Goal: Task Accomplishment & Management: Use online tool/utility

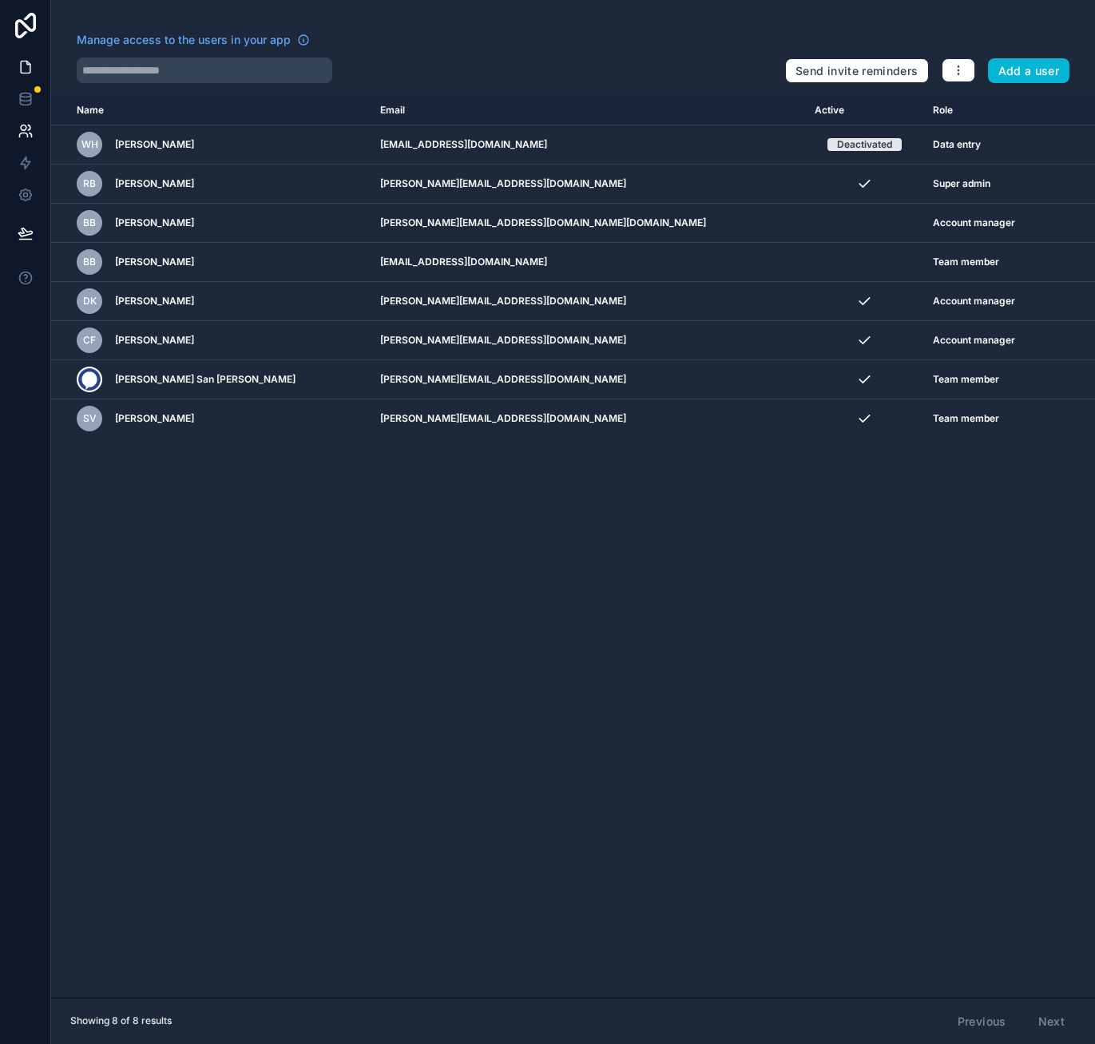
click at [33, 64] on link at bounding box center [25, 67] width 50 height 32
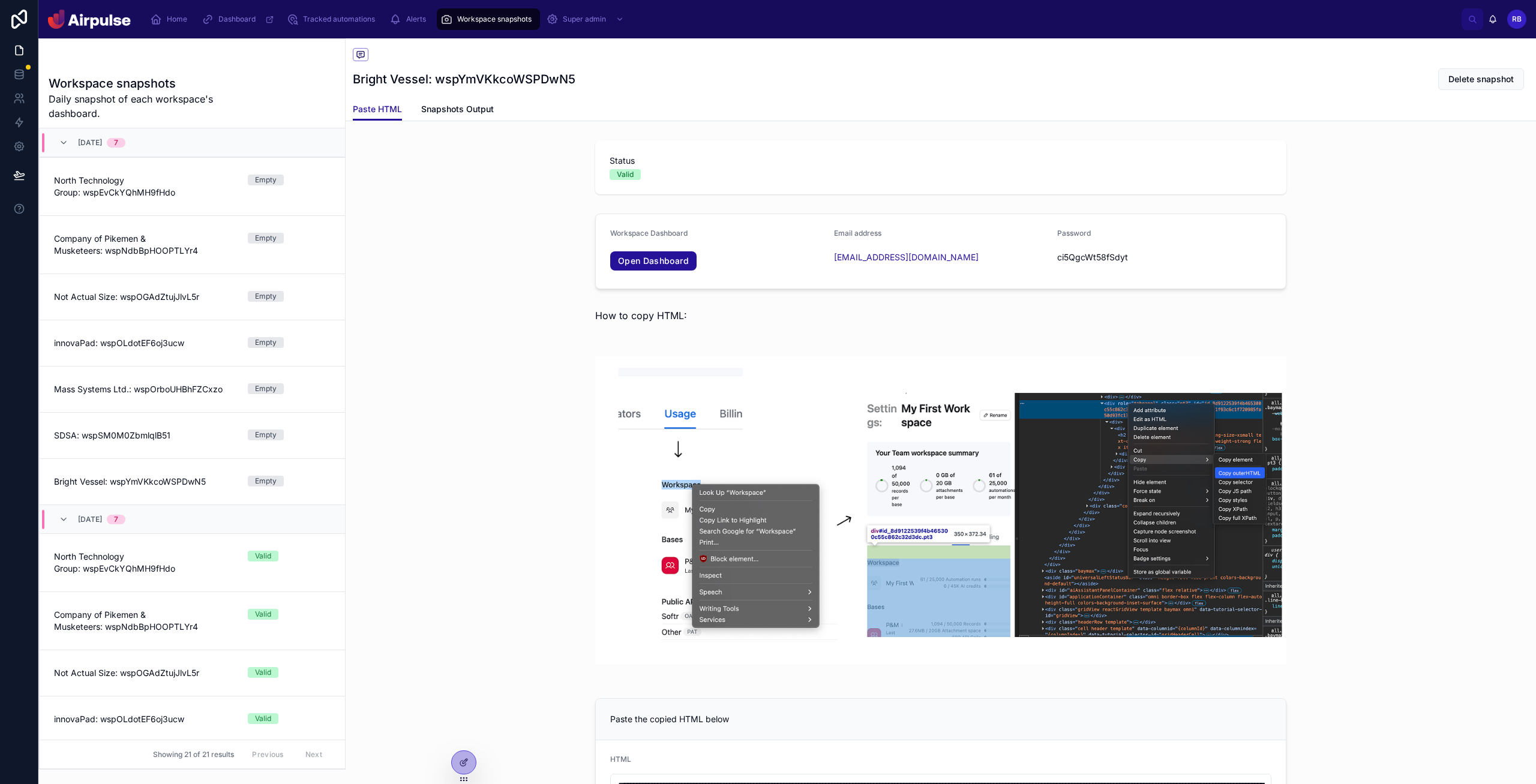
click at [759, 91] on div "Bright Vessel: wspYmVKkcoWSPDwN5 Delete snapshot" at bounding box center [941, 79] width 1176 height 23
click at [12, 97] on link at bounding box center [19, 98] width 38 height 24
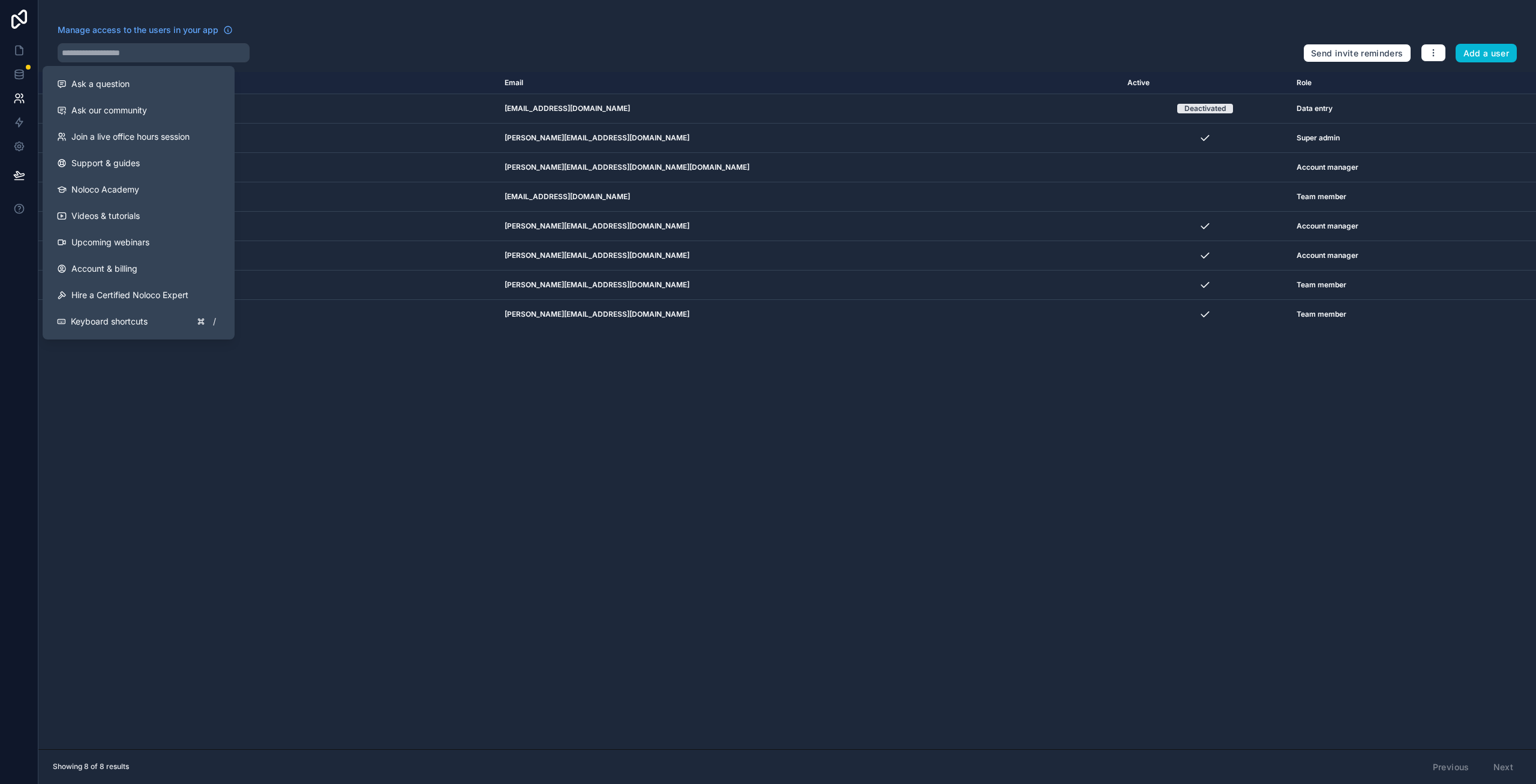
click at [565, 436] on div "Name Email Active Role [DOMAIN_NAME] WH [PERSON_NAME] [EMAIL_ADDRESS][DOMAIN_NA…" at bounding box center [787, 411] width 1498 height 677
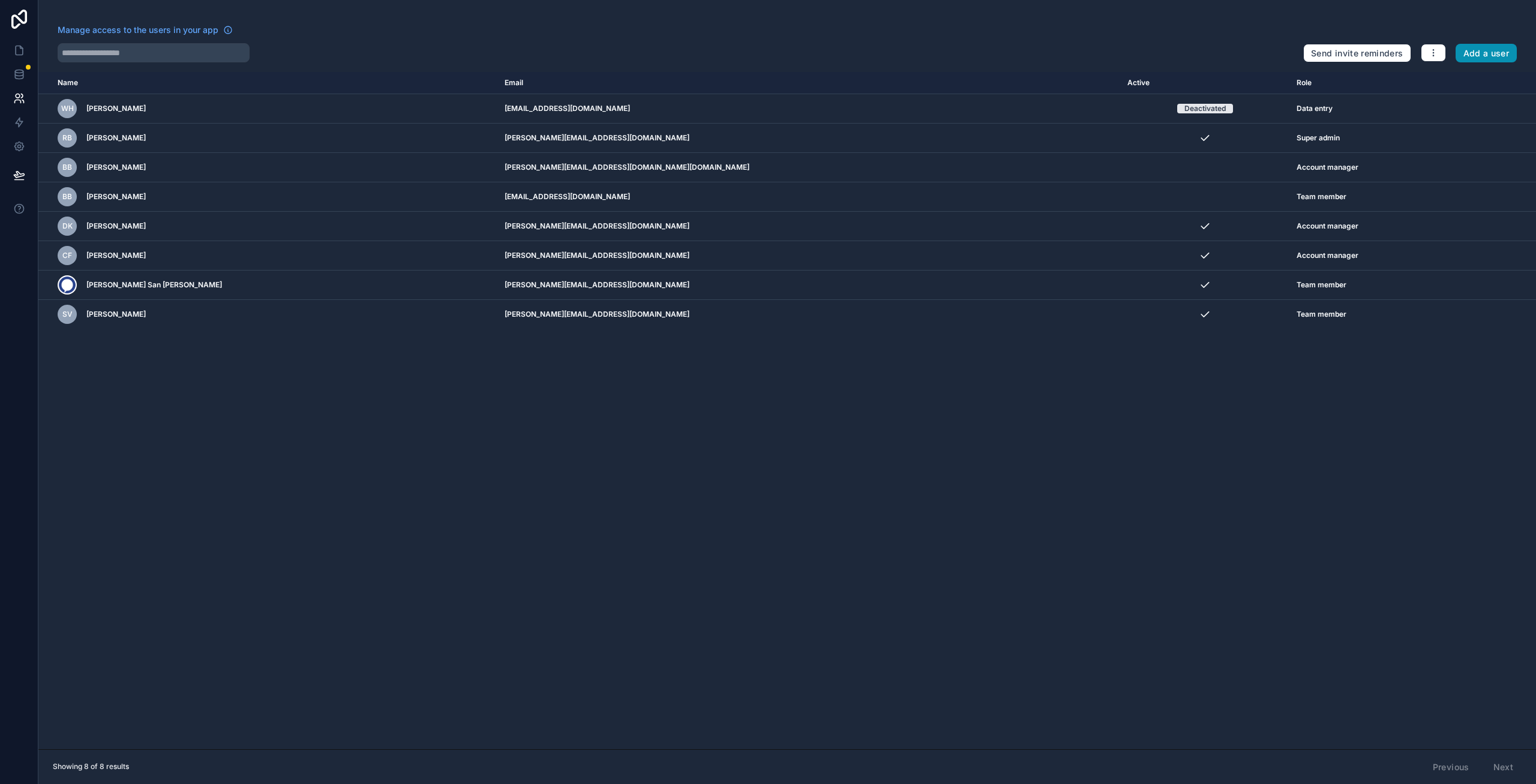
click at [822, 49] on button "Add a user" at bounding box center [1486, 53] width 62 height 20
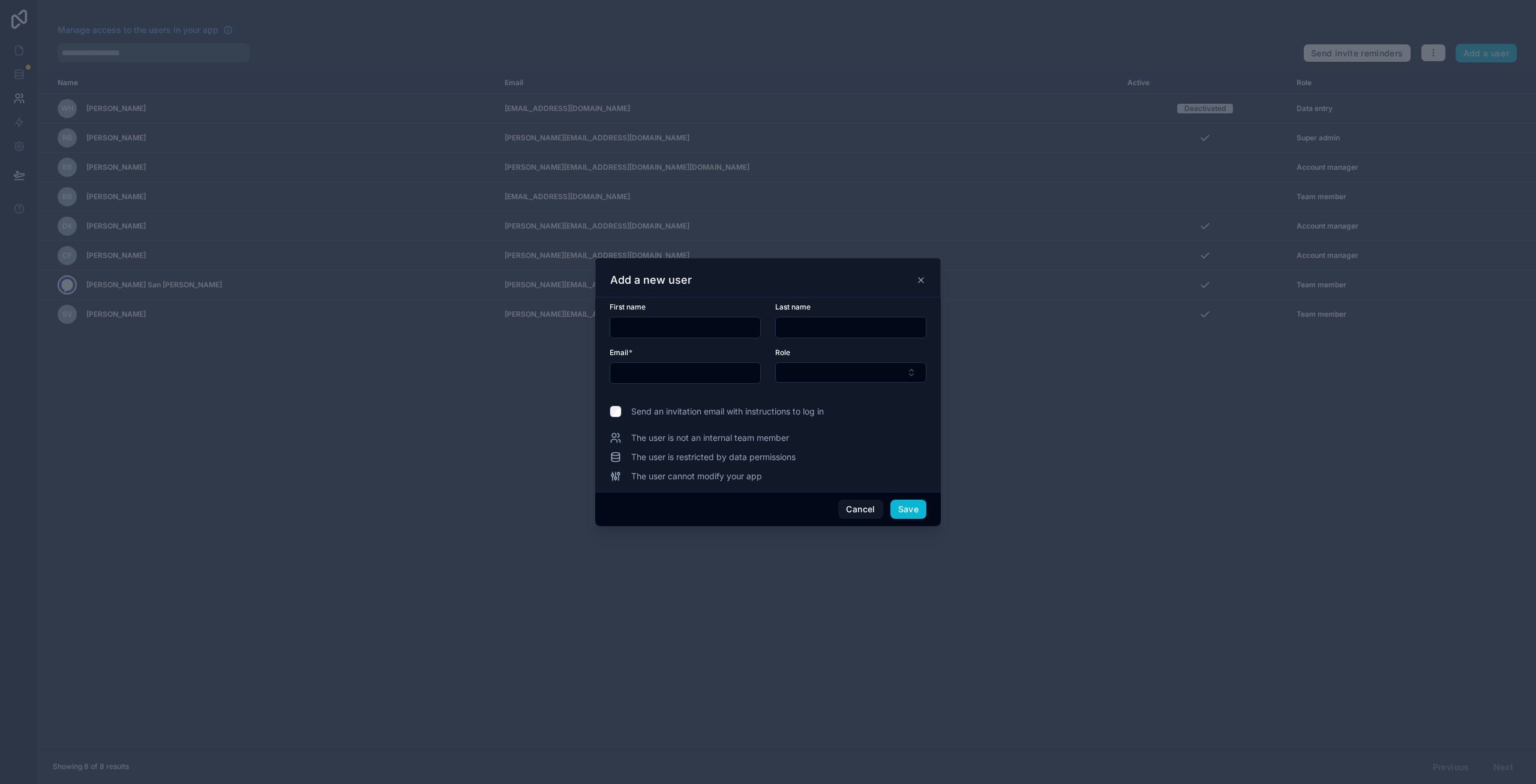
click at [669, 330] on input "text" at bounding box center [685, 327] width 150 height 17
type input "******"
click at [791, 332] on input "text" at bounding box center [851, 327] width 150 height 17
type input "**********"
click at [822, 377] on button "Select Button" at bounding box center [850, 372] width 151 height 20
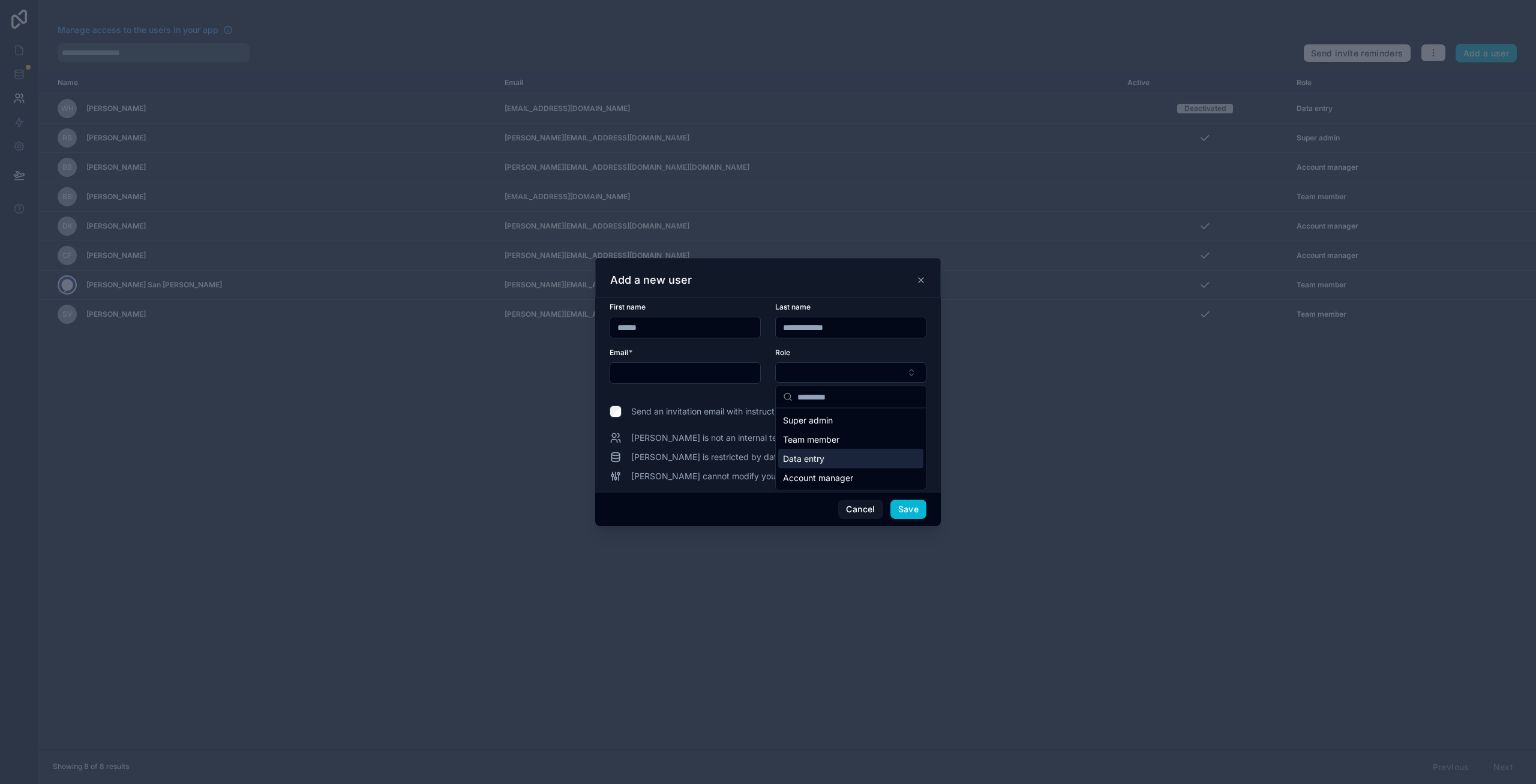
click at [822, 463] on span "Data entry" at bounding box center [803, 459] width 41 height 12
click at [680, 381] on div at bounding box center [685, 372] width 151 height 22
click at [684, 372] on input "text" at bounding box center [685, 372] width 150 height 17
click at [691, 369] on input "text" at bounding box center [685, 372] width 150 height 17
paste input "**********"
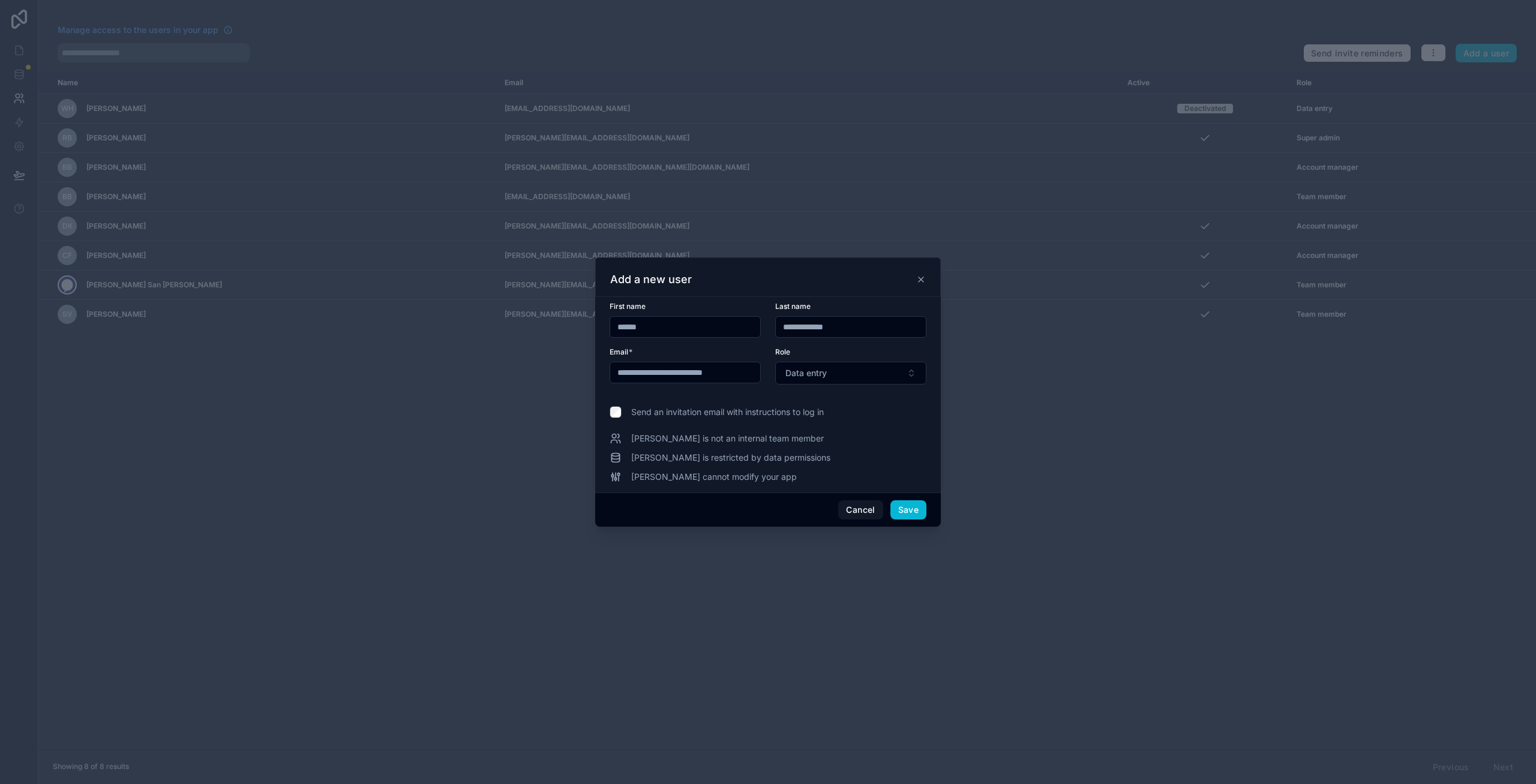
type input "**********"
click at [762, 414] on span "Send an invitation email with instructions to log in" at bounding box center [727, 412] width 192 height 12
click at [822, 511] on button "Cancel" at bounding box center [860, 510] width 44 height 20
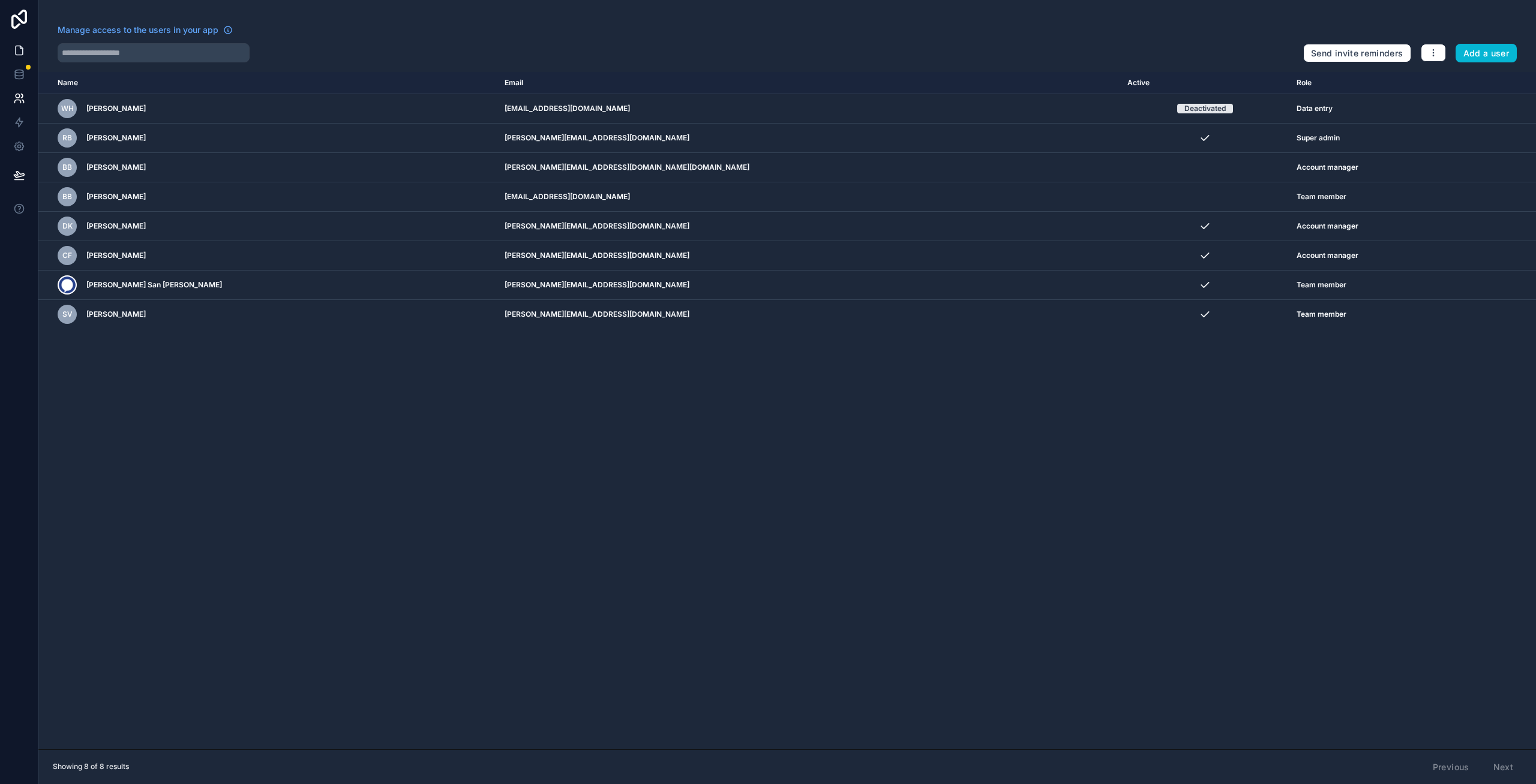
click at [14, 49] on icon at bounding box center [20, 50] width 12 height 12
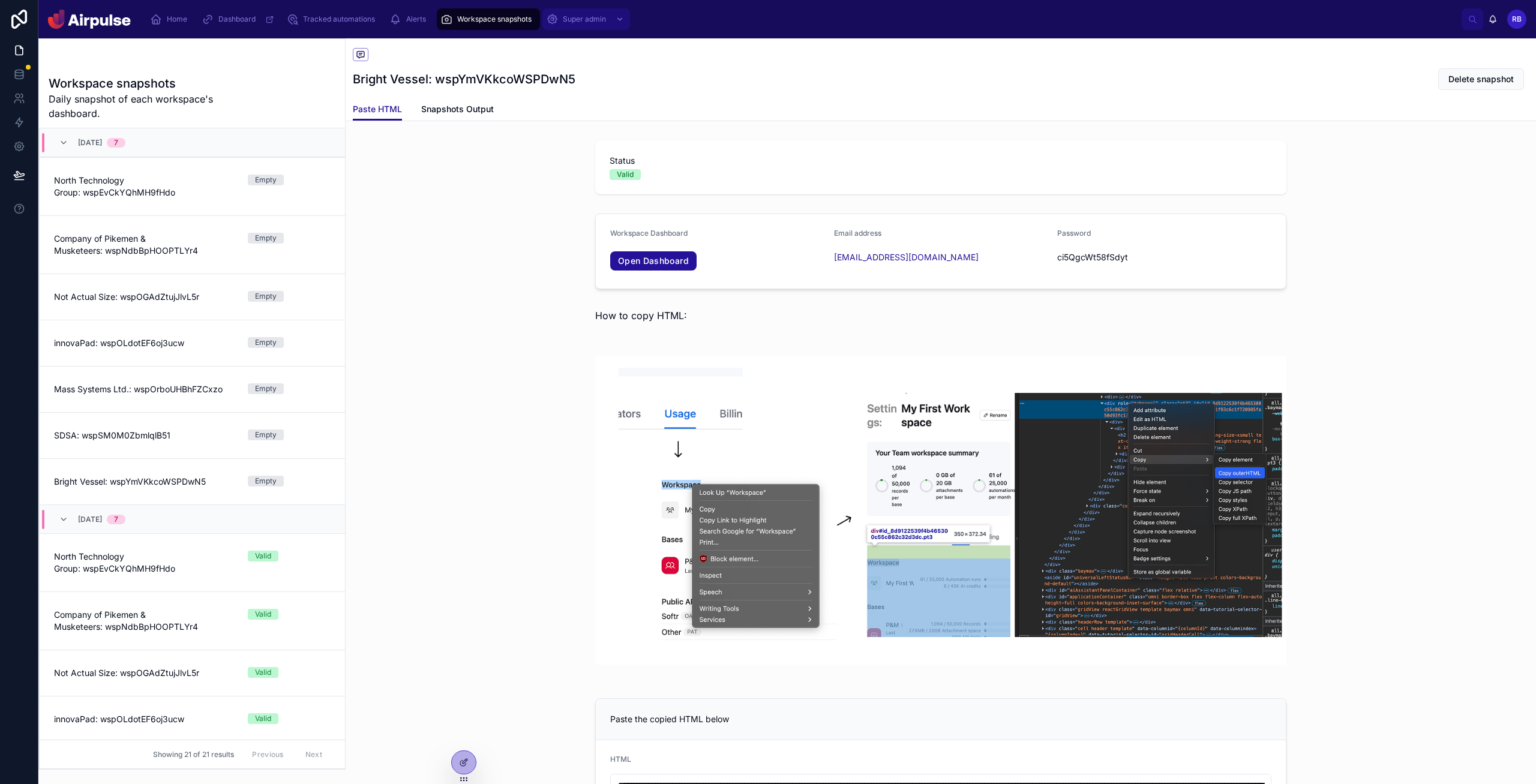
scroll to position [517, 0]
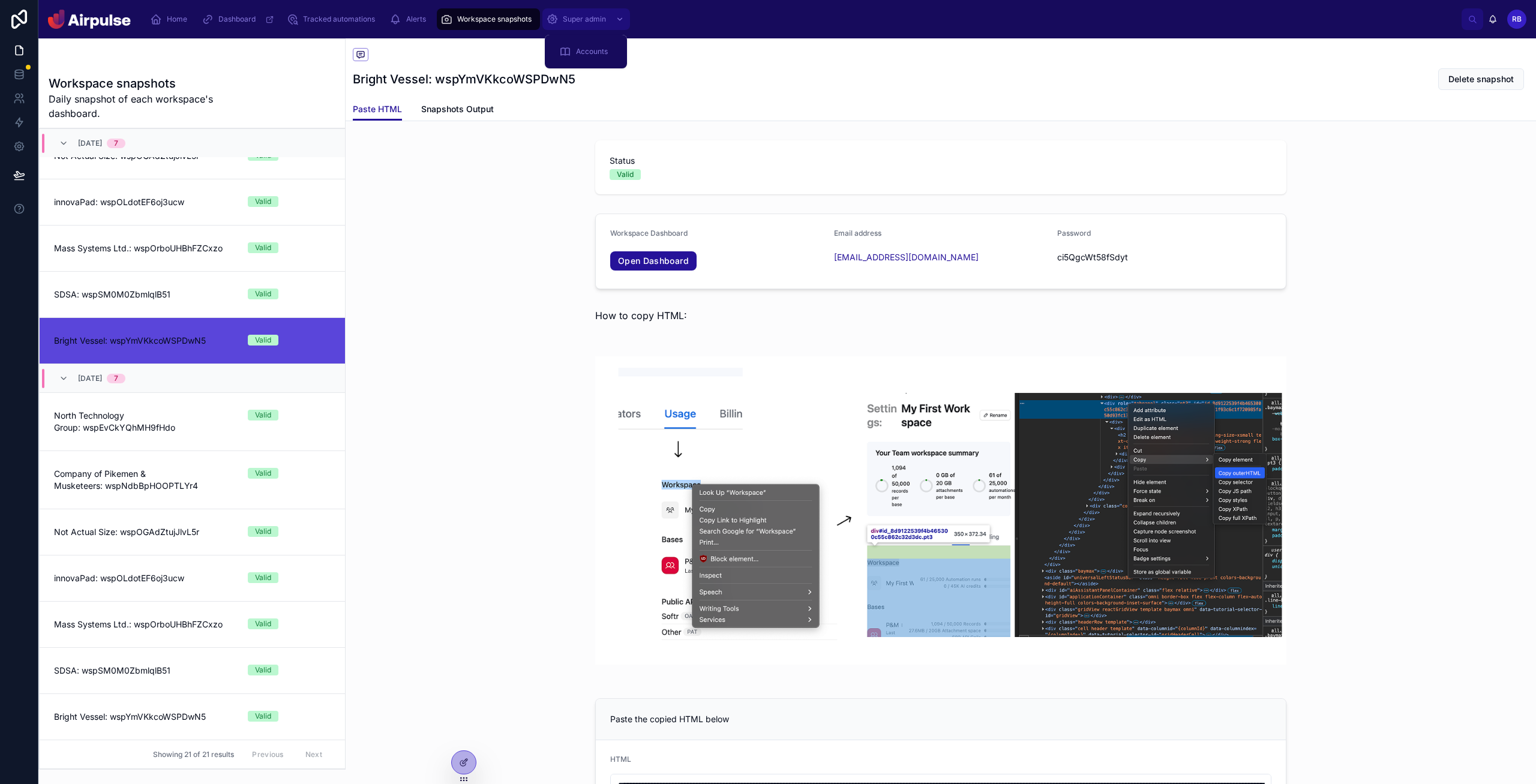
click at [591, 10] on div "Super admin" at bounding box center [586, 20] width 80 height 20
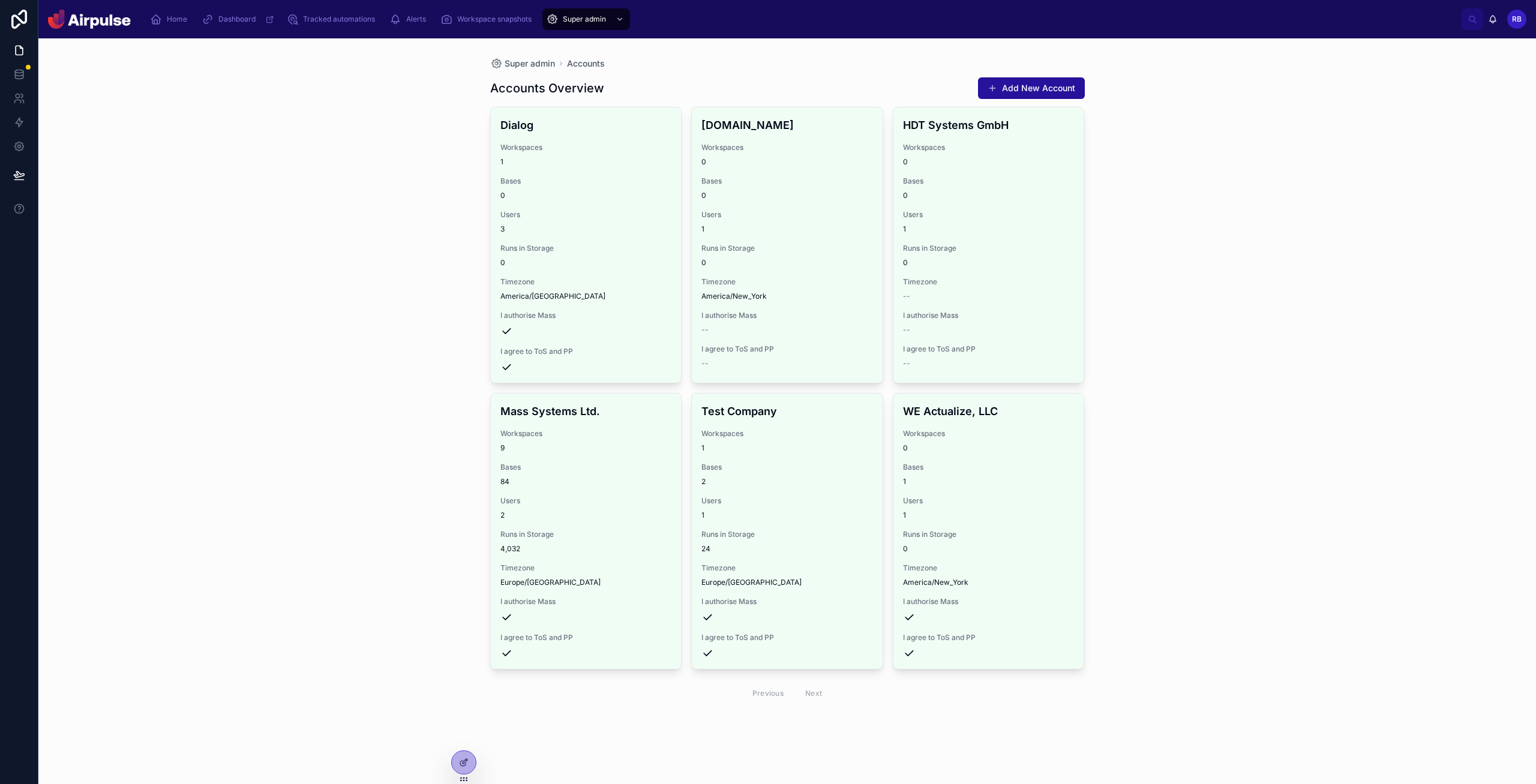
click at [607, 457] on div "Mass Systems Ltd. Workspaces 9 Bases 84 Users 2 Runs in Storage 4,032 Timezone …" at bounding box center [586, 531] width 191 height 276
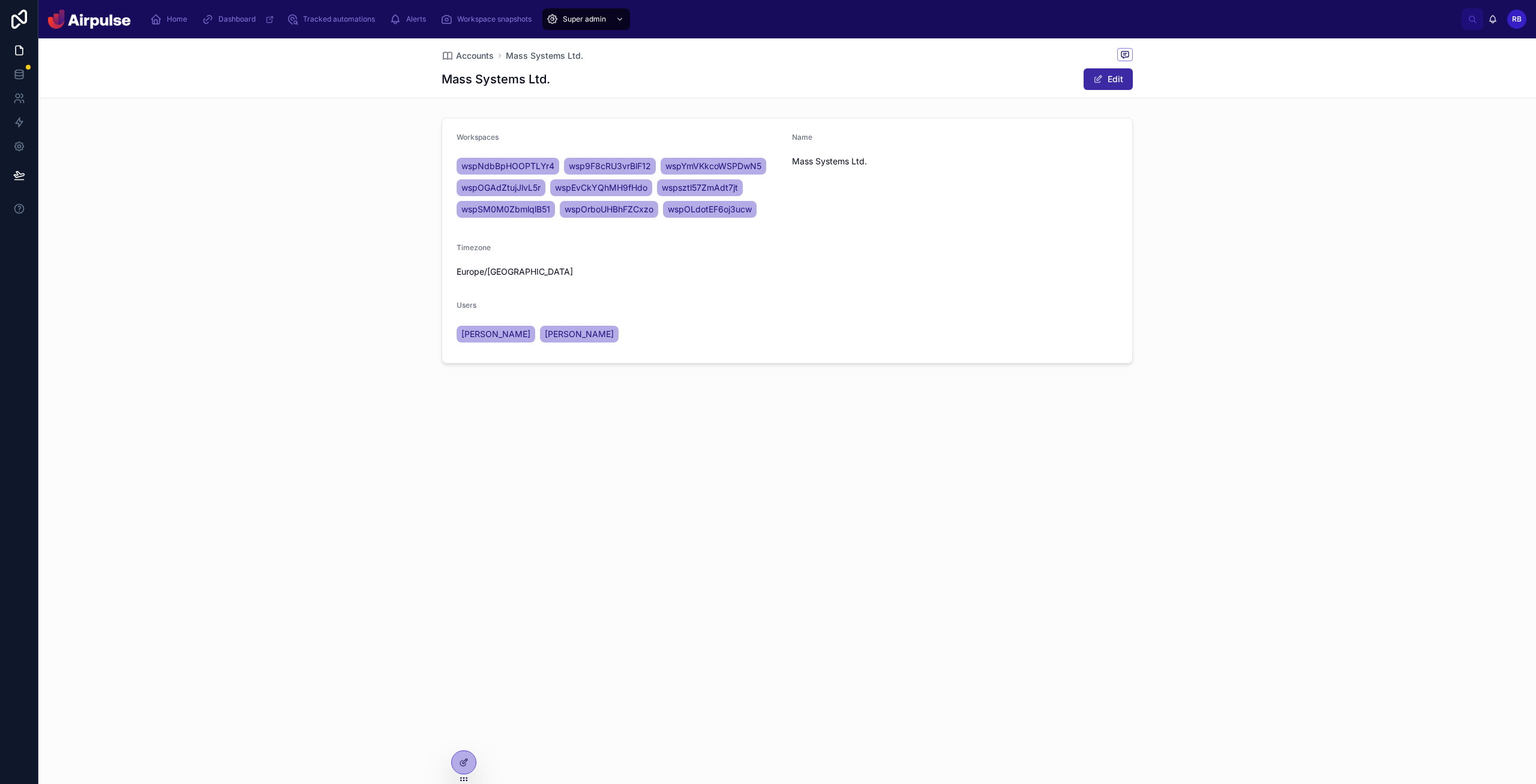
click at [822, 78] on button "Edit" at bounding box center [1109, 79] width 50 height 22
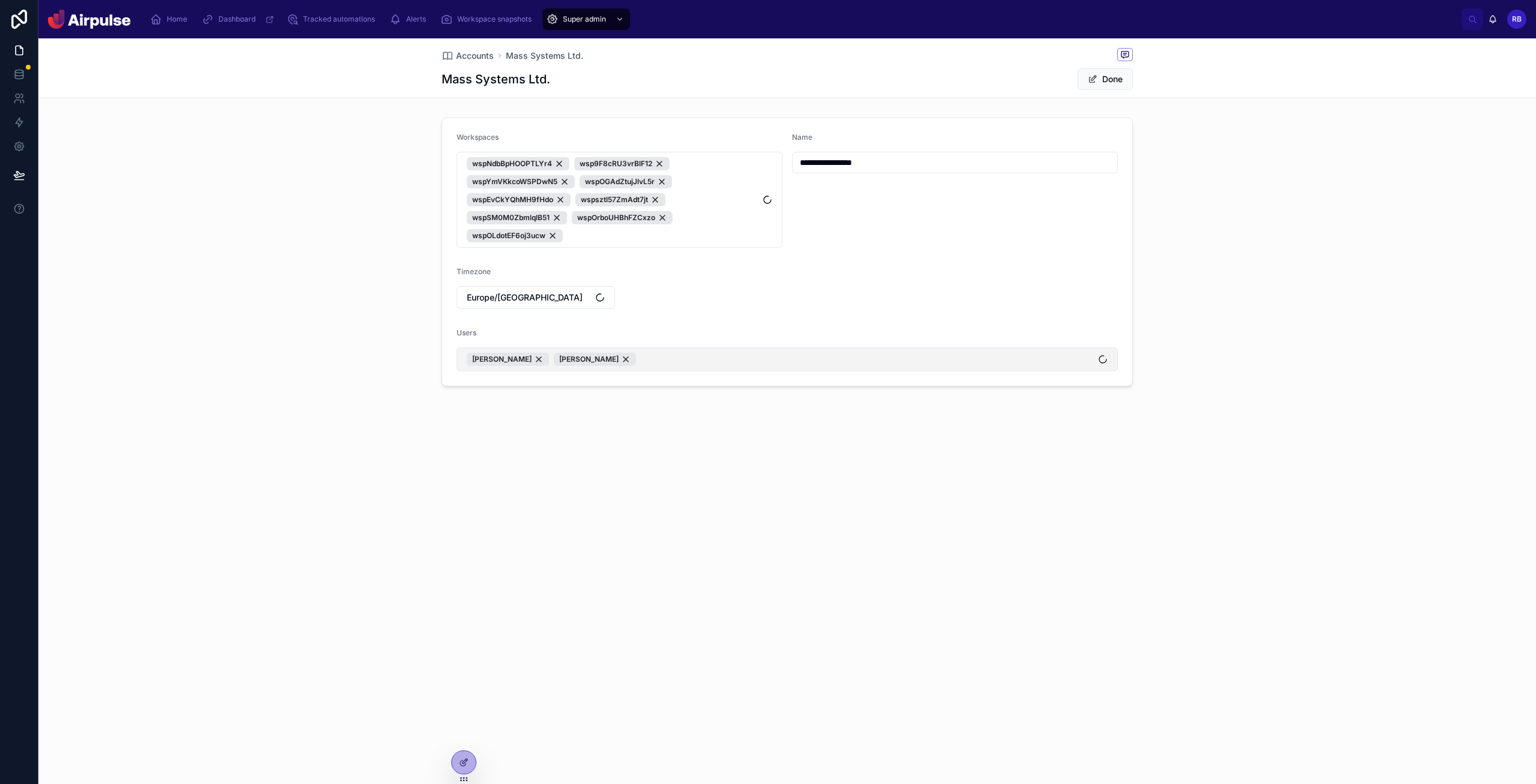
click at [714, 350] on button "[PERSON_NAME] [PERSON_NAME]" at bounding box center [787, 360] width 661 height 24
type input "**********"
drag, startPoint x: 285, startPoint y: 348, endPoint x: 306, endPoint y: 309, distance: 44.3
click at [285, 348] on div "**********" at bounding box center [787, 252] width 1498 height 279
click at [560, 502] on div "**********" at bounding box center [787, 411] width 1498 height 746
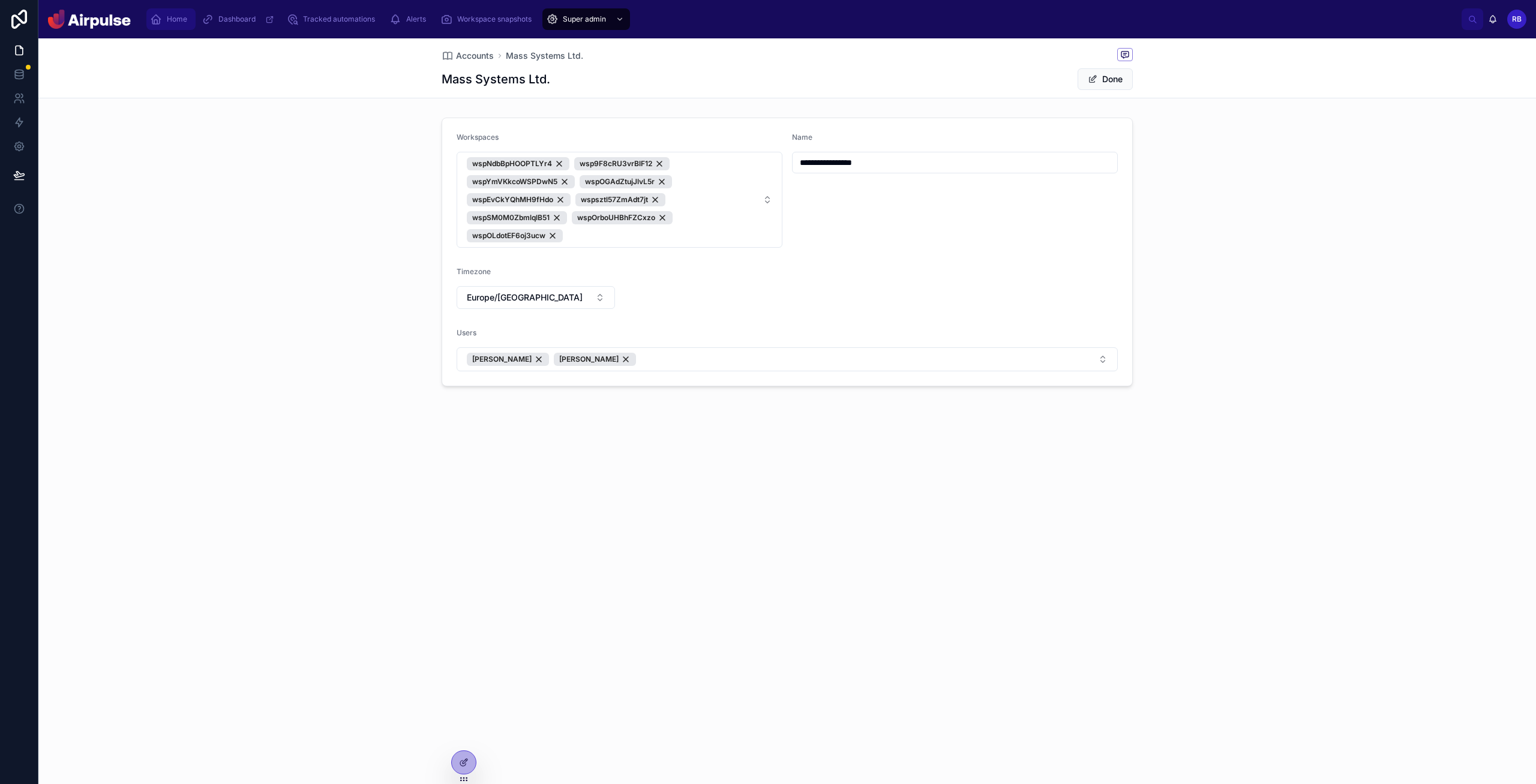
click at [154, 27] on div "Home" at bounding box center [171, 20] width 42 height 20
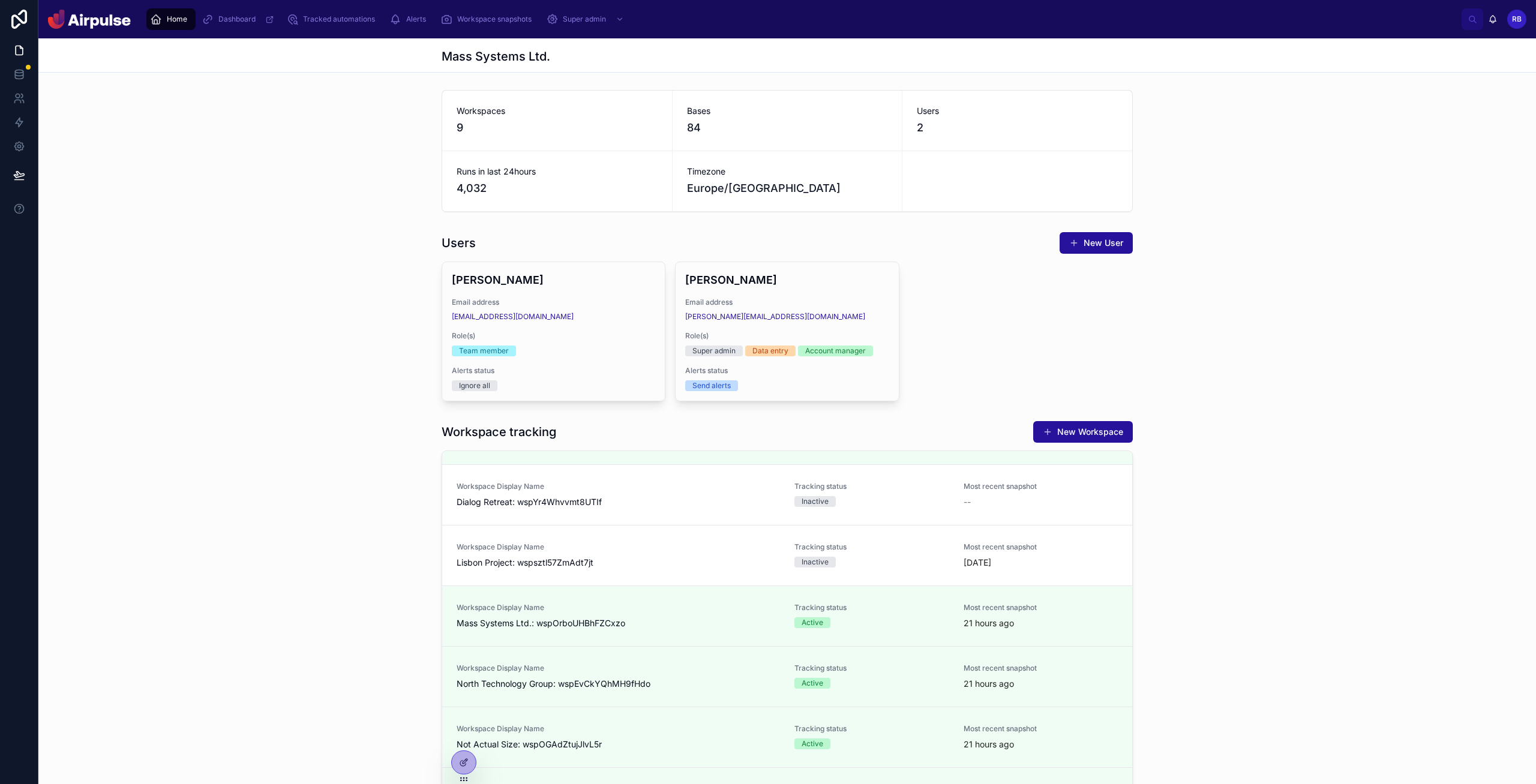
scroll to position [2, 0]
click at [822, 237] on button "New User" at bounding box center [1096, 242] width 73 height 22
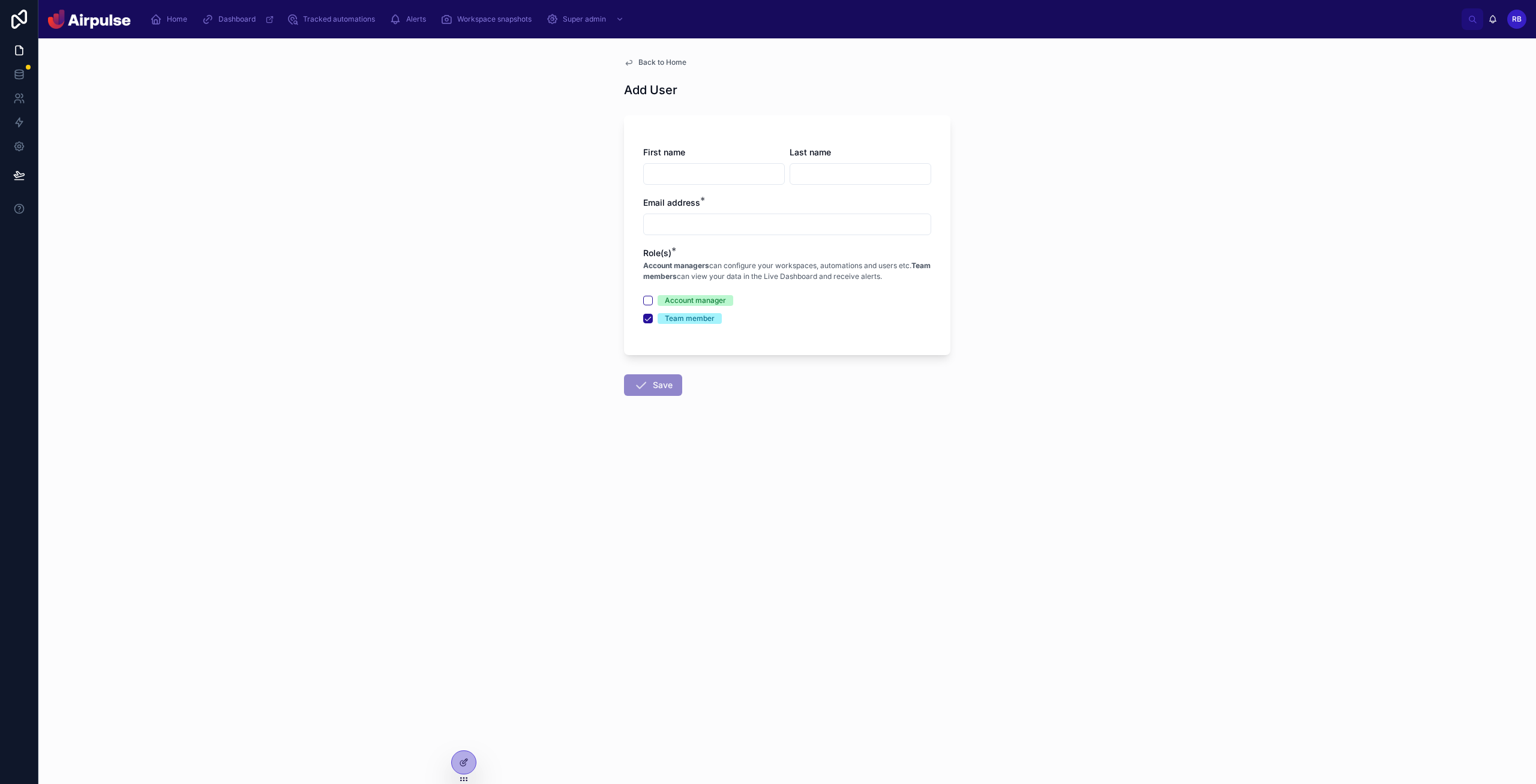
click at [730, 165] on input "text" at bounding box center [714, 173] width 140 height 17
click at [681, 232] on input "text" at bounding box center [787, 225] width 287 height 17
paste input "**********"
type input "**********"
click at [717, 170] on input "text" at bounding box center [714, 173] width 140 height 17
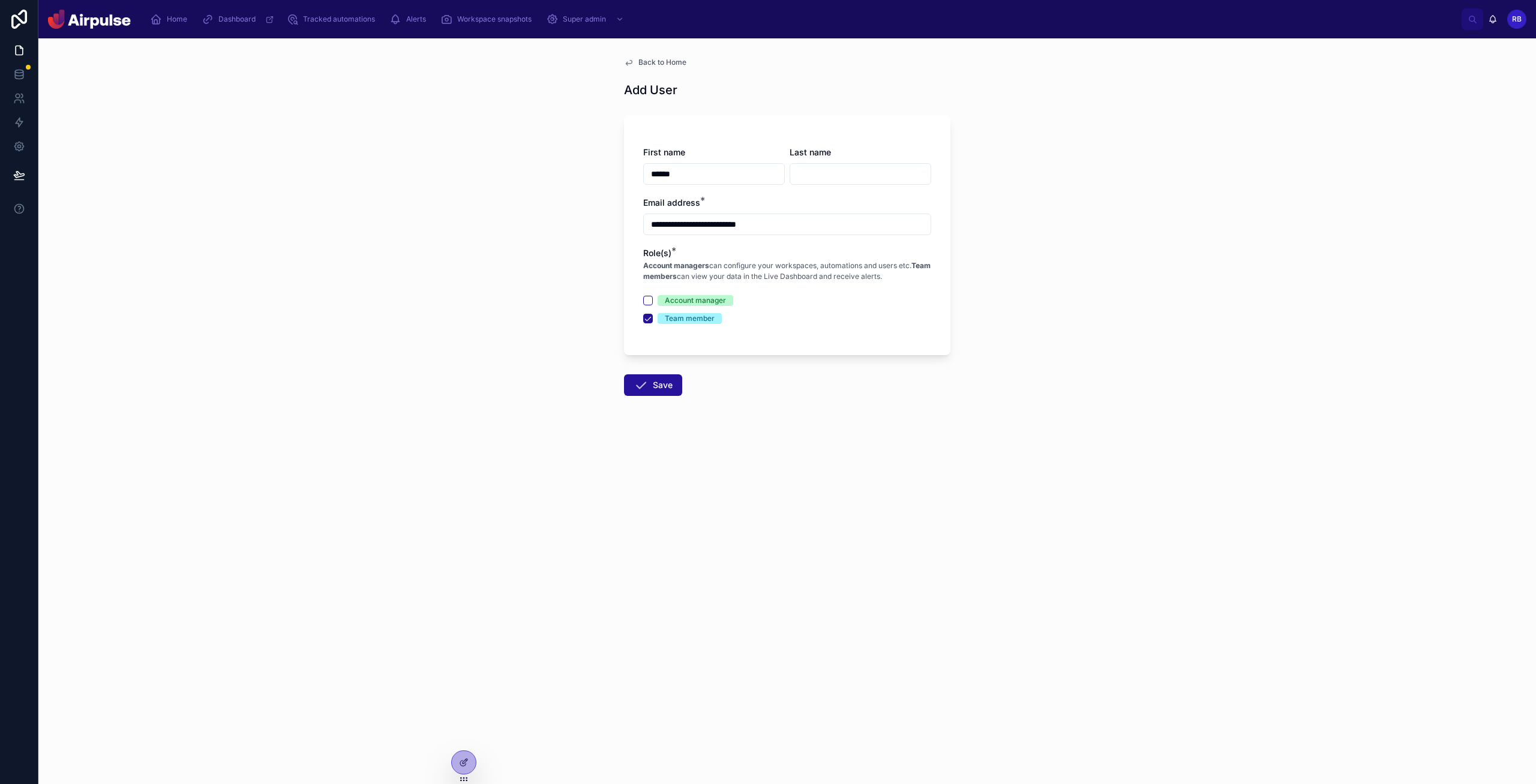
type input "******"
type input "**********"
click at [822, 319] on div "**********" at bounding box center [787, 411] width 1498 height 746
click at [672, 318] on div "Team member" at bounding box center [690, 318] width 50 height 11
click at [653, 318] on button "Team member" at bounding box center [647, 318] width 10 height 10
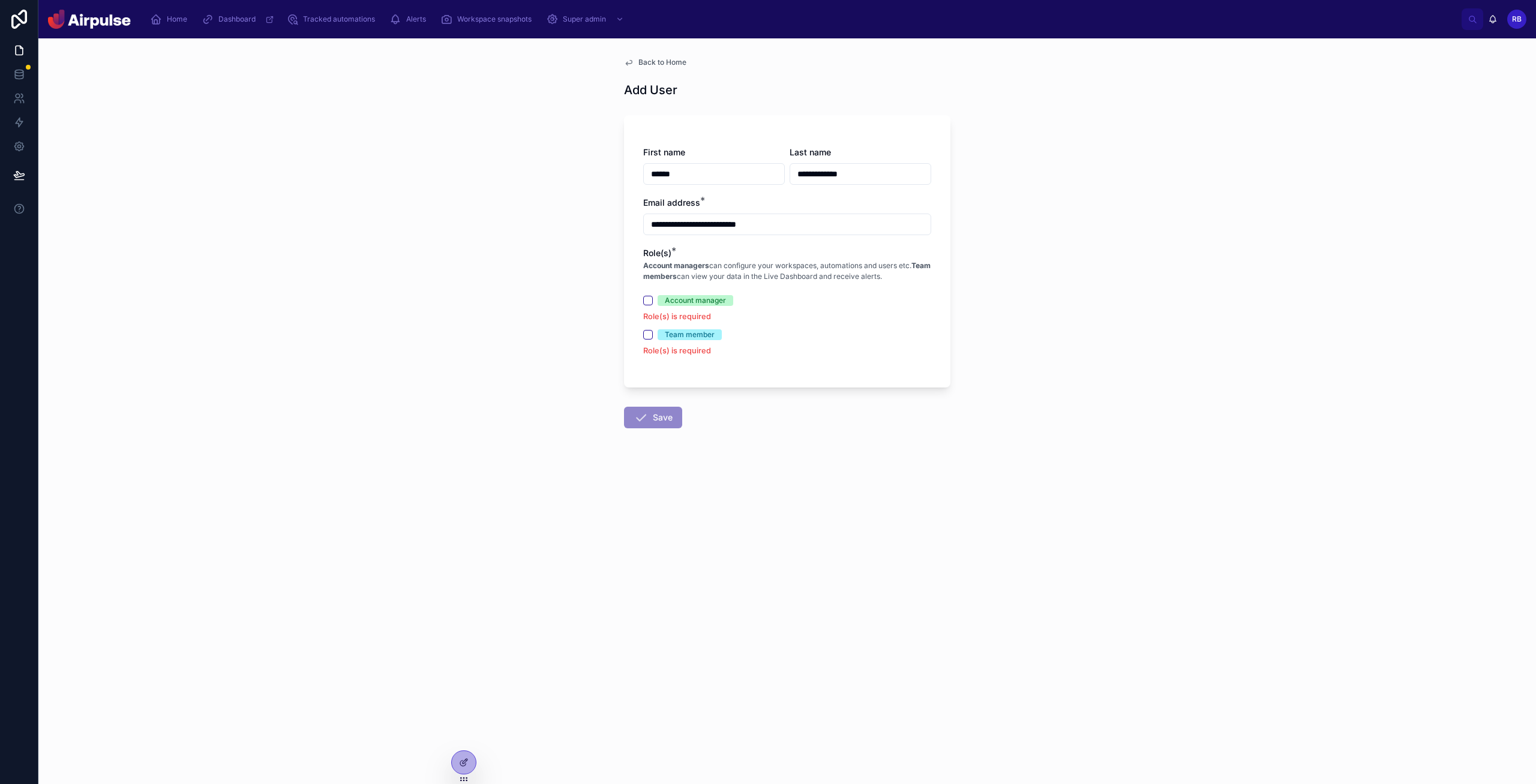
click at [822, 423] on div "**********" at bounding box center [787, 271] width 346 height 466
click at [457, 772] on div at bounding box center [464, 762] width 24 height 23
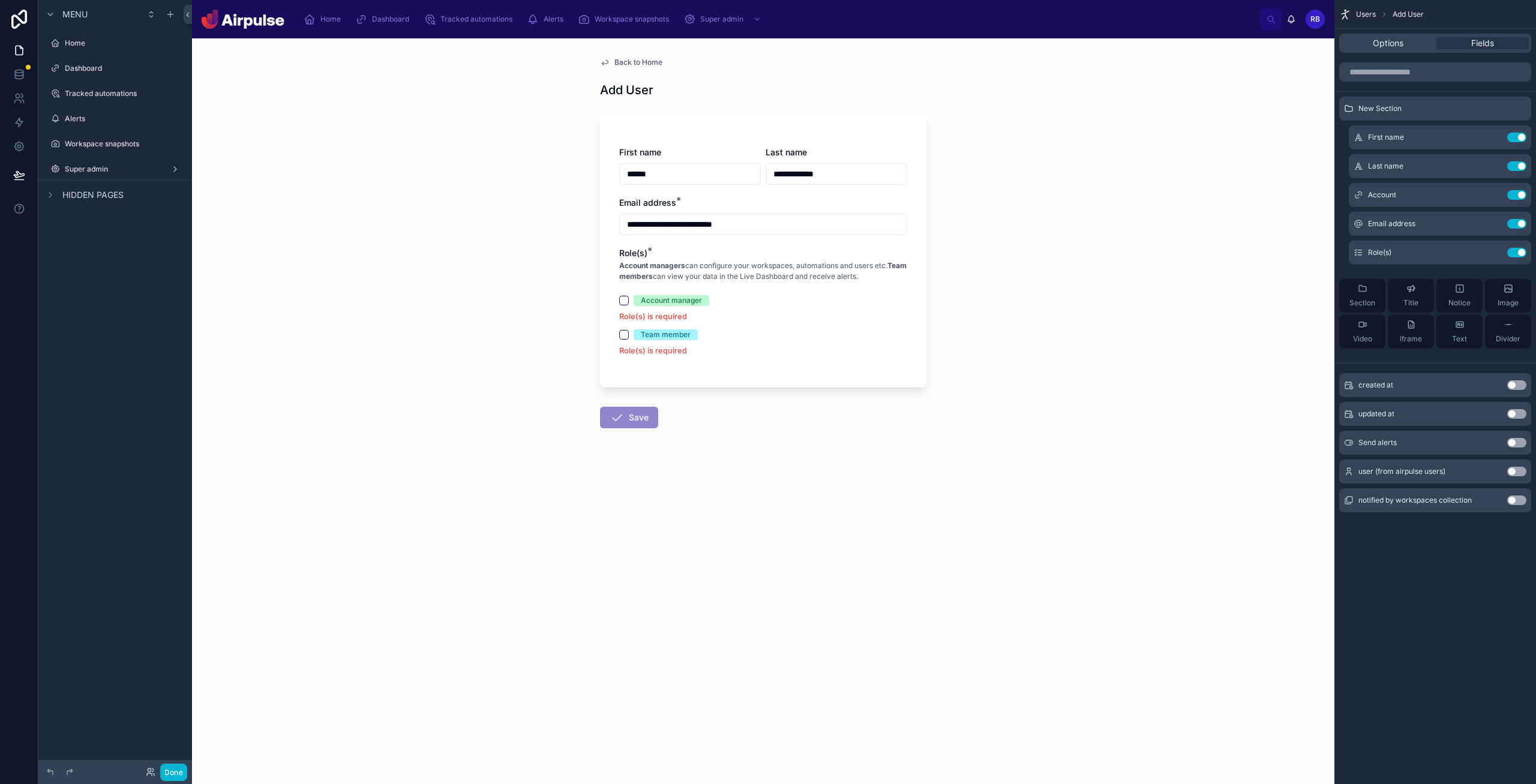
click at [822, 279] on p "Account managers can configure your workspaces, automations and users etc. Team…" at bounding box center [762, 271] width 288 height 22
click at [822, 252] on icon "scrollable content" at bounding box center [1492, 252] width 10 height 10
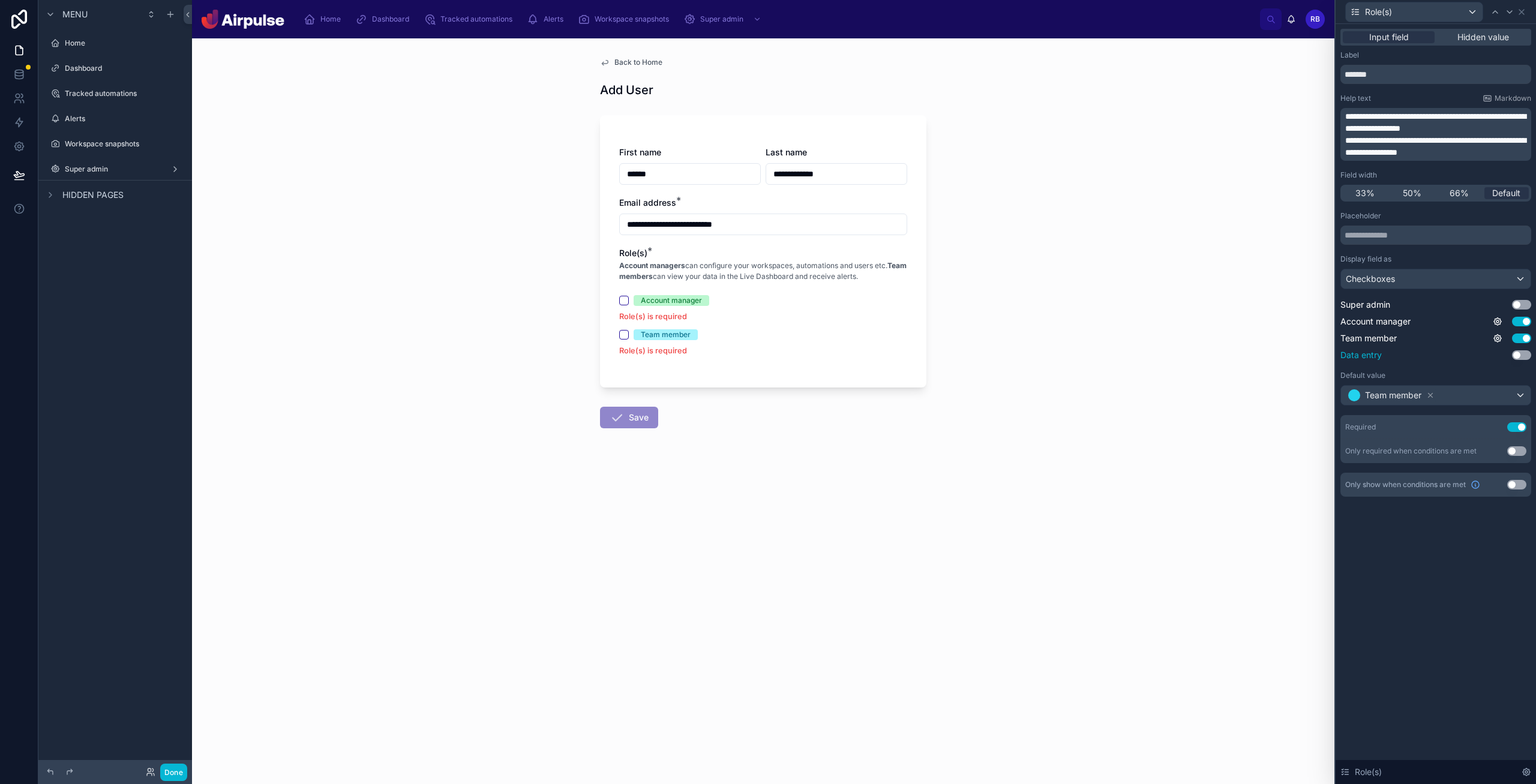
click at [822, 357] on button "Use setting" at bounding box center [1522, 355] width 20 height 10
click at [822, 355] on icon at bounding box center [1497, 354] width 2 height 2
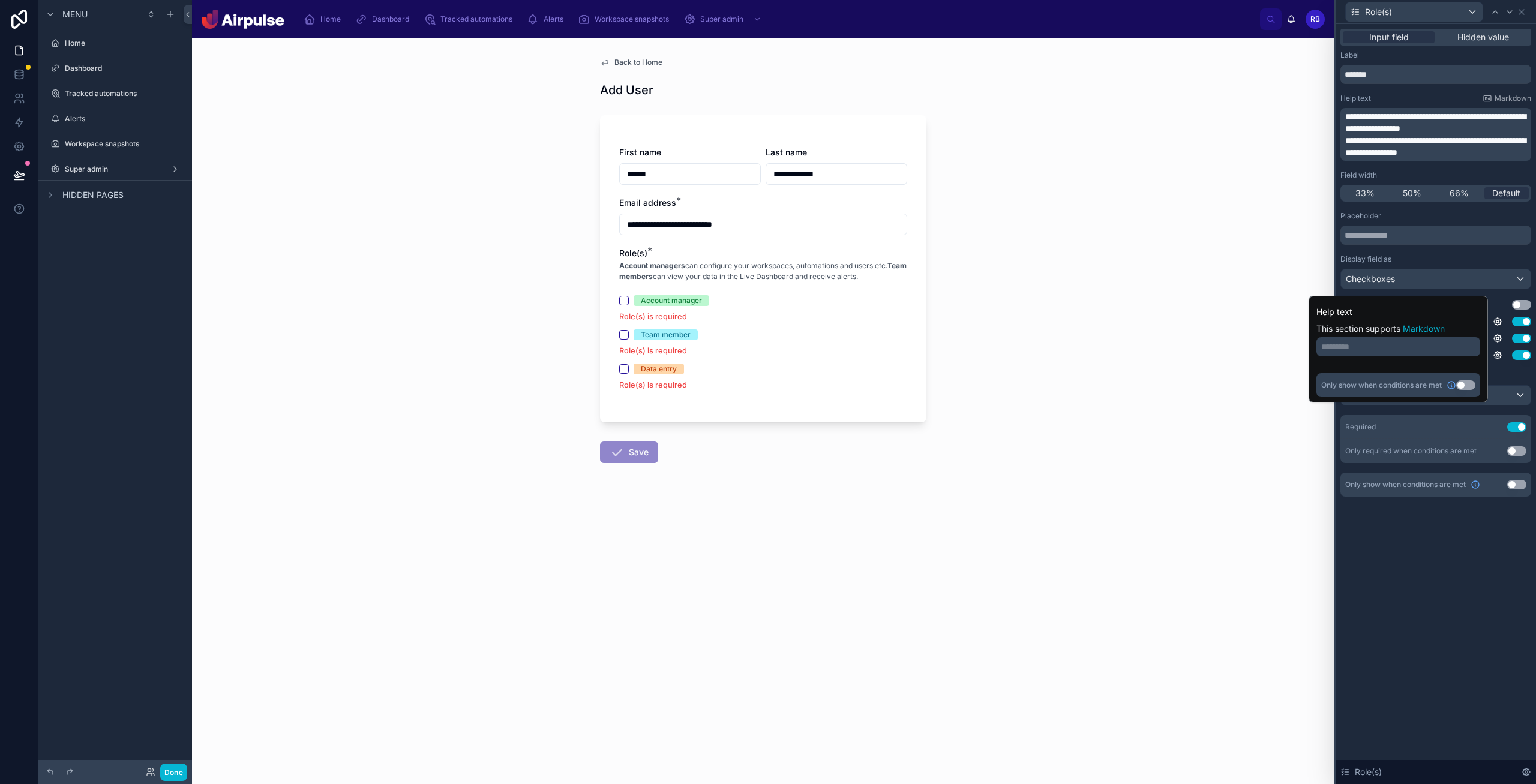
click at [822, 384] on button "Use setting" at bounding box center [1466, 384] width 20 height 10
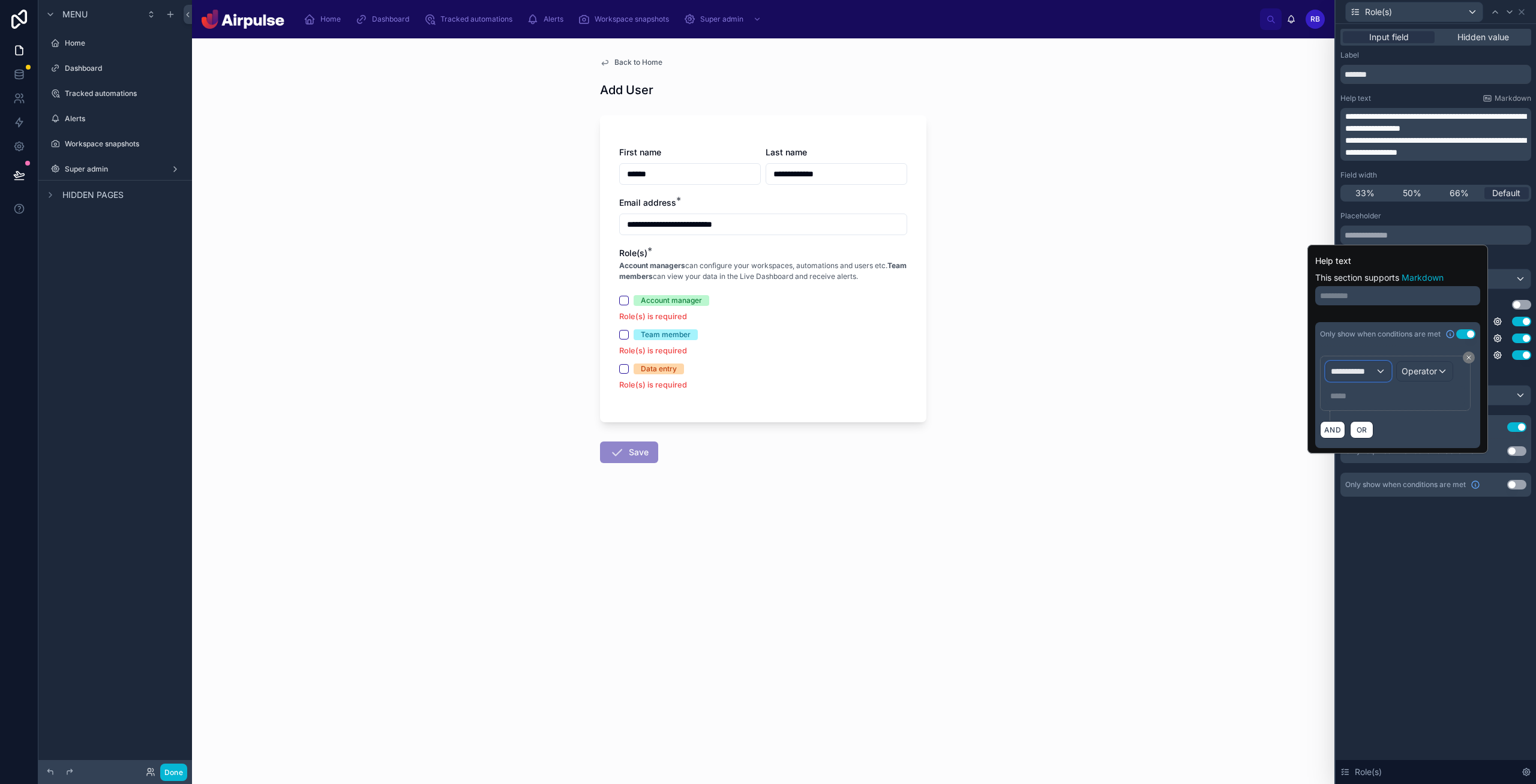
click at [822, 365] on span "**********" at bounding box center [1353, 371] width 44 height 12
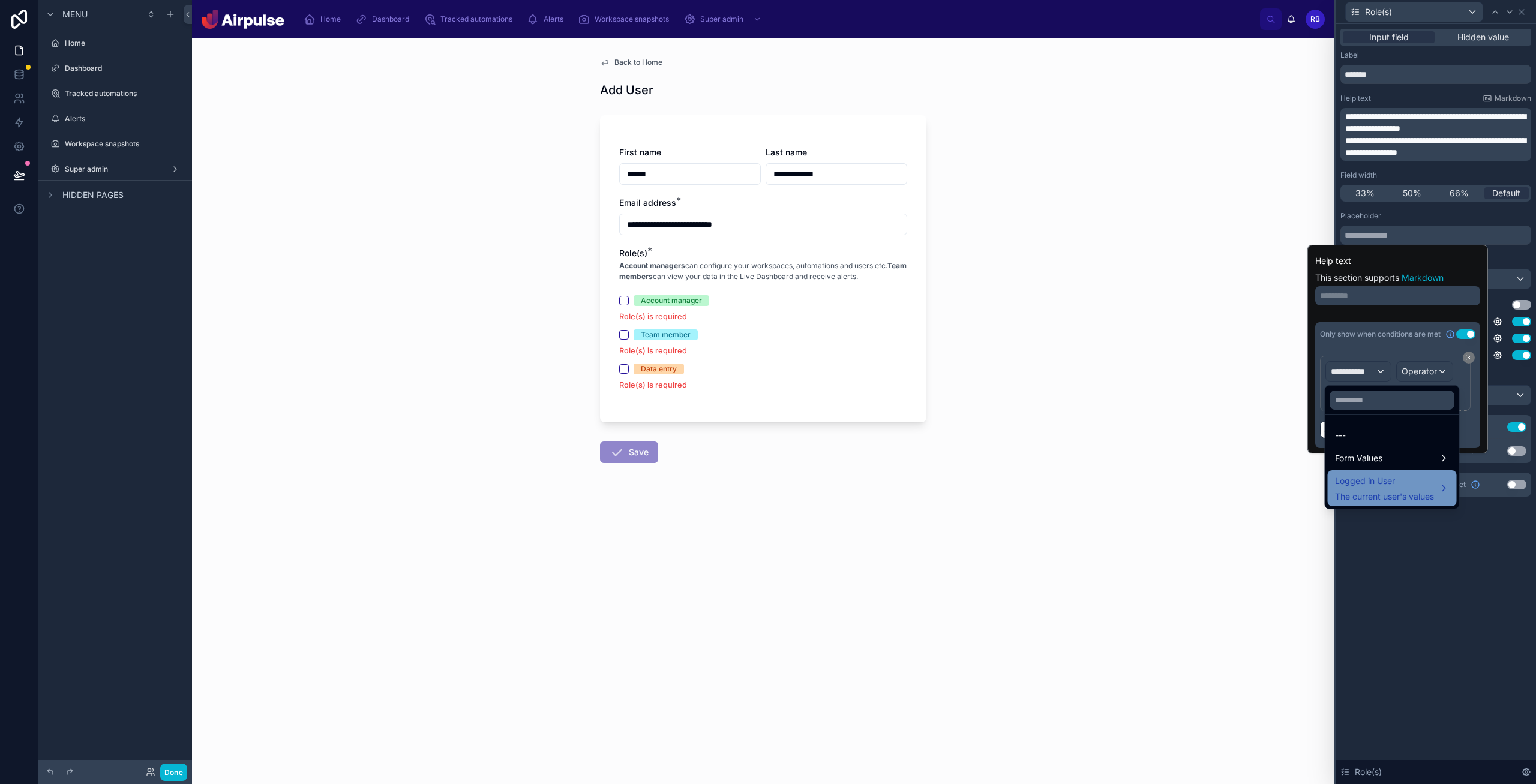
click at [822, 484] on span "Logged in User" at bounding box center [1384, 481] width 99 height 14
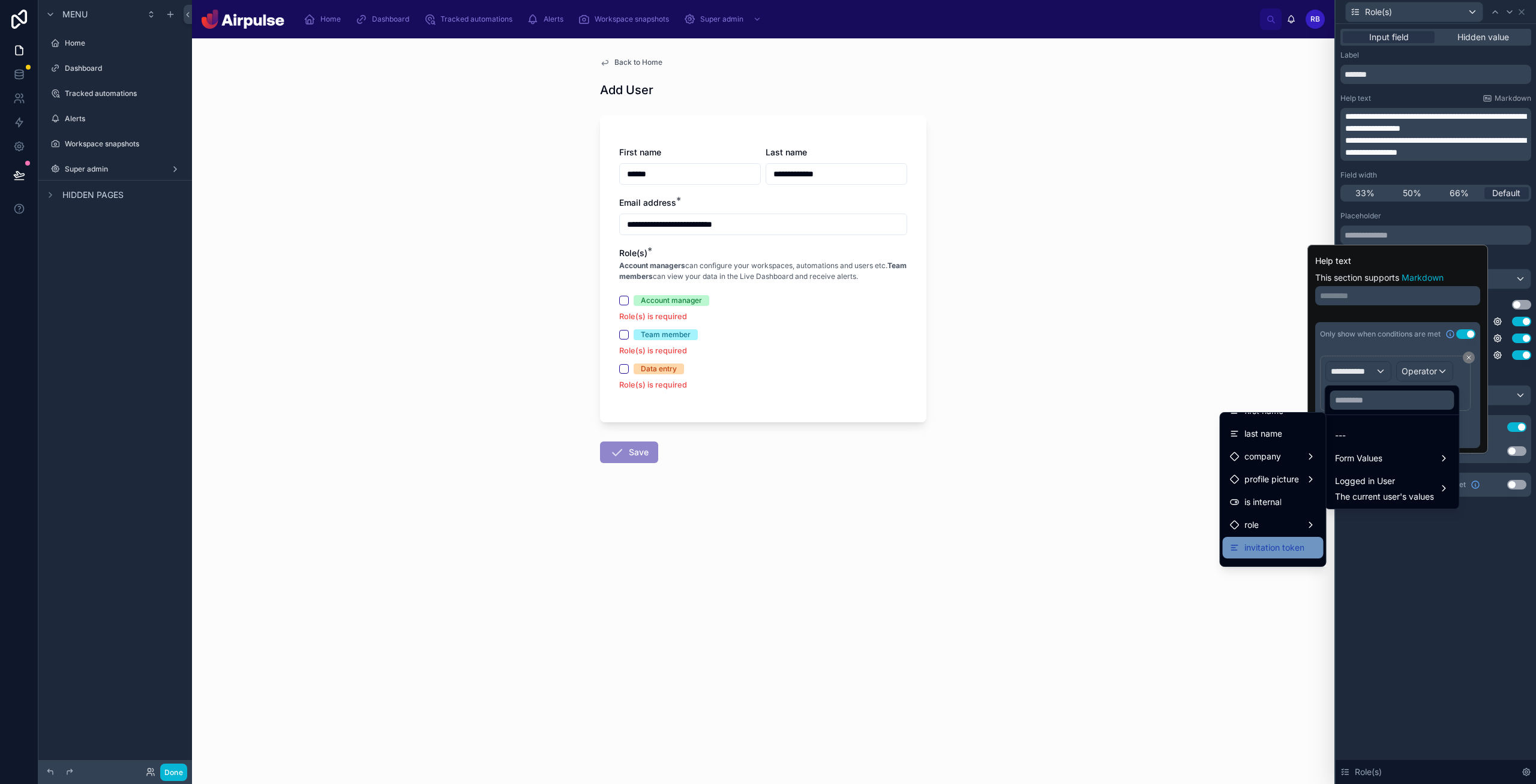
scroll to position [65, 0]
click at [822, 526] on div "role" at bounding box center [1273, 520] width 86 height 14
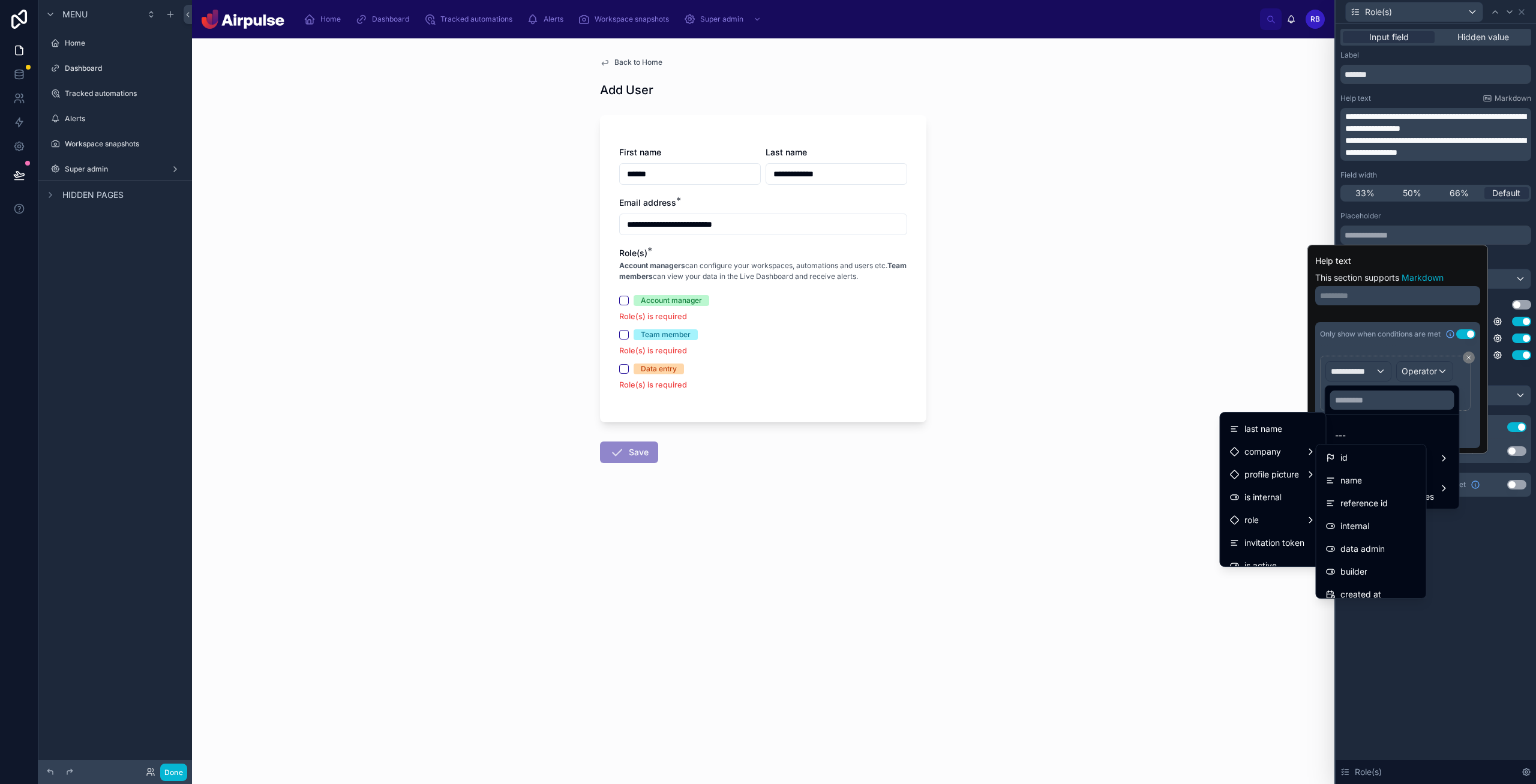
click at [822, 568] on div "builder" at bounding box center [1371, 571] width 91 height 14
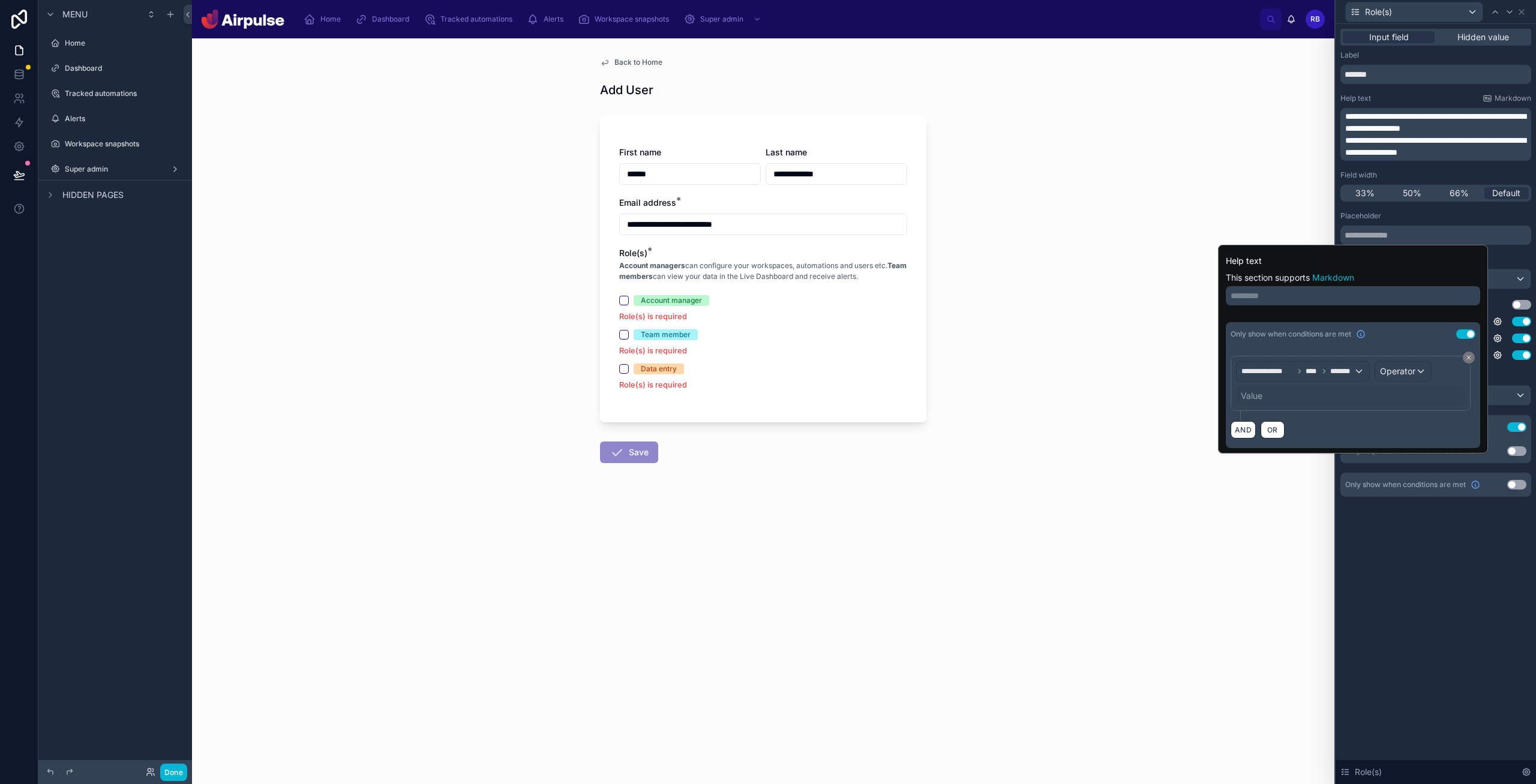
click at [822, 553] on div "**********" at bounding box center [1435, 404] width 201 height 760
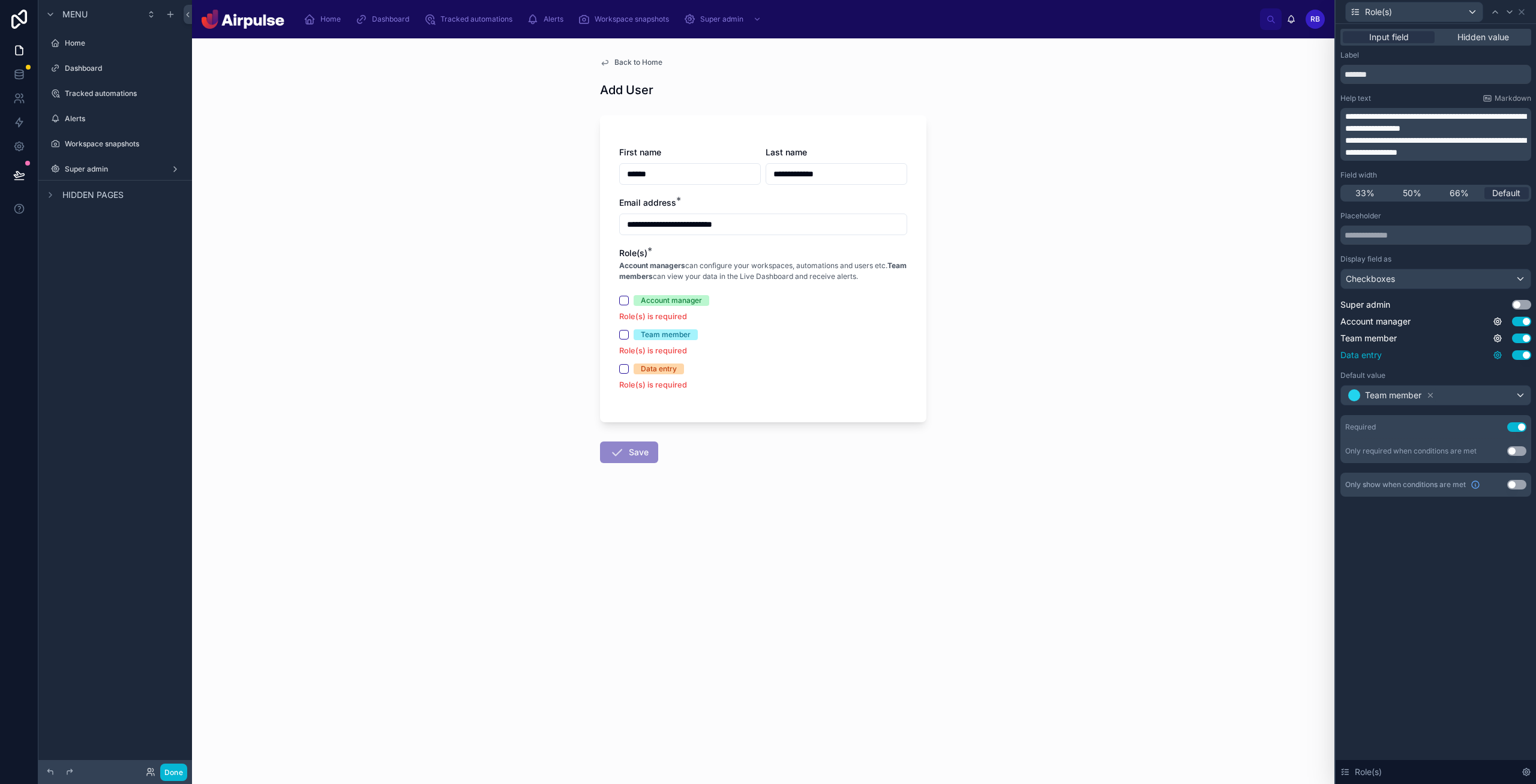
click at [822, 354] on icon at bounding box center [1497, 354] width 2 height 2
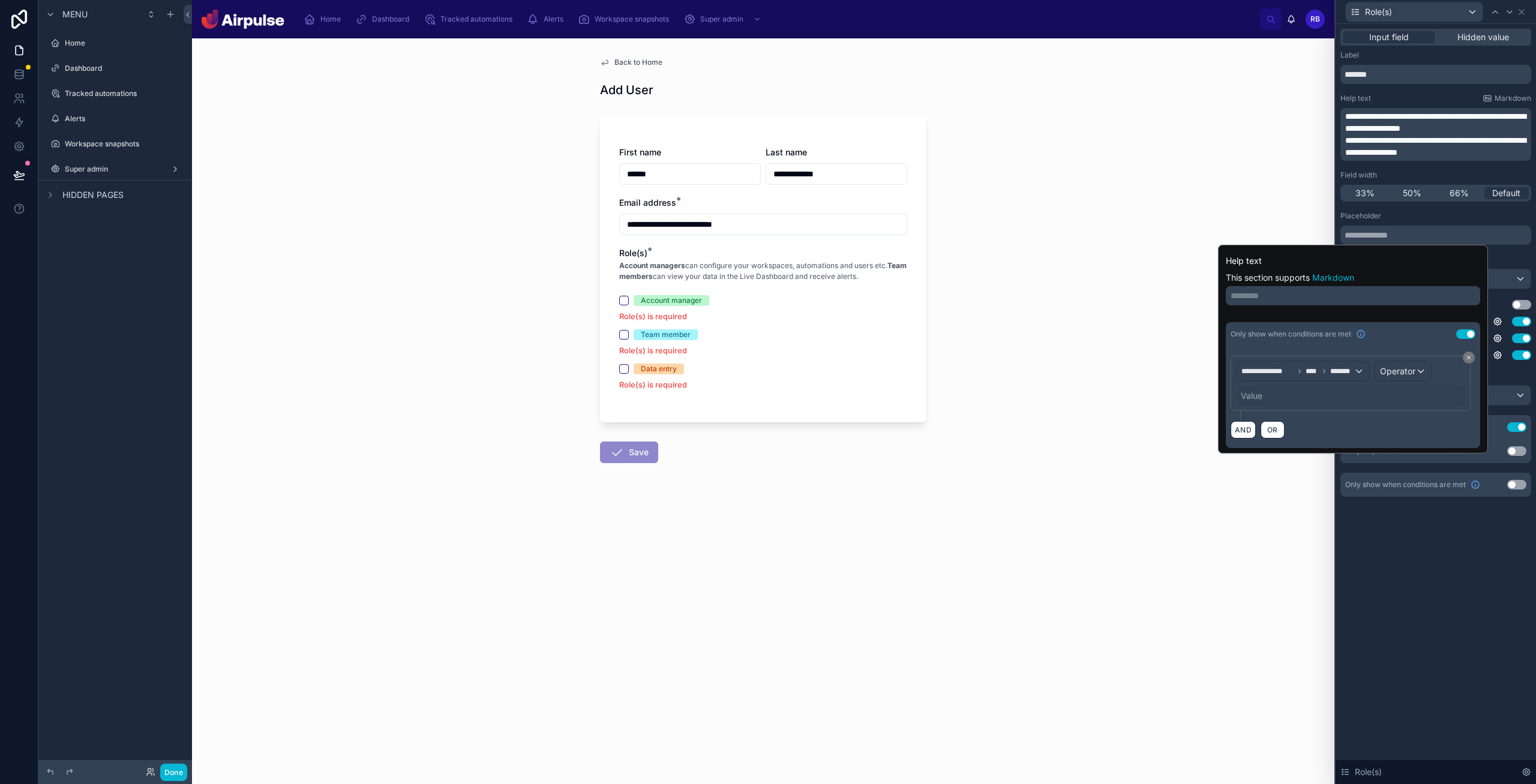
drag, startPoint x: 1453, startPoint y: 553, endPoint x: 1415, endPoint y: 562, distance: 39.1
click at [822, 553] on div "**********" at bounding box center [1435, 404] width 201 height 760
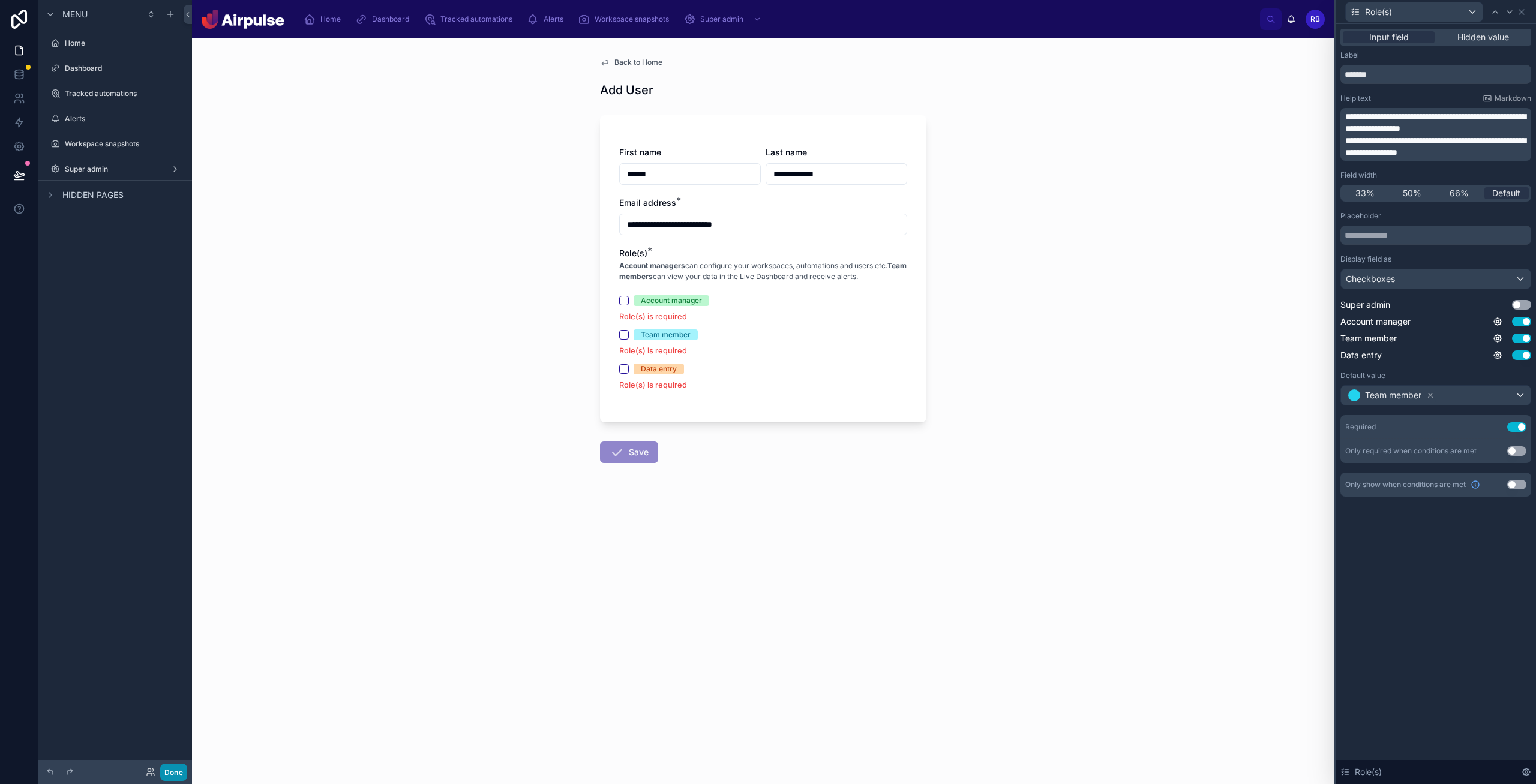
click at [177, 772] on button "Done" at bounding box center [174, 772] width 27 height 17
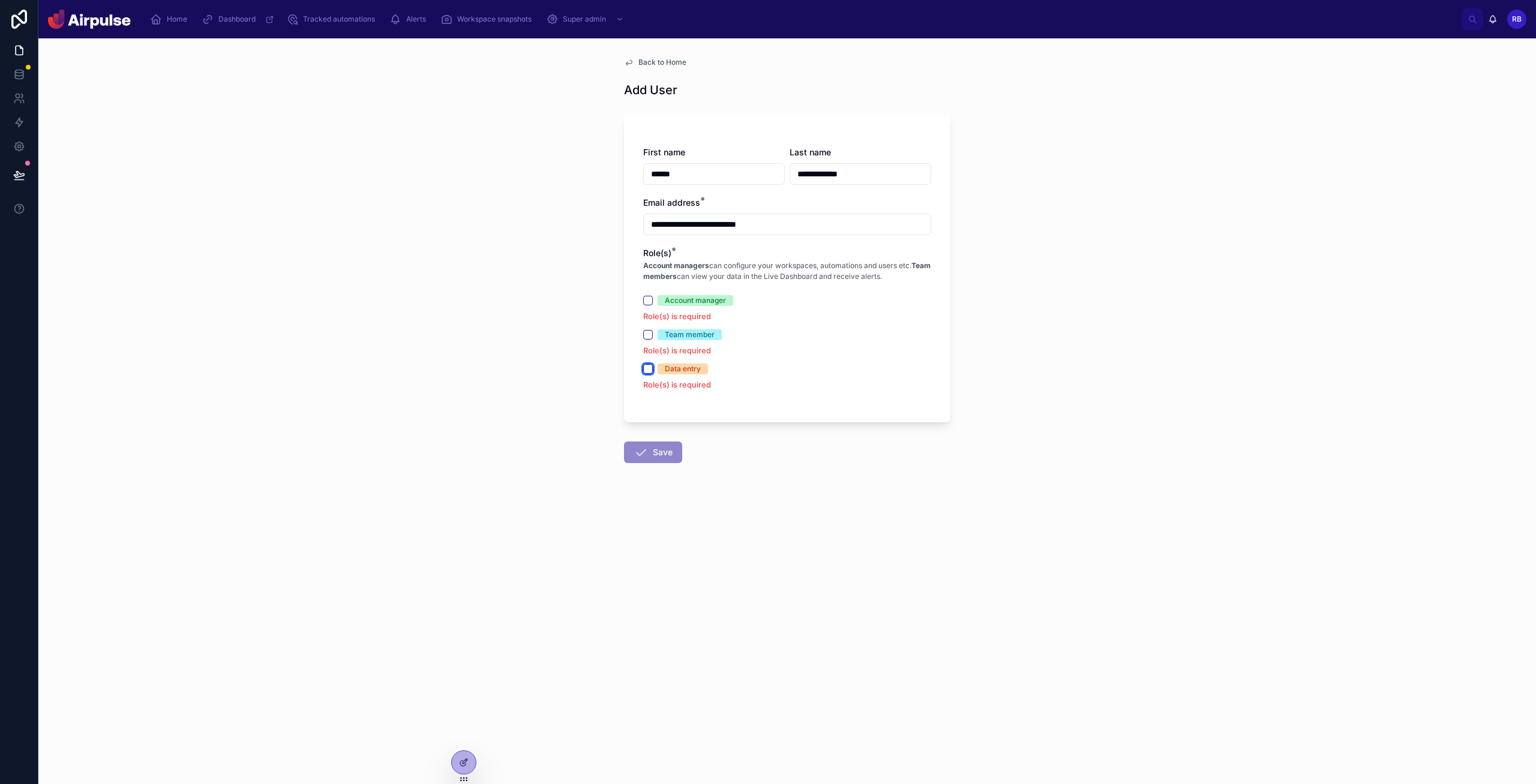
click at [650, 369] on button "Data entry" at bounding box center [647, 369] width 10 height 10
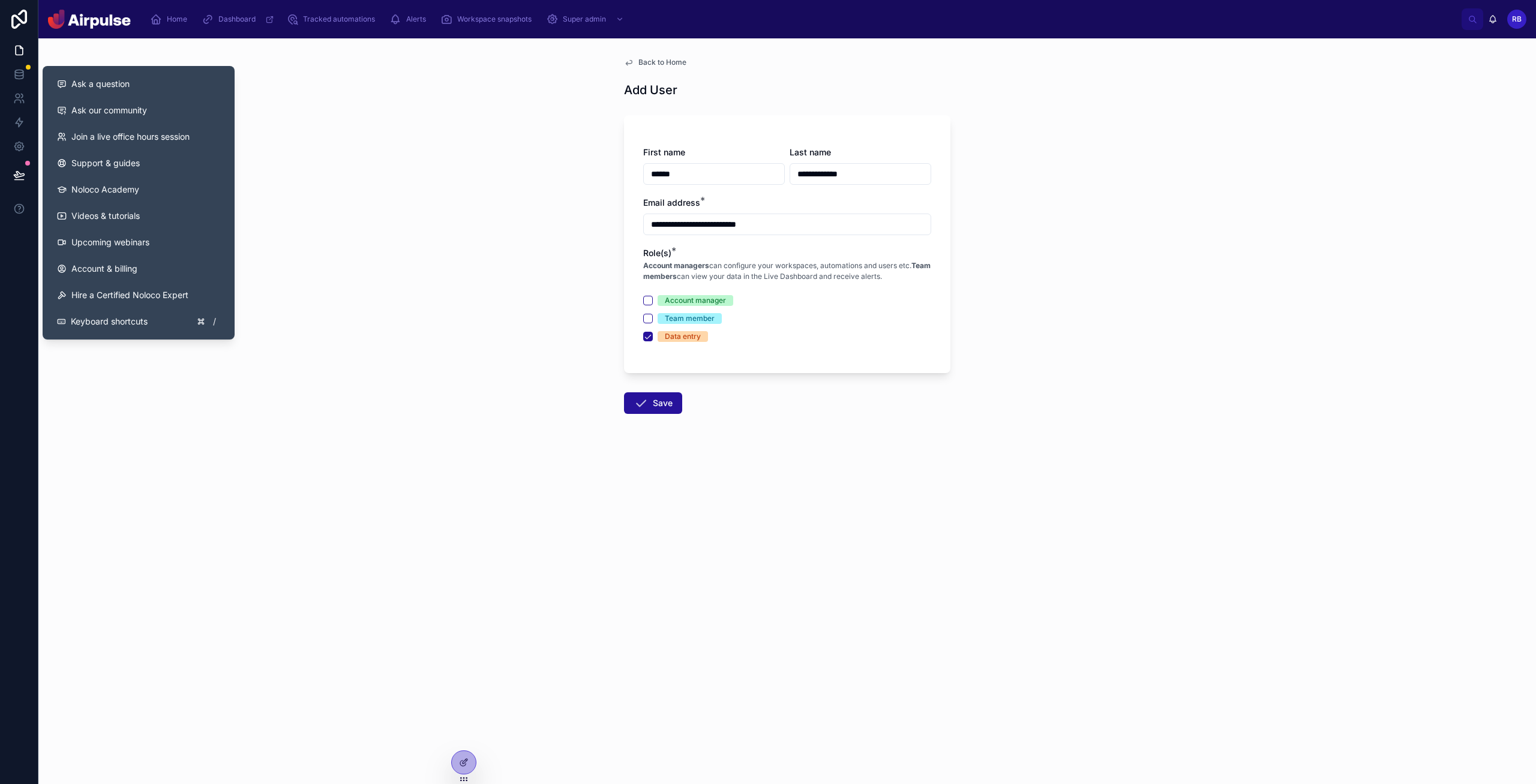
click at [8, 178] on button at bounding box center [19, 175] width 26 height 34
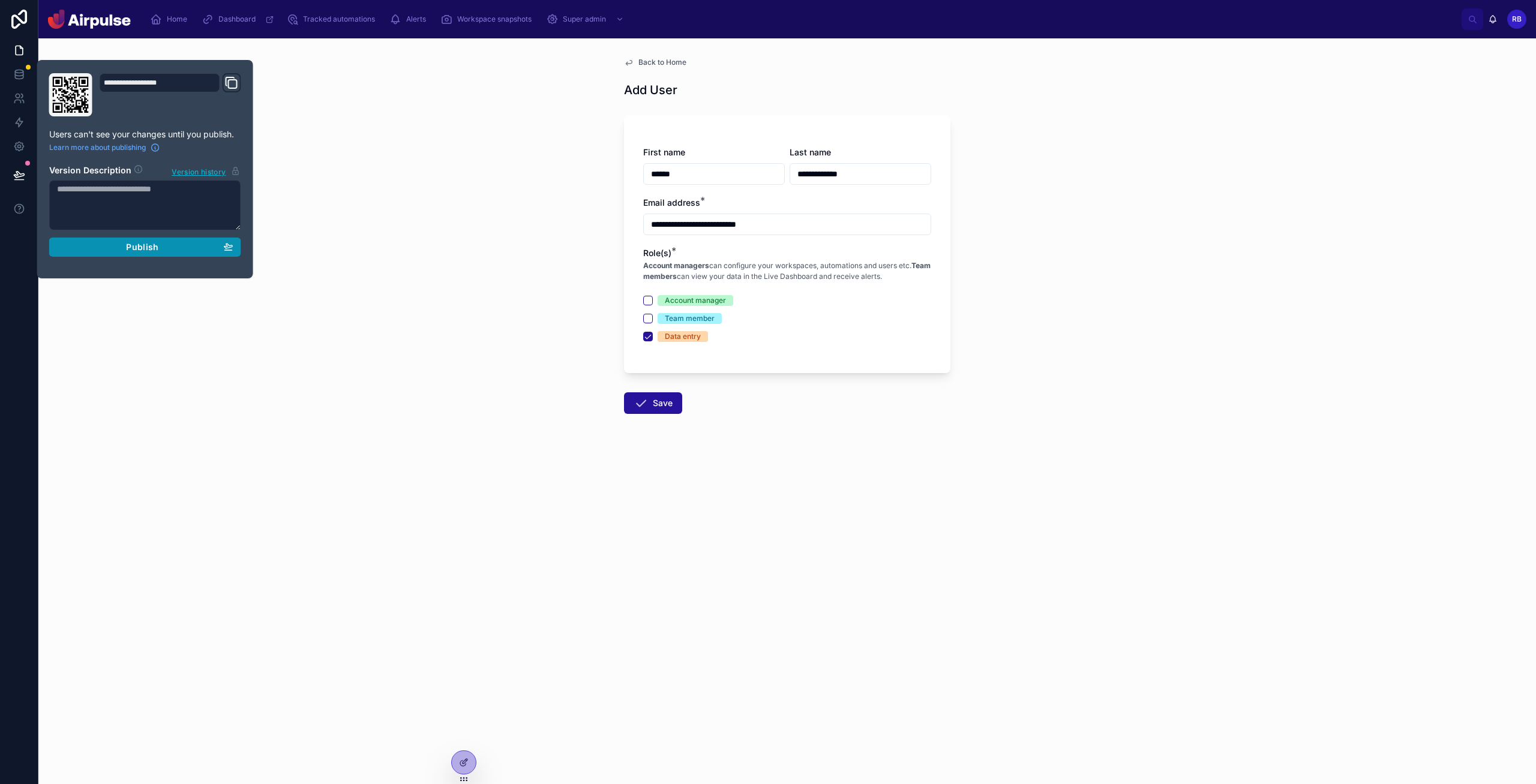
click at [195, 249] on div "Publish" at bounding box center [145, 247] width 177 height 11
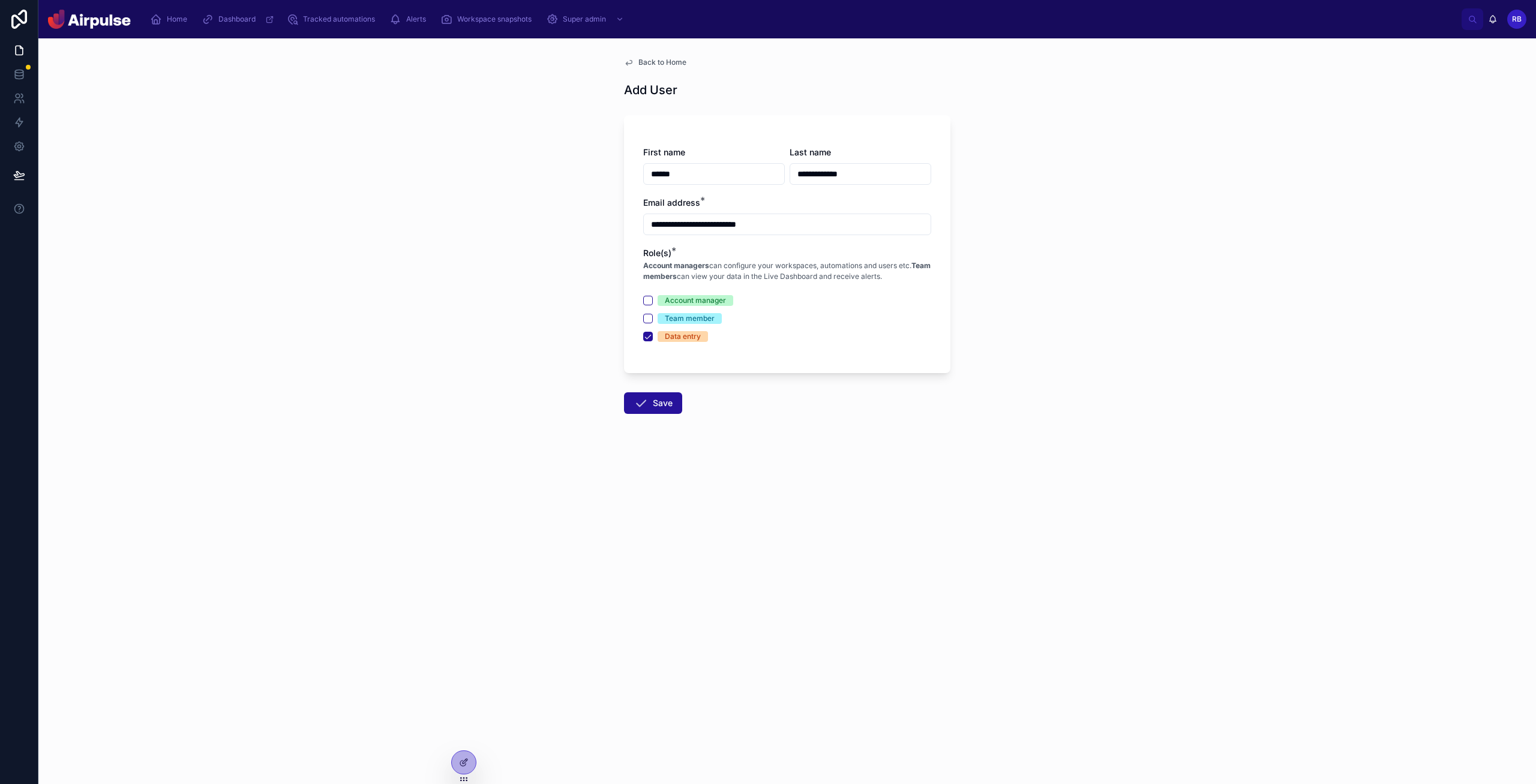
click at [729, 535] on div "**********" at bounding box center [787, 411] width 1498 height 746
click at [822, 493] on div "**********" at bounding box center [787, 411] width 1498 height 746
click at [650, 403] on button "Save" at bounding box center [653, 403] width 58 height 22
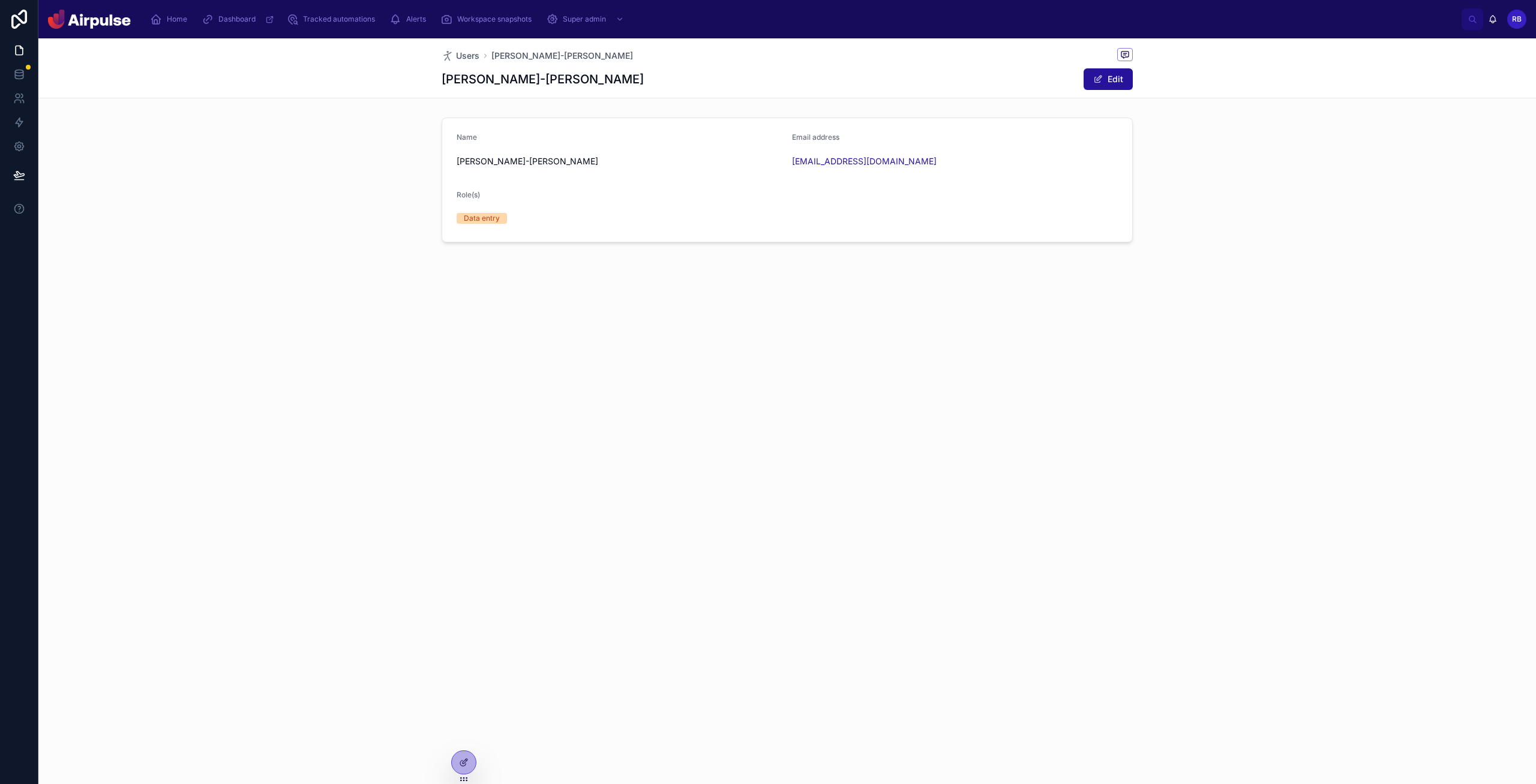
click at [471, 55] on span "Users" at bounding box center [467, 56] width 23 height 12
click at [446, 764] on div "Users [PERSON_NAME] Lynsdale-[PERSON_NAME]-[PERSON_NAME] Edit Name [PERSON_NAME…" at bounding box center [787, 411] width 1498 height 746
click at [455, 762] on div at bounding box center [464, 762] width 24 height 23
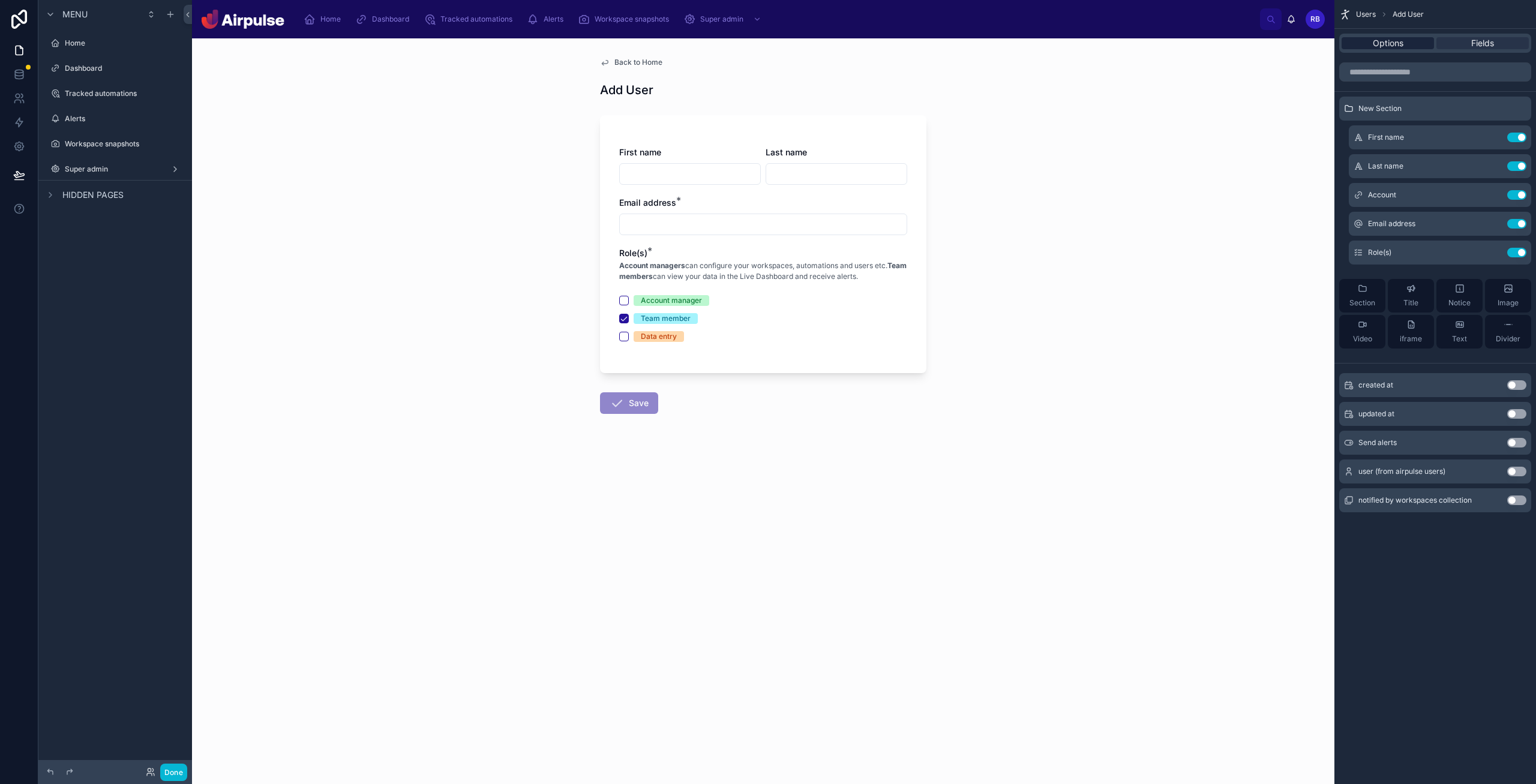
click at [822, 41] on span "Options" at bounding box center [1388, 44] width 31 height 12
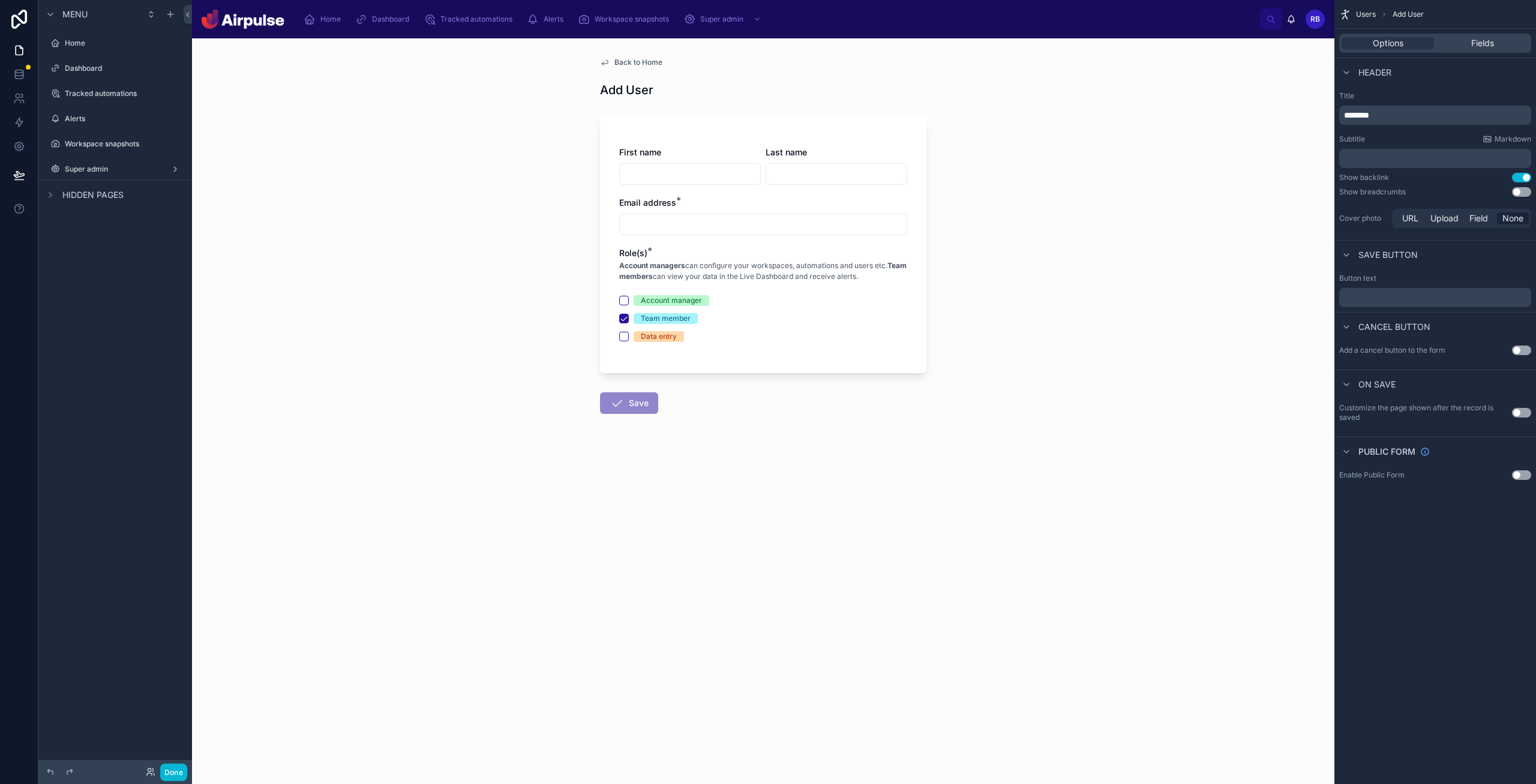
click at [822, 410] on button "Use setting" at bounding box center [1522, 412] width 20 height 10
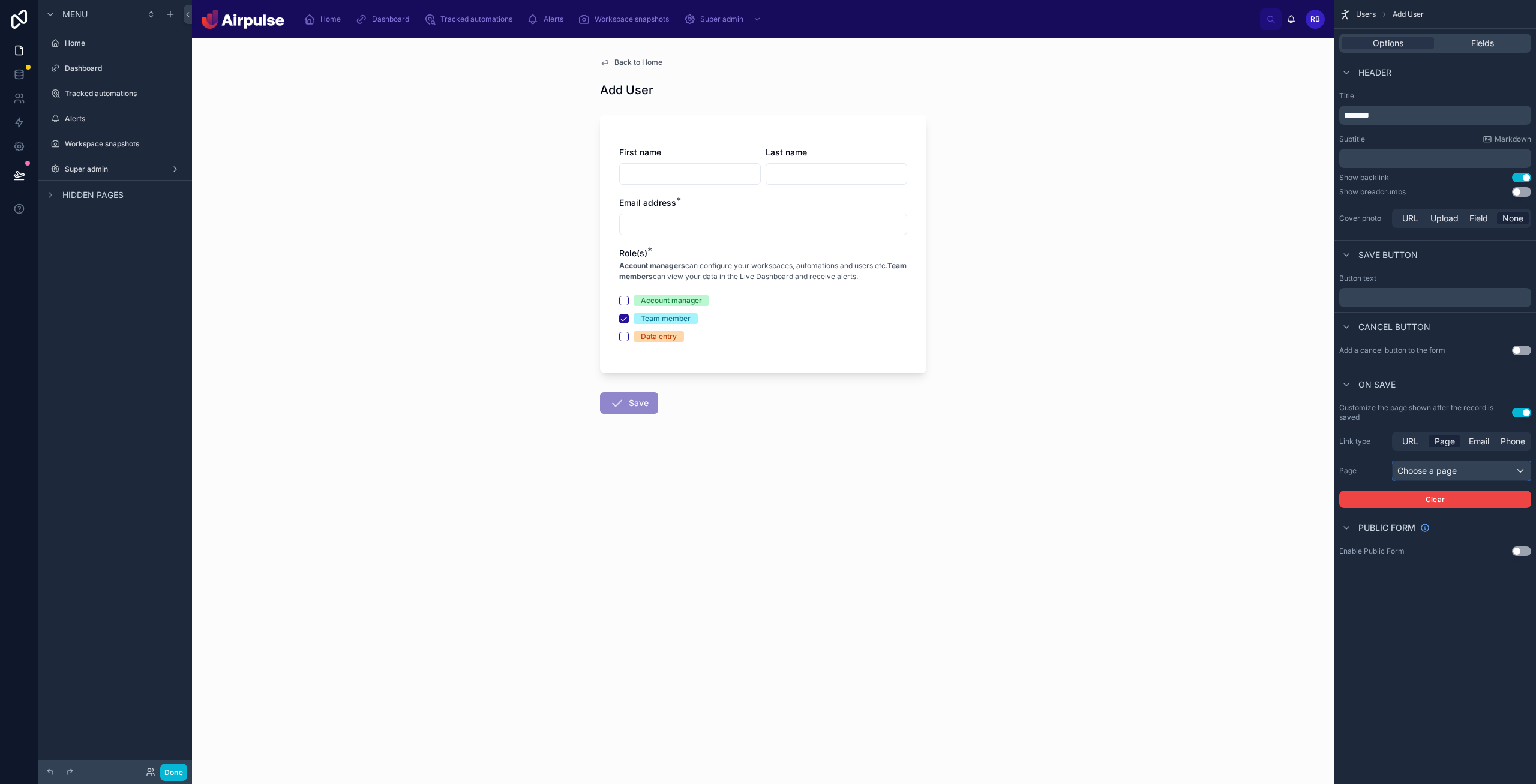
click at [822, 471] on div "Choose a page" at bounding box center [1462, 471] width 138 height 20
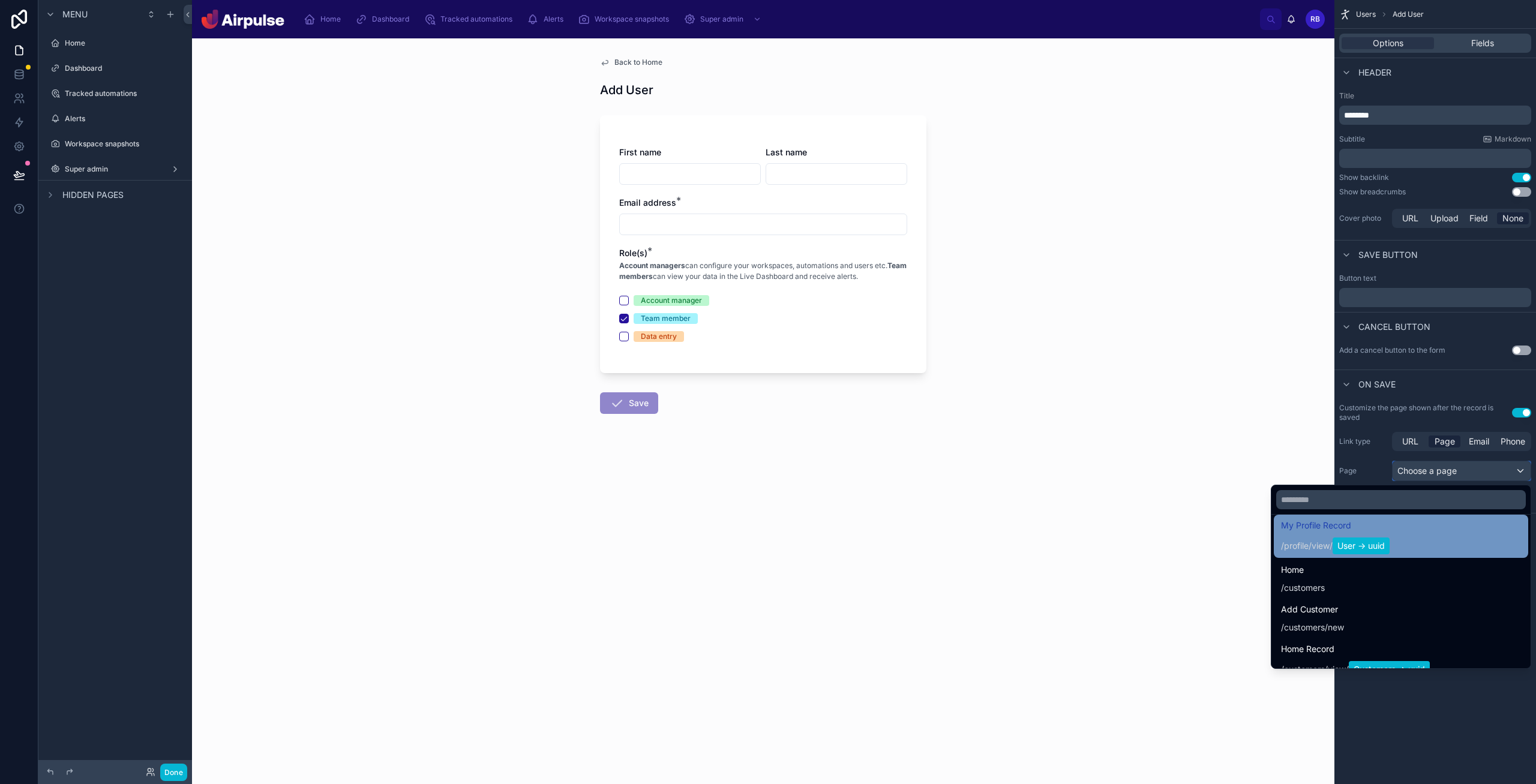
scroll to position [85, 0]
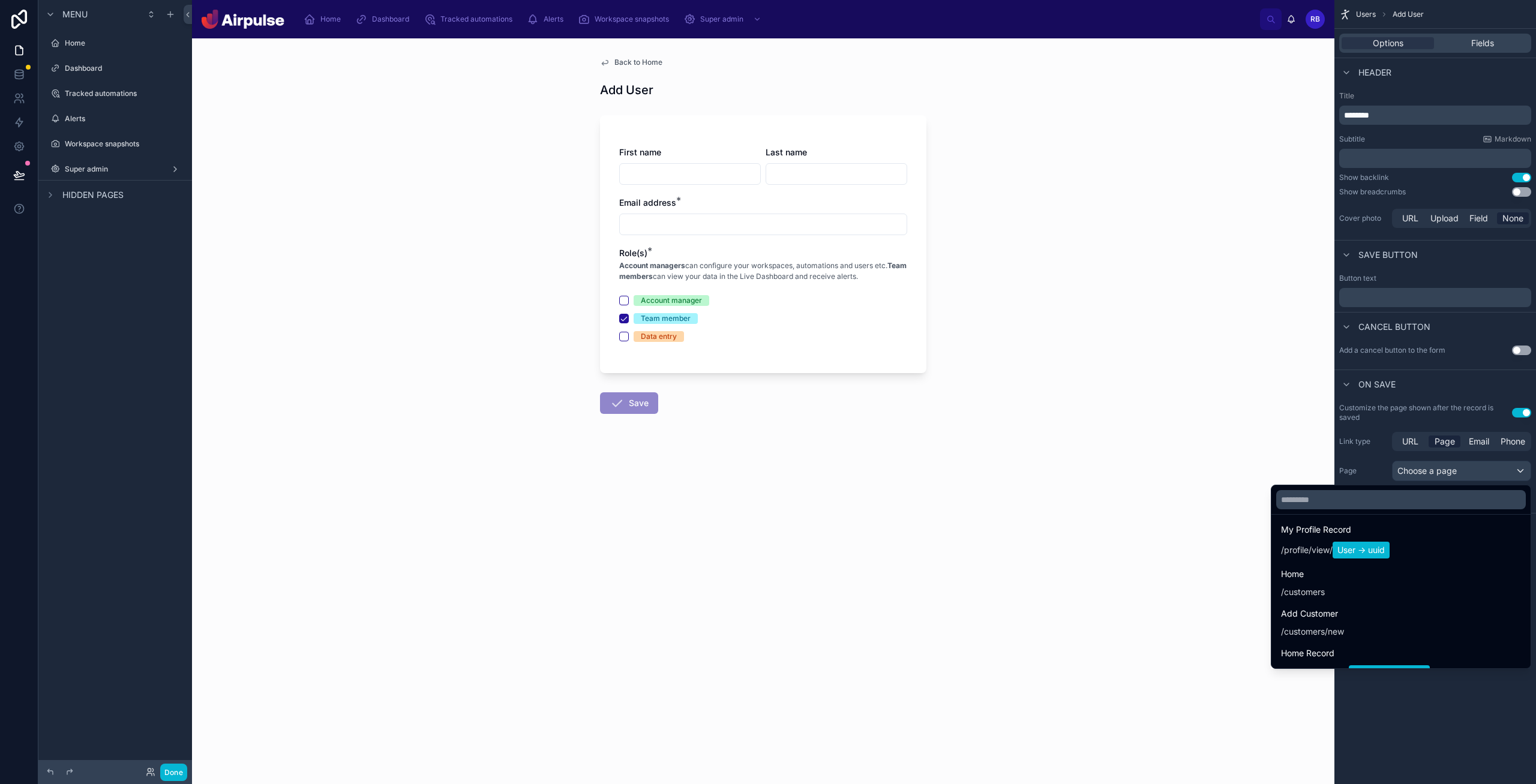
drag, startPoint x: 1330, startPoint y: 577, endPoint x: 1347, endPoint y: 583, distance: 18.0
click at [822, 577] on div "Home / customers" at bounding box center [1401, 583] width 240 height 32
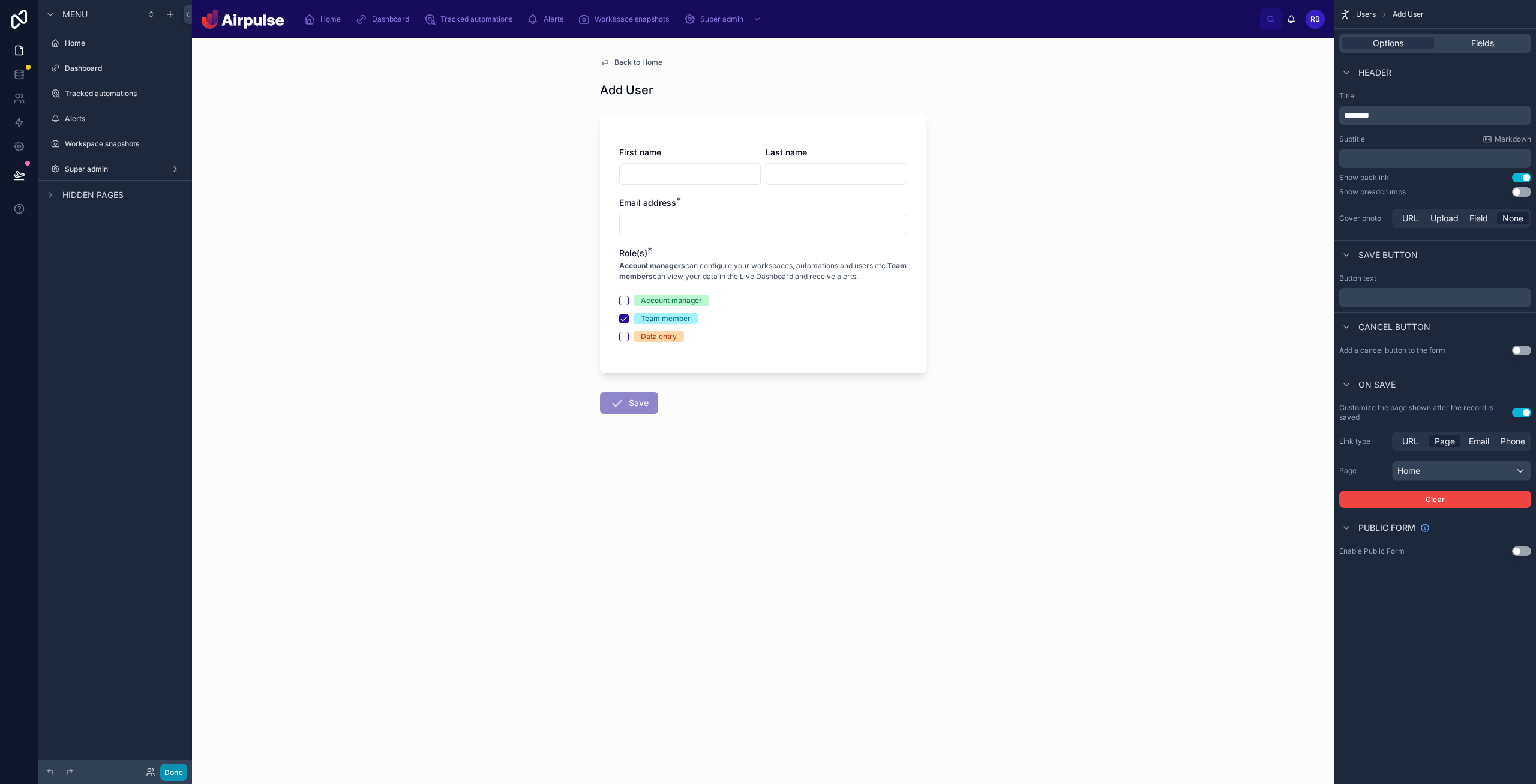
click at [168, 770] on button "Done" at bounding box center [174, 772] width 27 height 17
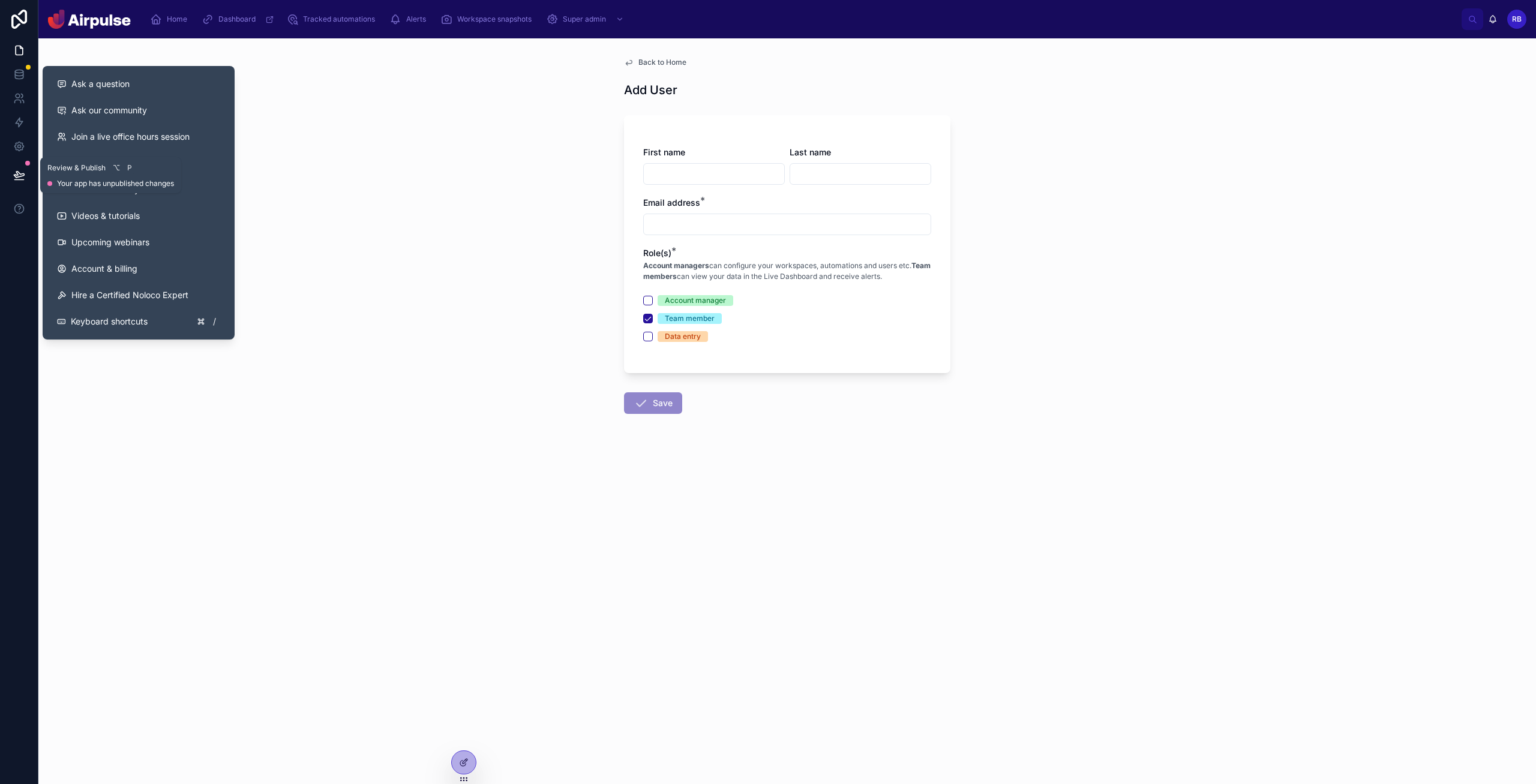
click at [18, 183] on button at bounding box center [19, 175] width 26 height 34
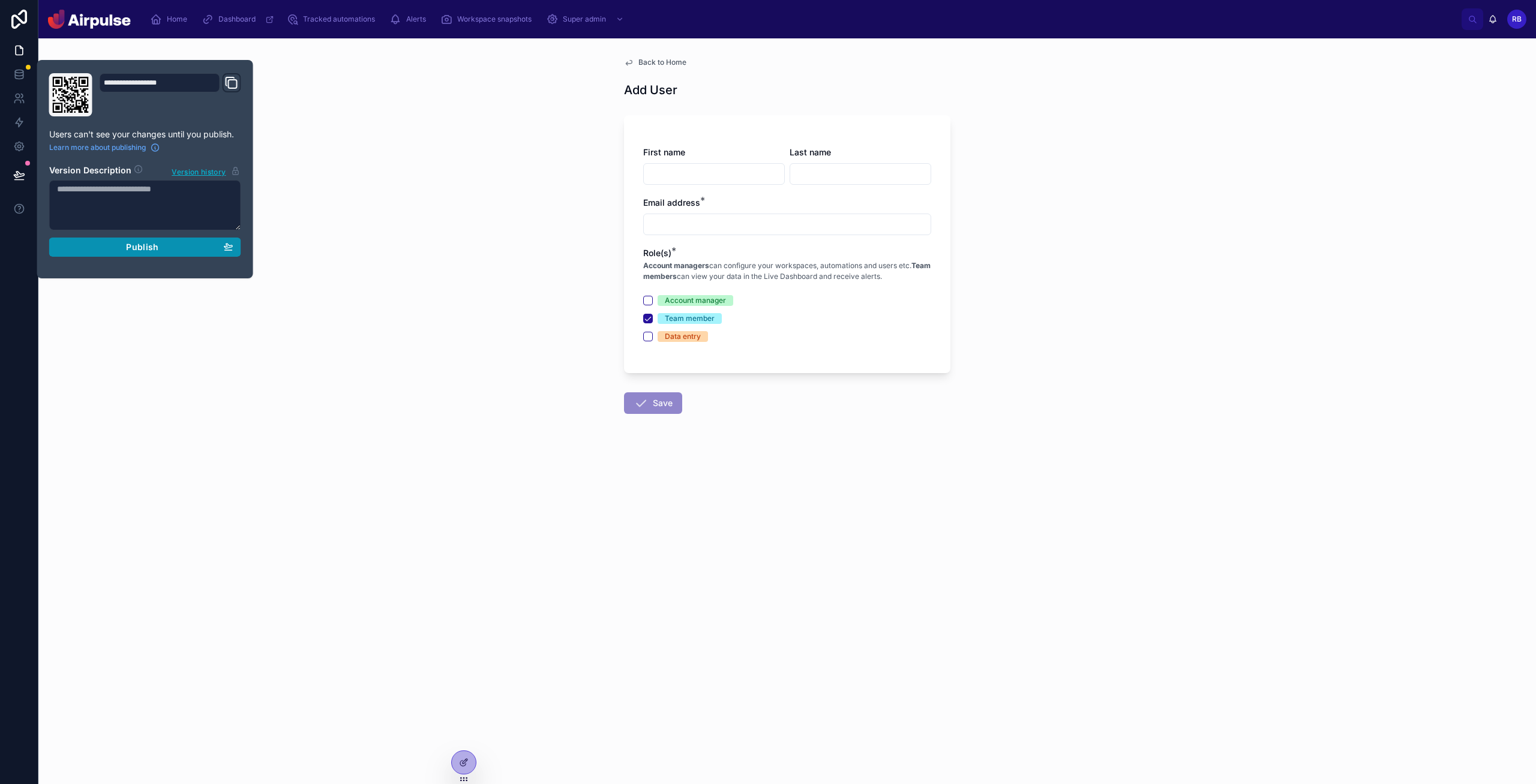
click at [170, 245] on div "Publish" at bounding box center [145, 247] width 177 height 11
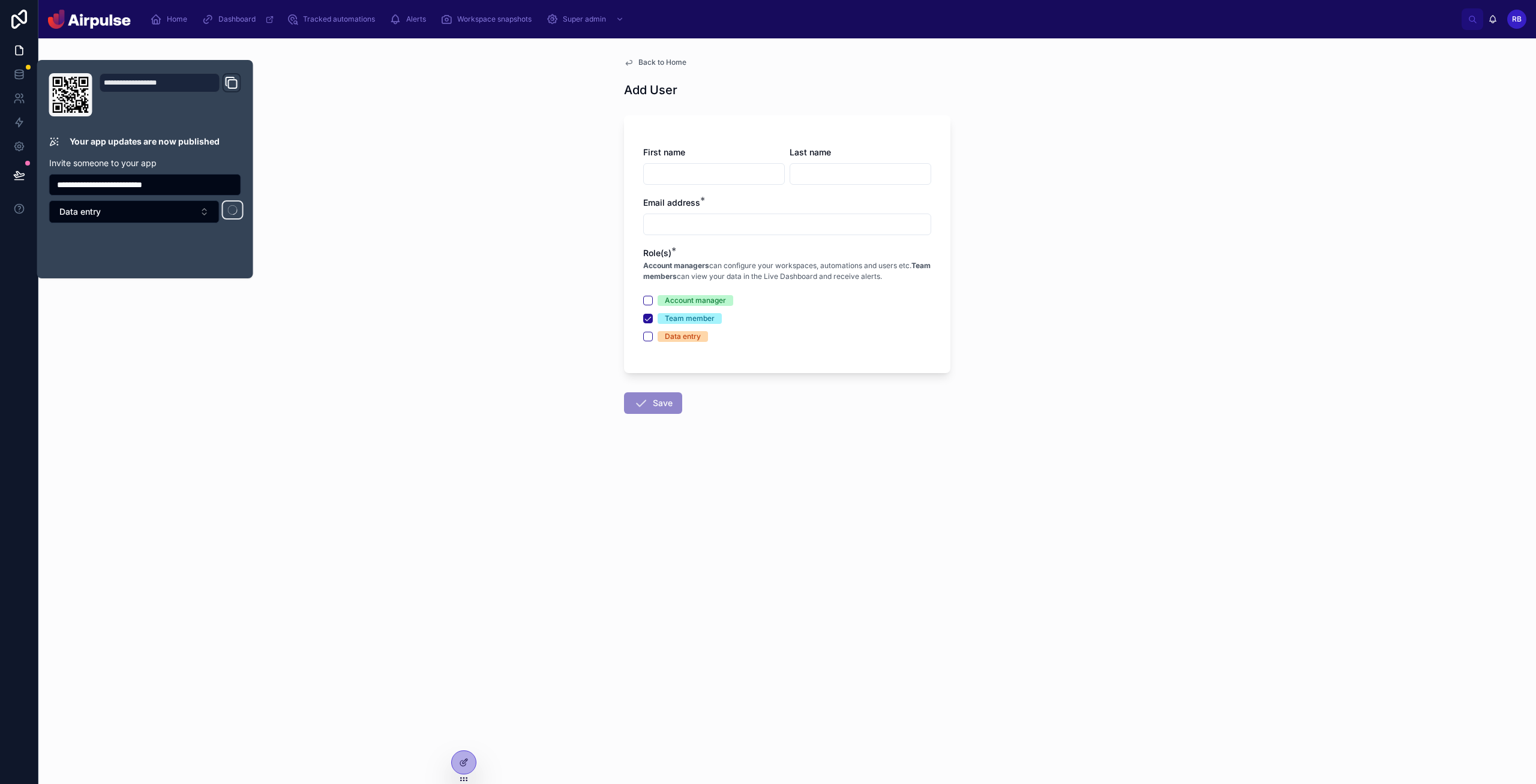
click at [405, 173] on div "Back to Home Add User First name Last name Email address * Role(s) * Account ma…" at bounding box center [787, 411] width 1498 height 746
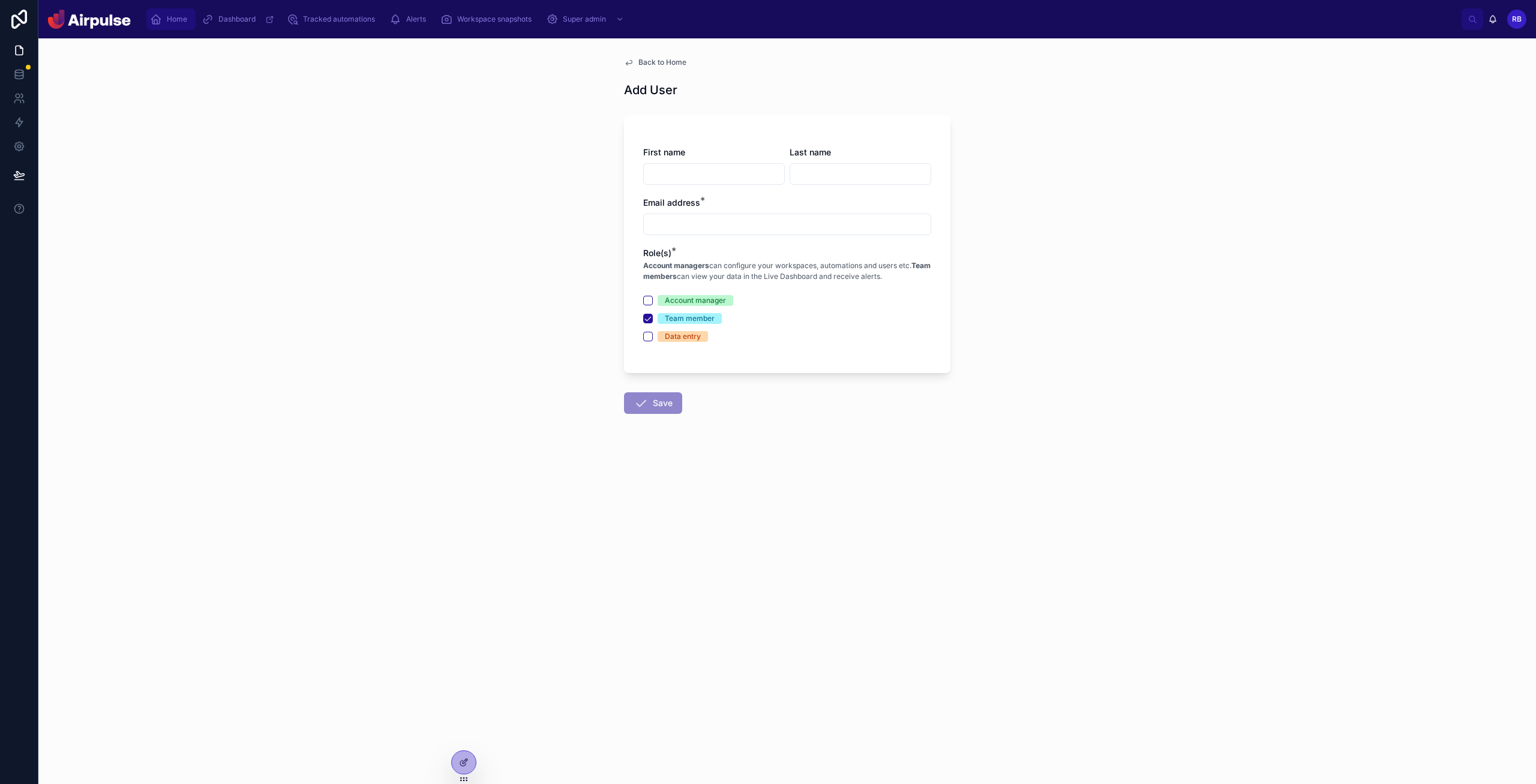
click at [183, 11] on div "Home" at bounding box center [171, 20] width 42 height 20
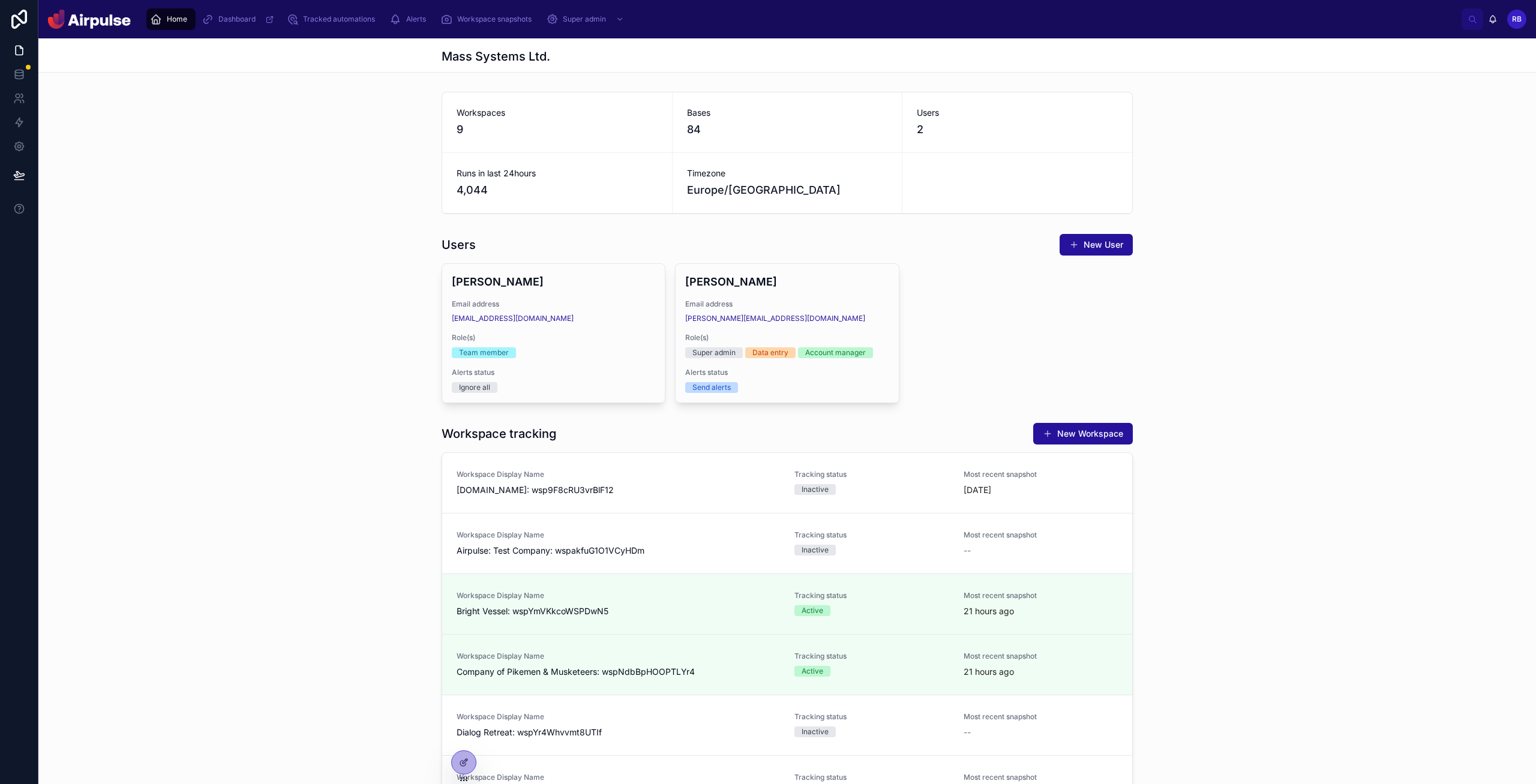
click at [91, 20] on img at bounding box center [89, 20] width 83 height 20
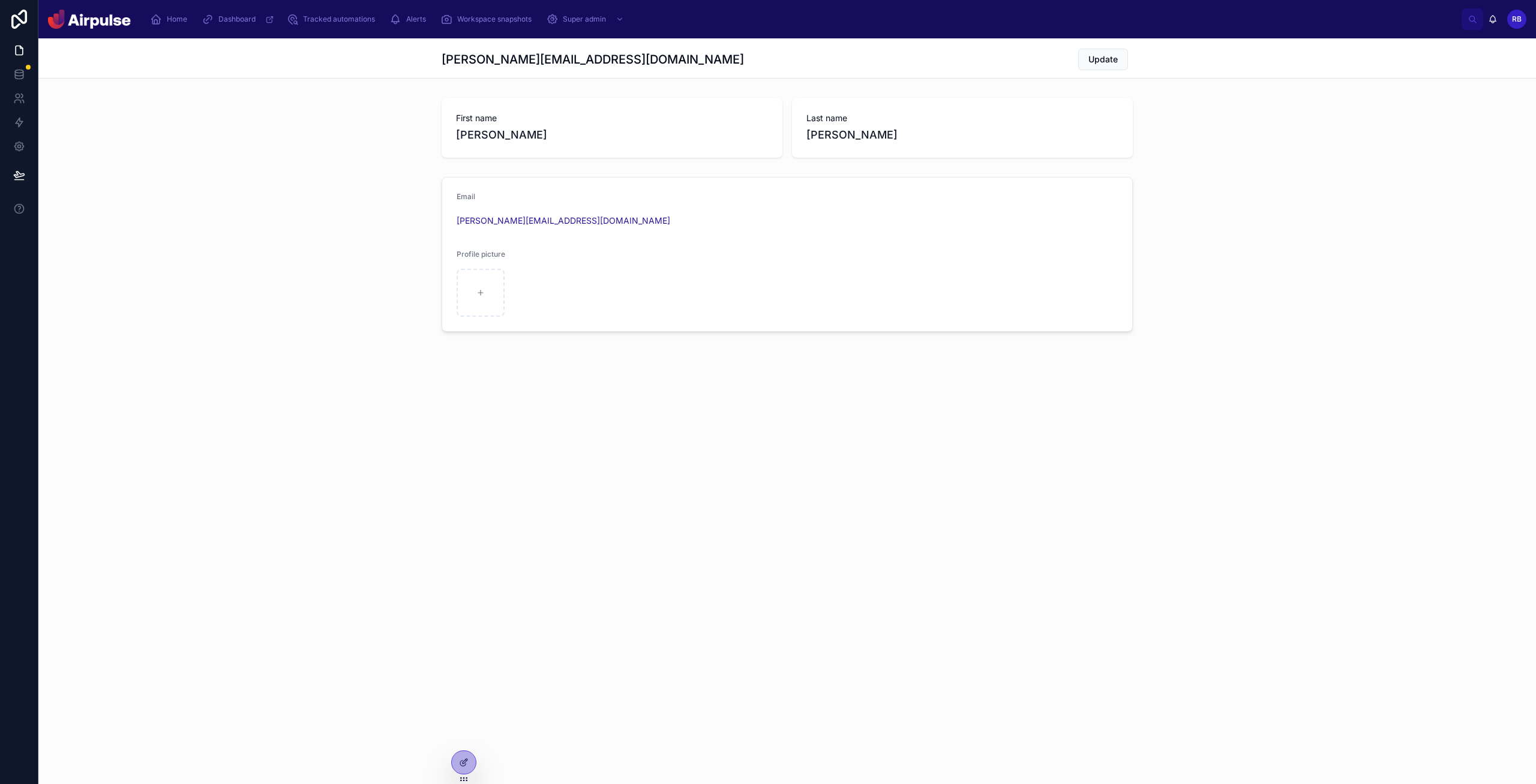
click at [91, 20] on img at bounding box center [89, 20] width 83 height 20
click at [174, 17] on span "Home" at bounding box center [177, 19] width 20 height 10
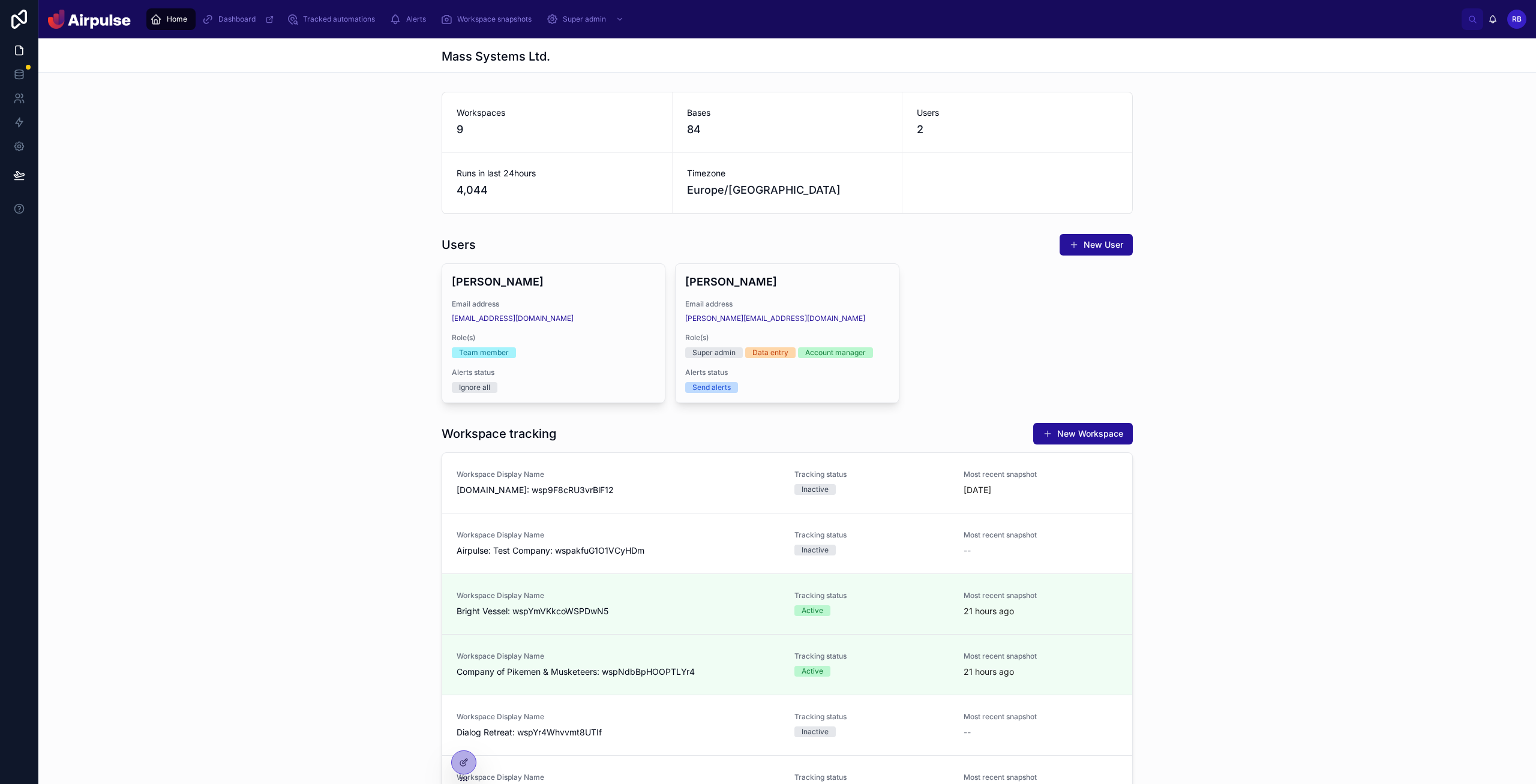
click at [129, 19] on img at bounding box center [89, 20] width 83 height 20
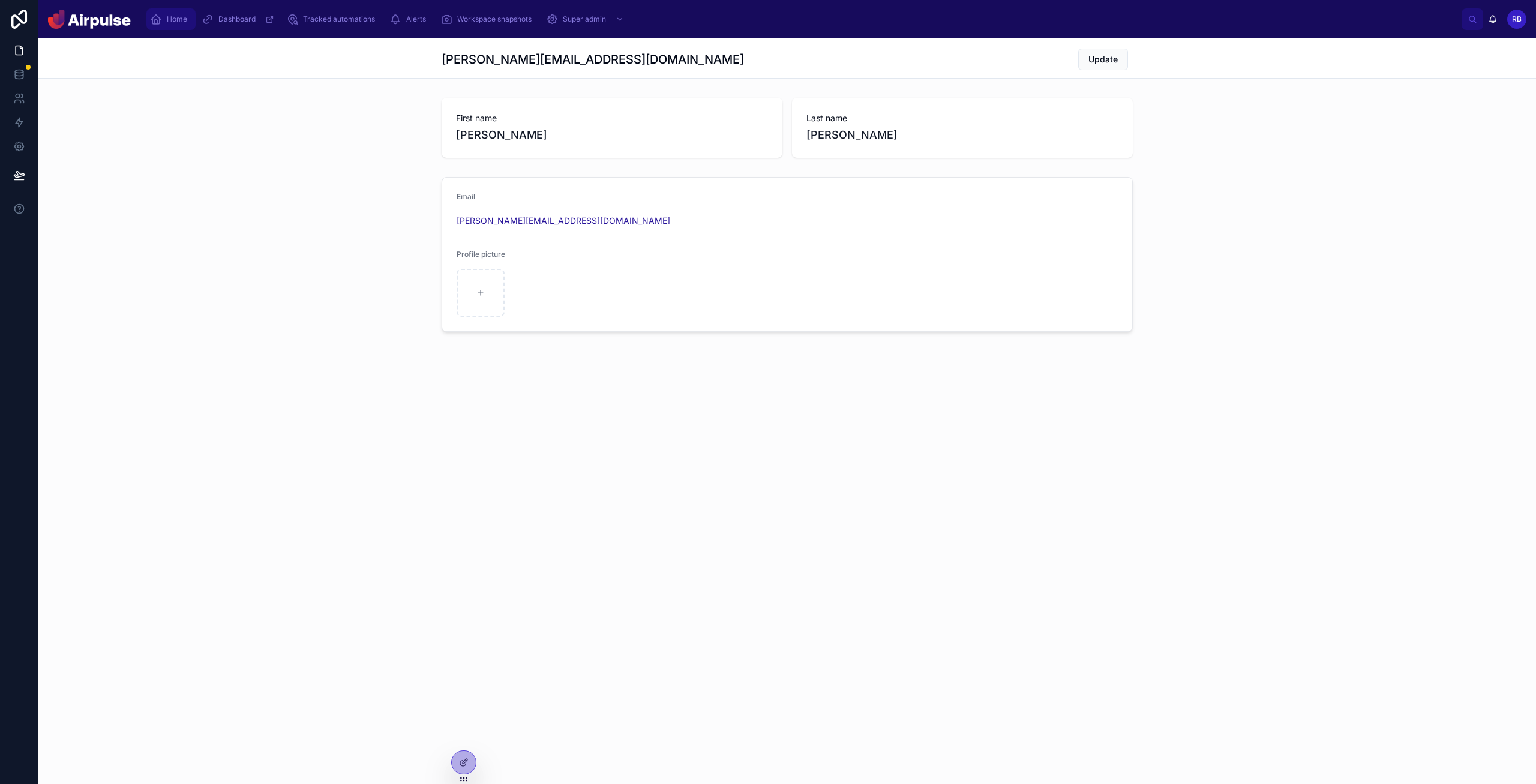
click at [177, 16] on span "Home" at bounding box center [177, 19] width 20 height 10
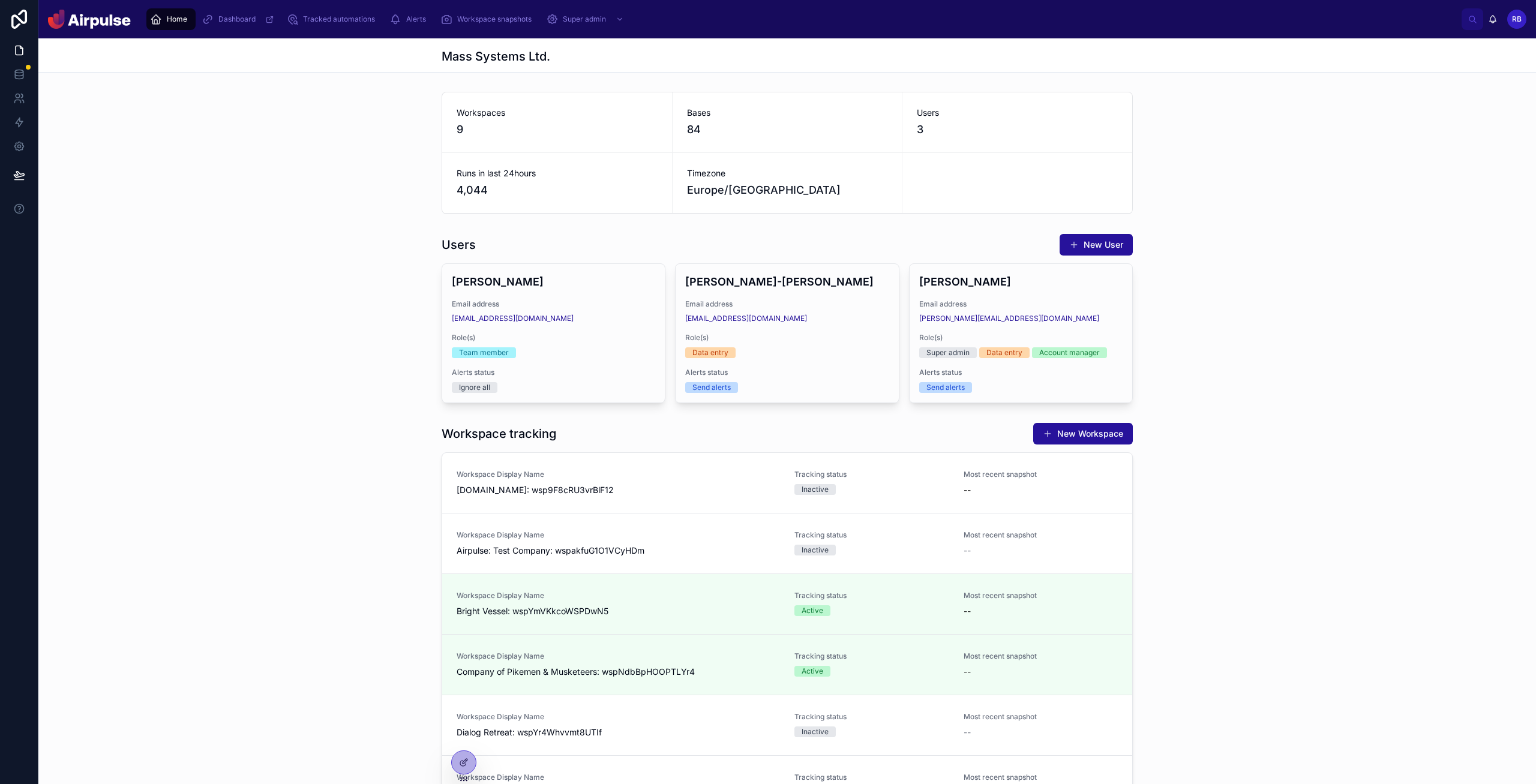
click at [100, 17] on img at bounding box center [89, 20] width 83 height 20
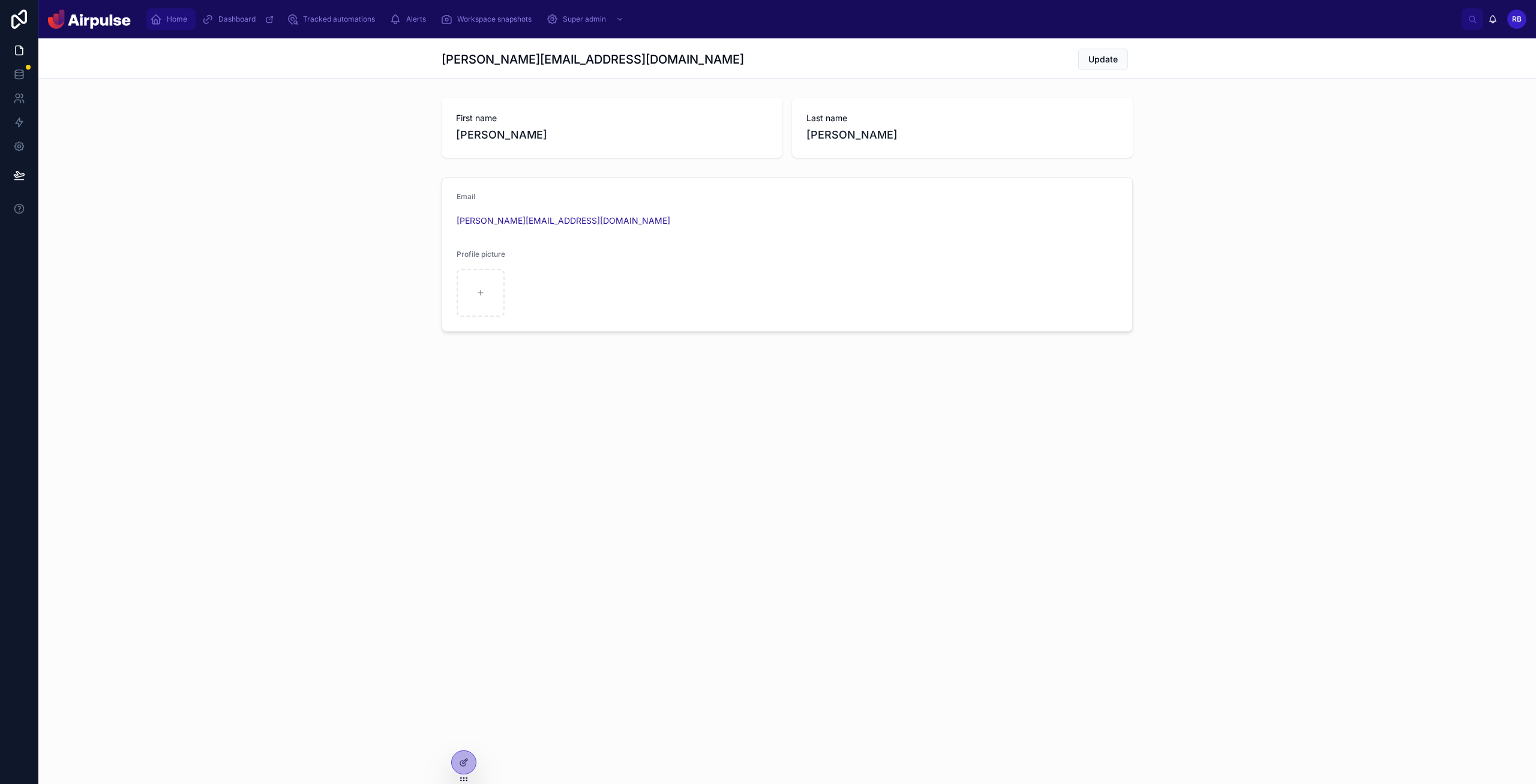
click at [164, 17] on div "Home" at bounding box center [171, 20] width 42 height 20
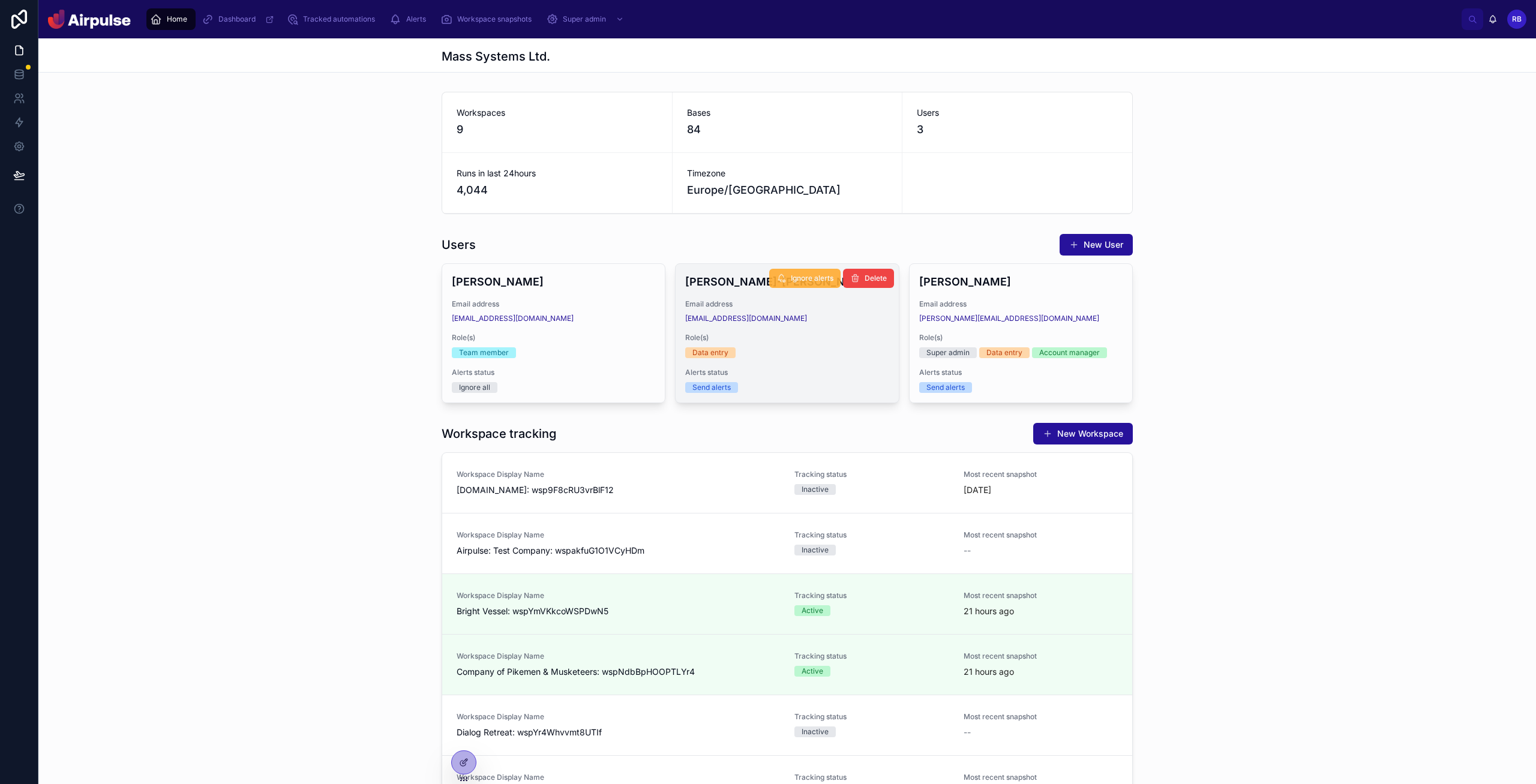
click at [798, 275] on span "Ignore alerts" at bounding box center [812, 278] width 43 height 10
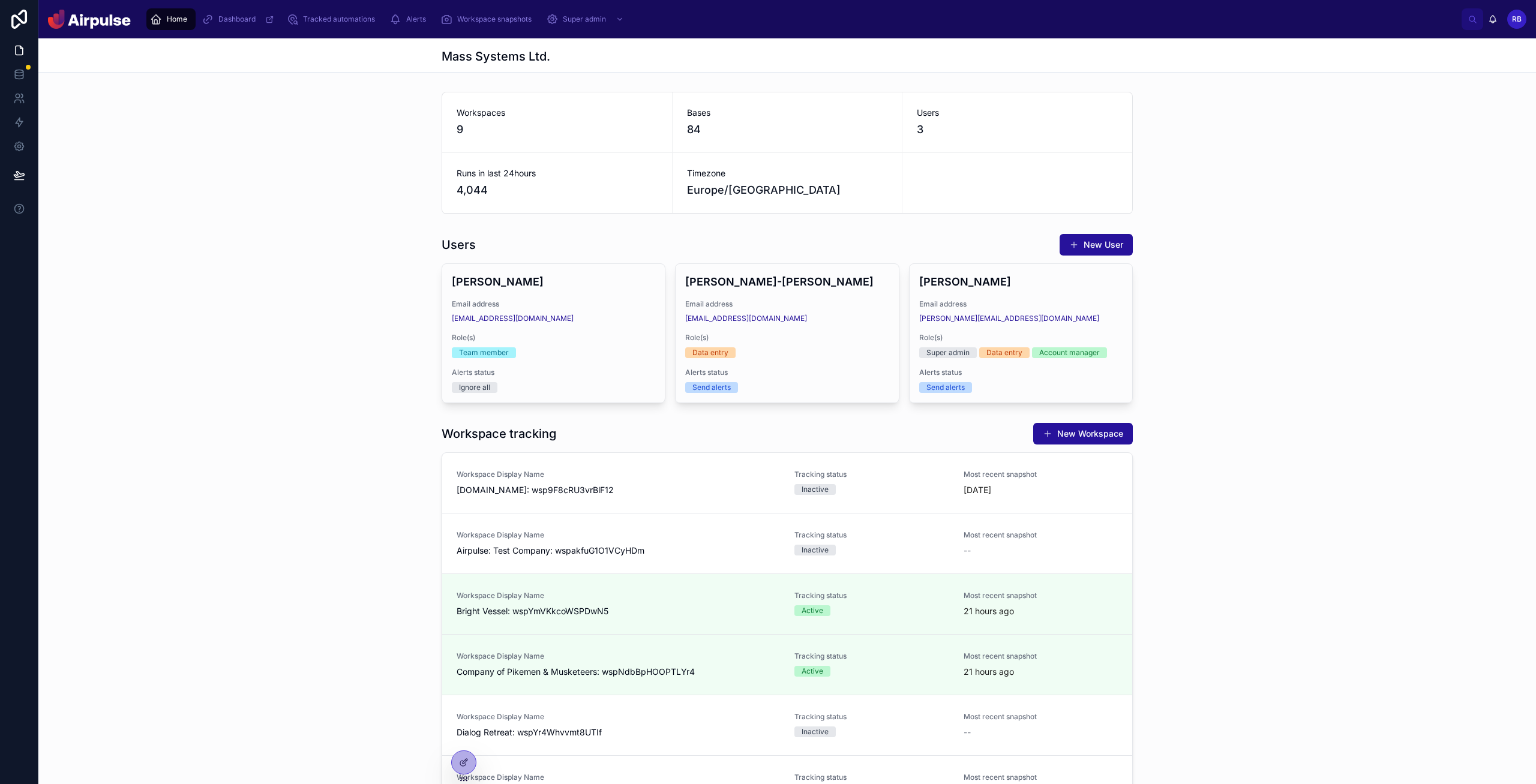
drag, startPoint x: 1266, startPoint y: 454, endPoint x: 1221, endPoint y: 512, distance: 73.4
click at [822, 454] on div "Workspace tracking New Workspace Workspace Display Name [DOMAIN_NAME]: wsp9F8cR…" at bounding box center [787, 731] width 1498 height 628
click at [505, 19] on span "Workspace snapshots" at bounding box center [494, 19] width 74 height 10
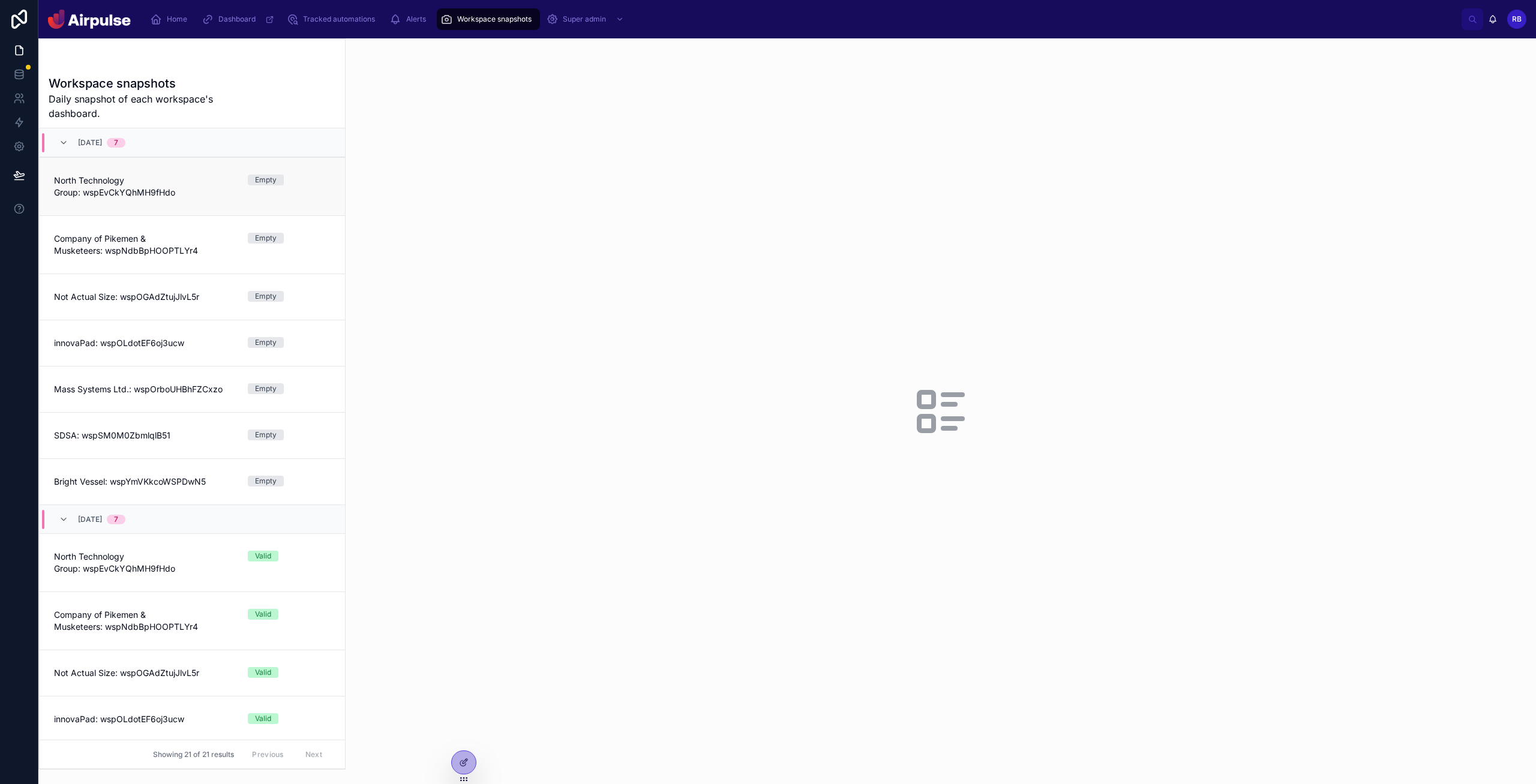
click at [136, 213] on link "North Technology Group: wspEvCkYQhMH9fHdo Empty" at bounding box center [192, 185] width 306 height 58
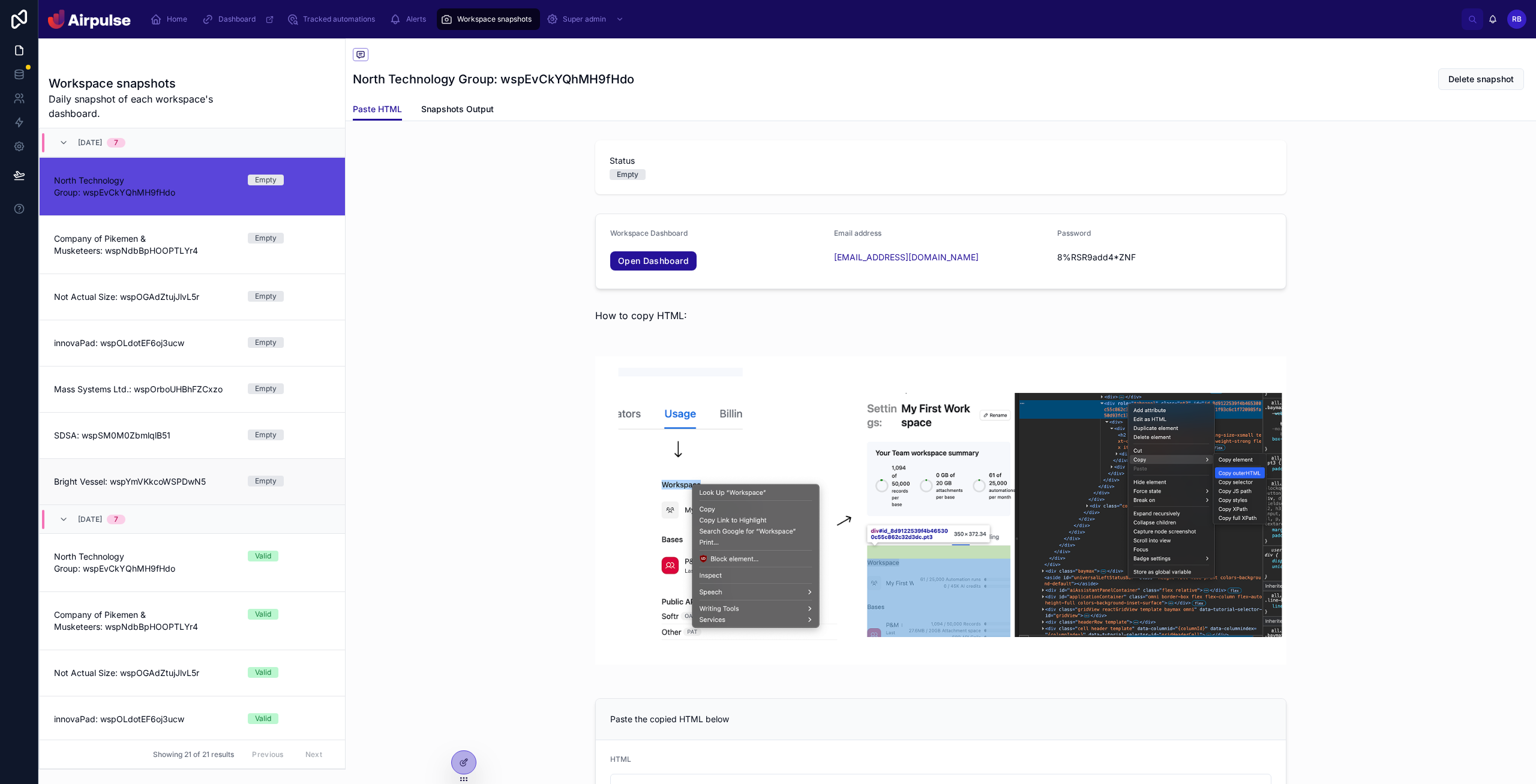
click at [186, 463] on link "Bright Vessel: wspYmVKkcoWSPDwN5 Empty" at bounding box center [192, 481] width 306 height 47
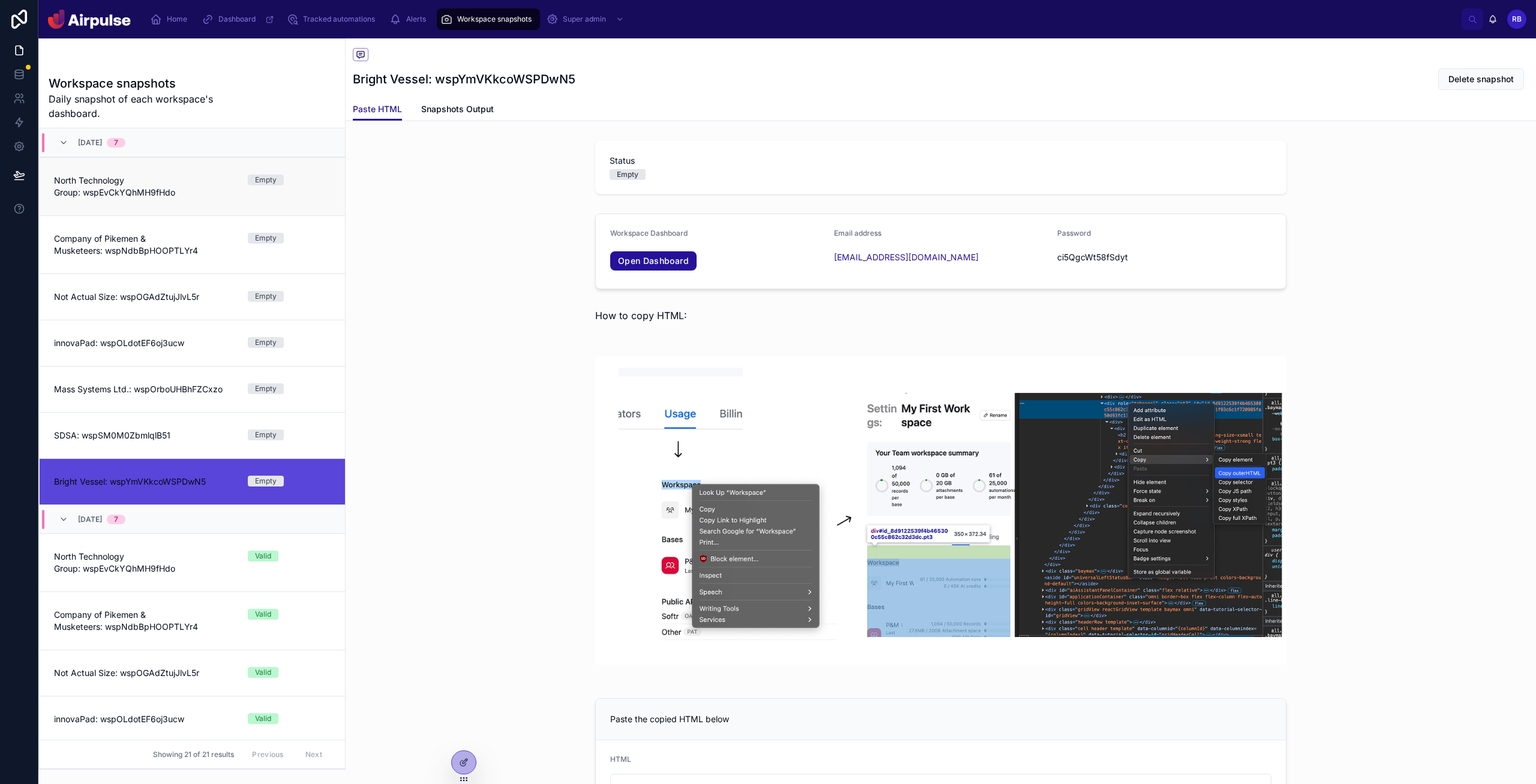
click at [140, 194] on span "North Technology Group: wspEvCkYQhMH9fHdo" at bounding box center [143, 186] width 180 height 24
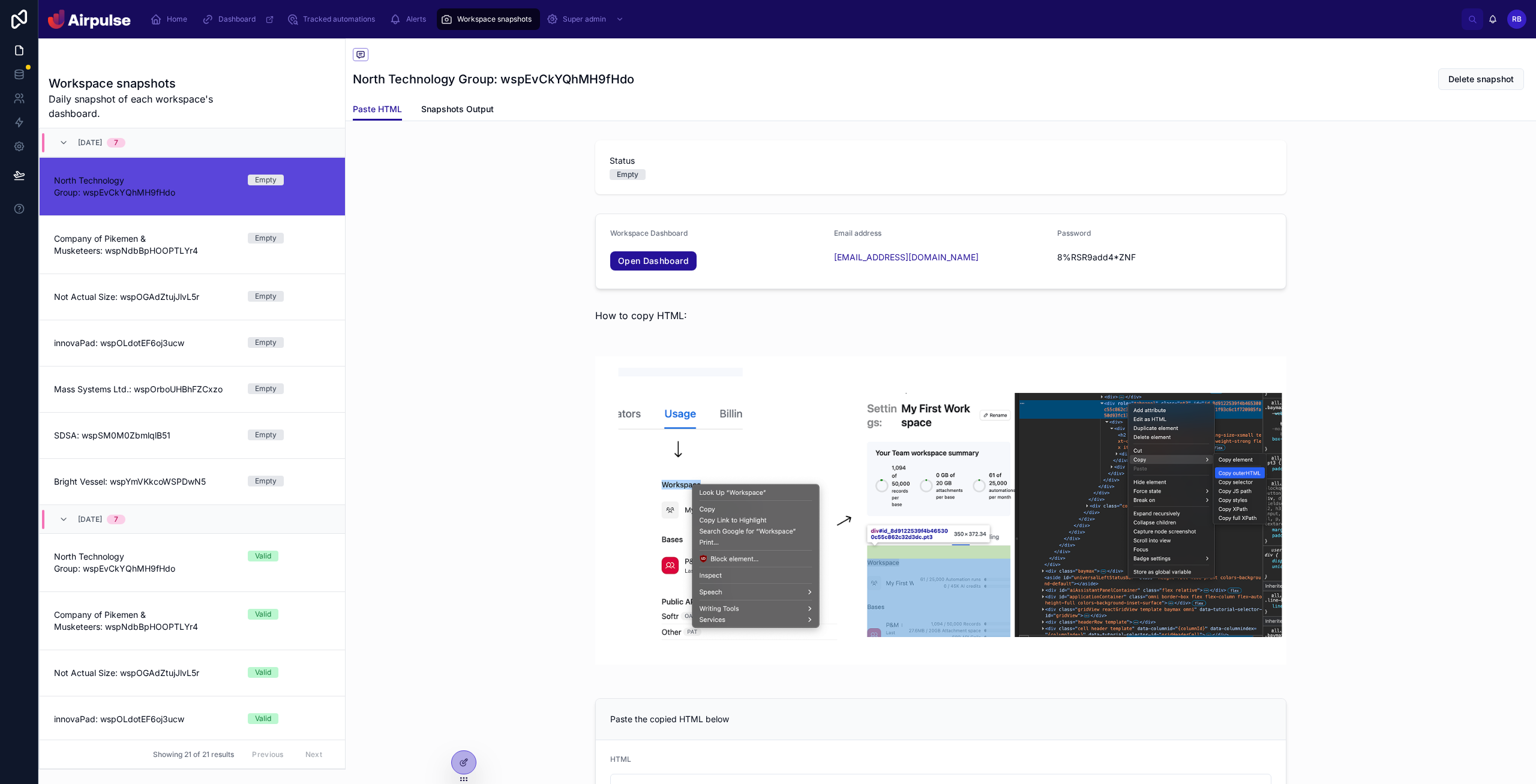
click at [518, 504] on div at bounding box center [940, 511] width 1190 height 348
click at [822, 137] on div "Status Empty" at bounding box center [940, 167] width 1190 height 64
click at [822, 89] on div "North Technology Group: wspEvCkYQhMH9fHdo Delete snapshot" at bounding box center [941, 79] width 1176 height 23
click at [822, 164] on span "Status" at bounding box center [941, 161] width 662 height 12
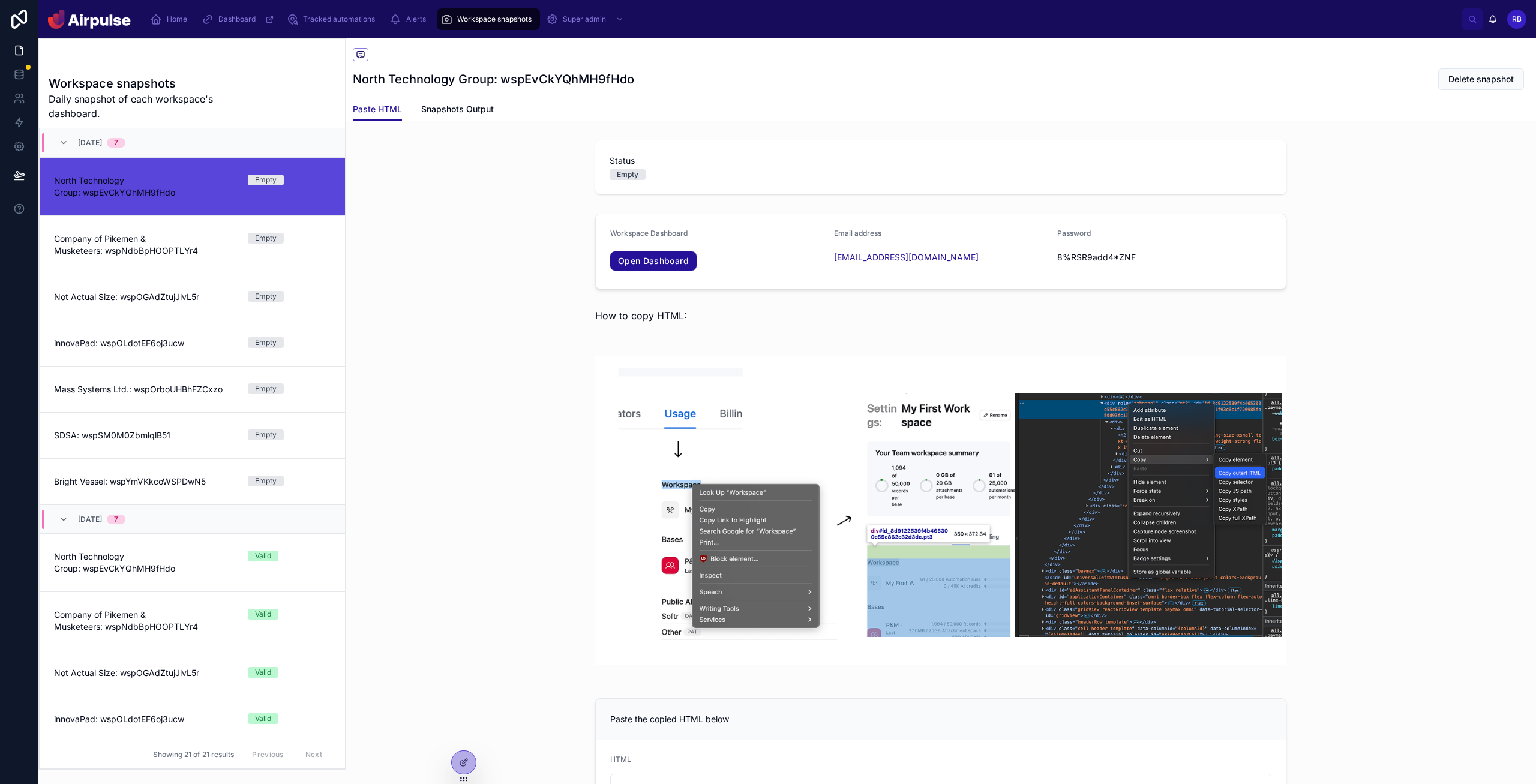
click at [822, 164] on span "Status" at bounding box center [941, 161] width 662 height 12
click at [822, 85] on div "North Technology Group: wspEvCkYQhMH9fHdo Delete snapshot" at bounding box center [941, 79] width 1176 height 23
click at [60, 138] on icon at bounding box center [63, 143] width 10 height 10
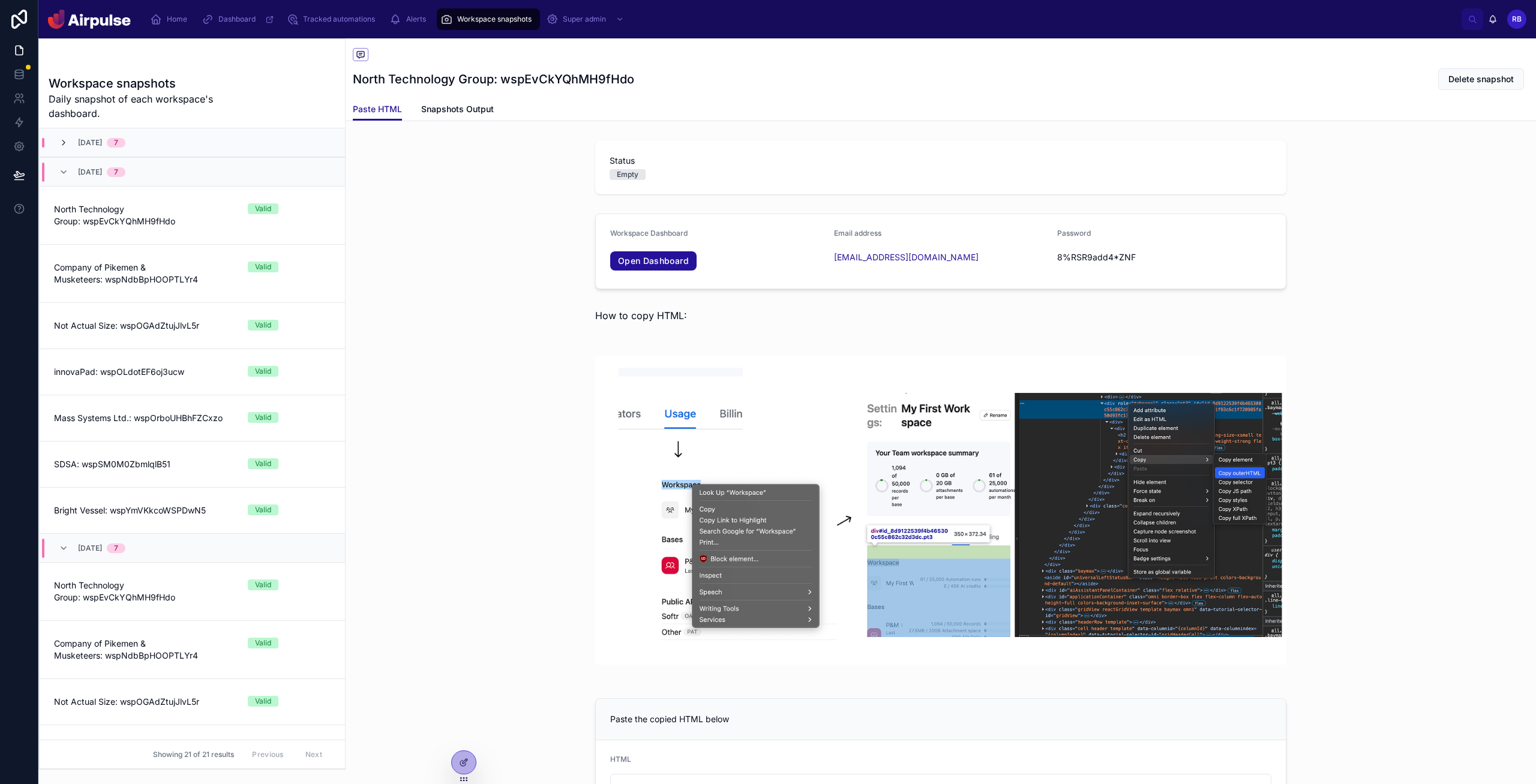
click at [61, 139] on icon at bounding box center [63, 143] width 10 height 10
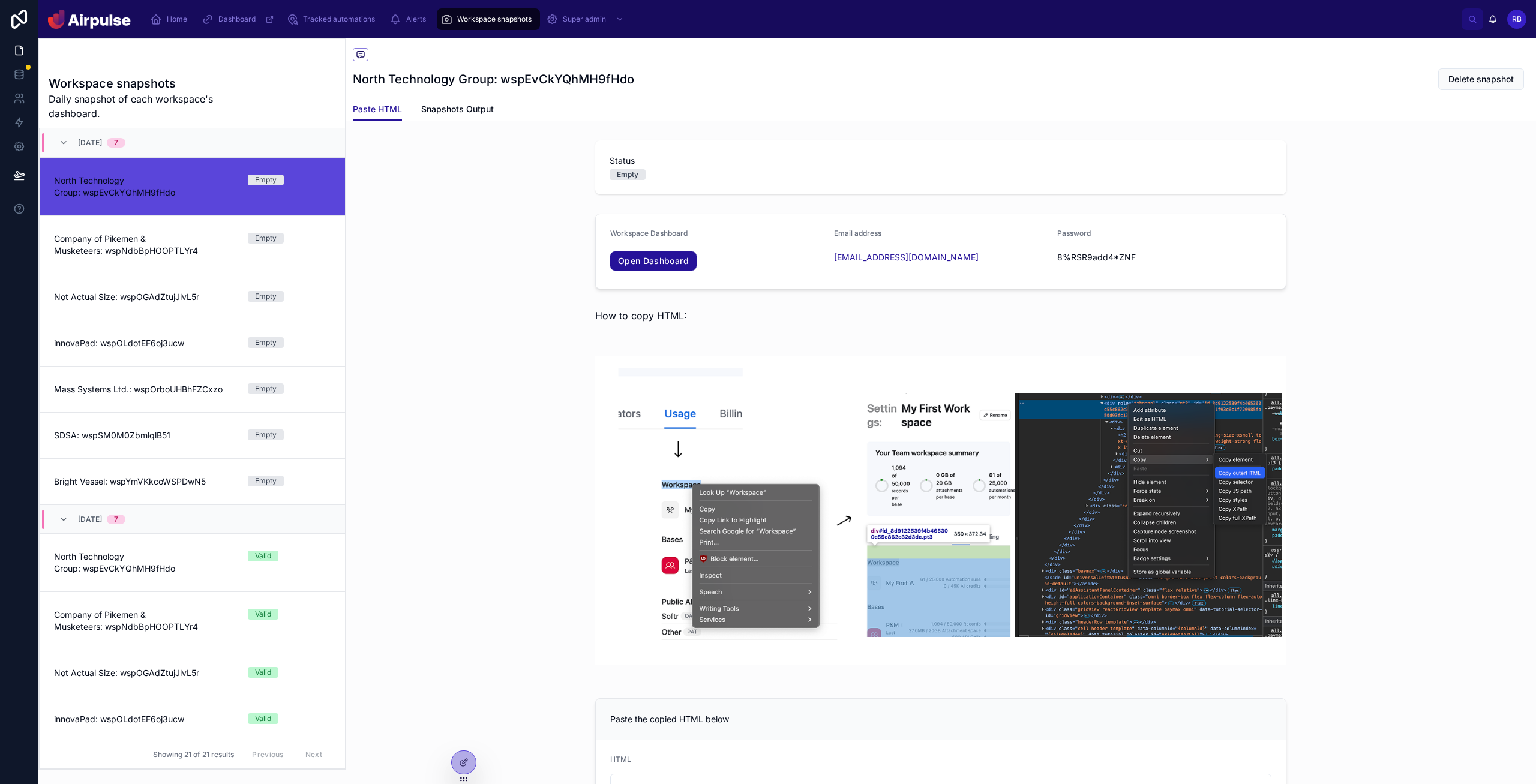
drag, startPoint x: 484, startPoint y: 172, endPoint x: 437, endPoint y: 163, distance: 47.9
click at [484, 171] on div "Status Empty" at bounding box center [940, 167] width 1190 height 64
click at [109, 191] on span "North Technology Group: wspEvCkYQhMH9fHdo" at bounding box center [143, 186] width 180 height 24
click at [822, 210] on div "Workspace Dashboard Open Dashboard Email address [EMAIL_ADDRESS][DOMAIN_NAME] P…" at bounding box center [940, 251] width 1190 height 85
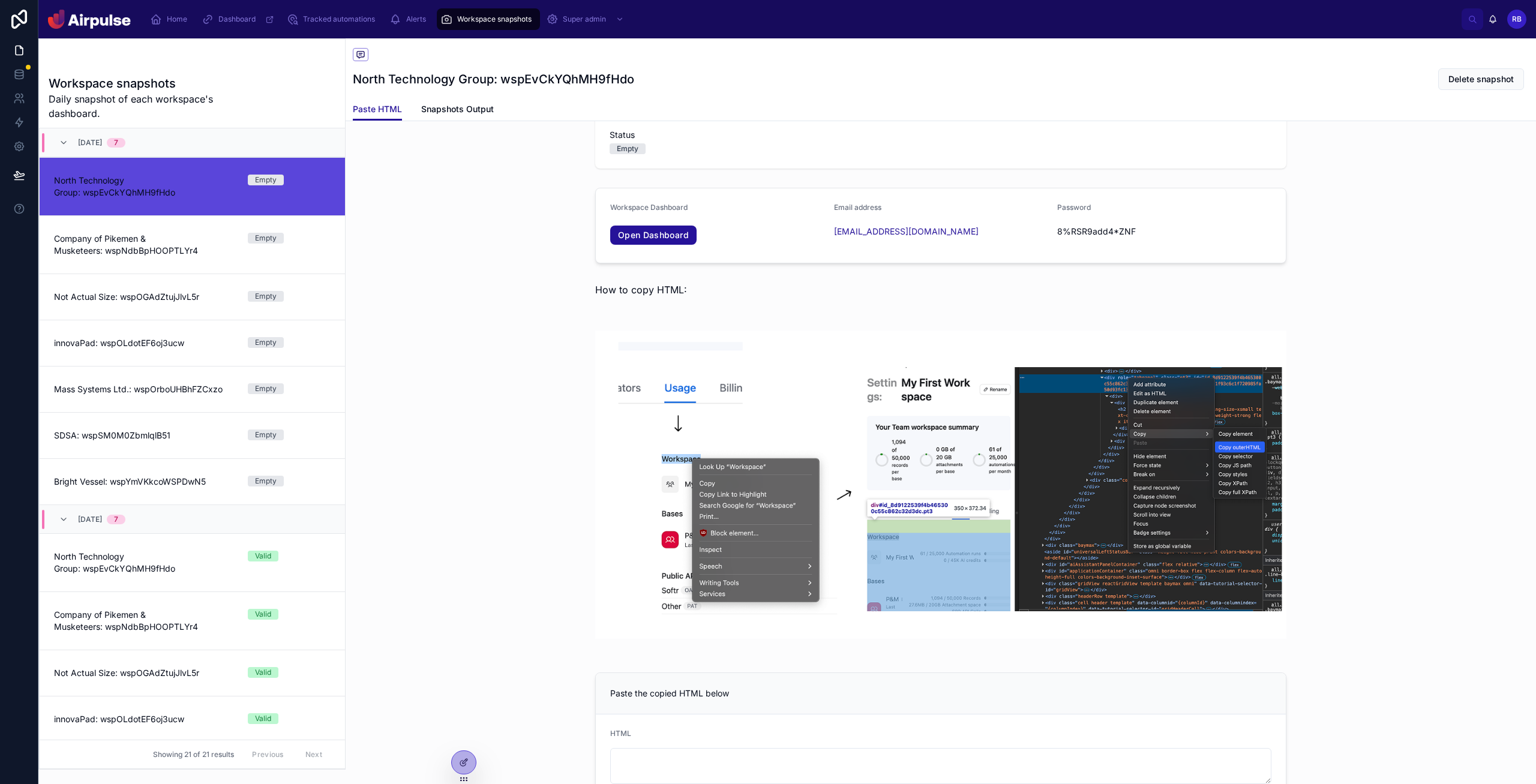
scroll to position [32, 0]
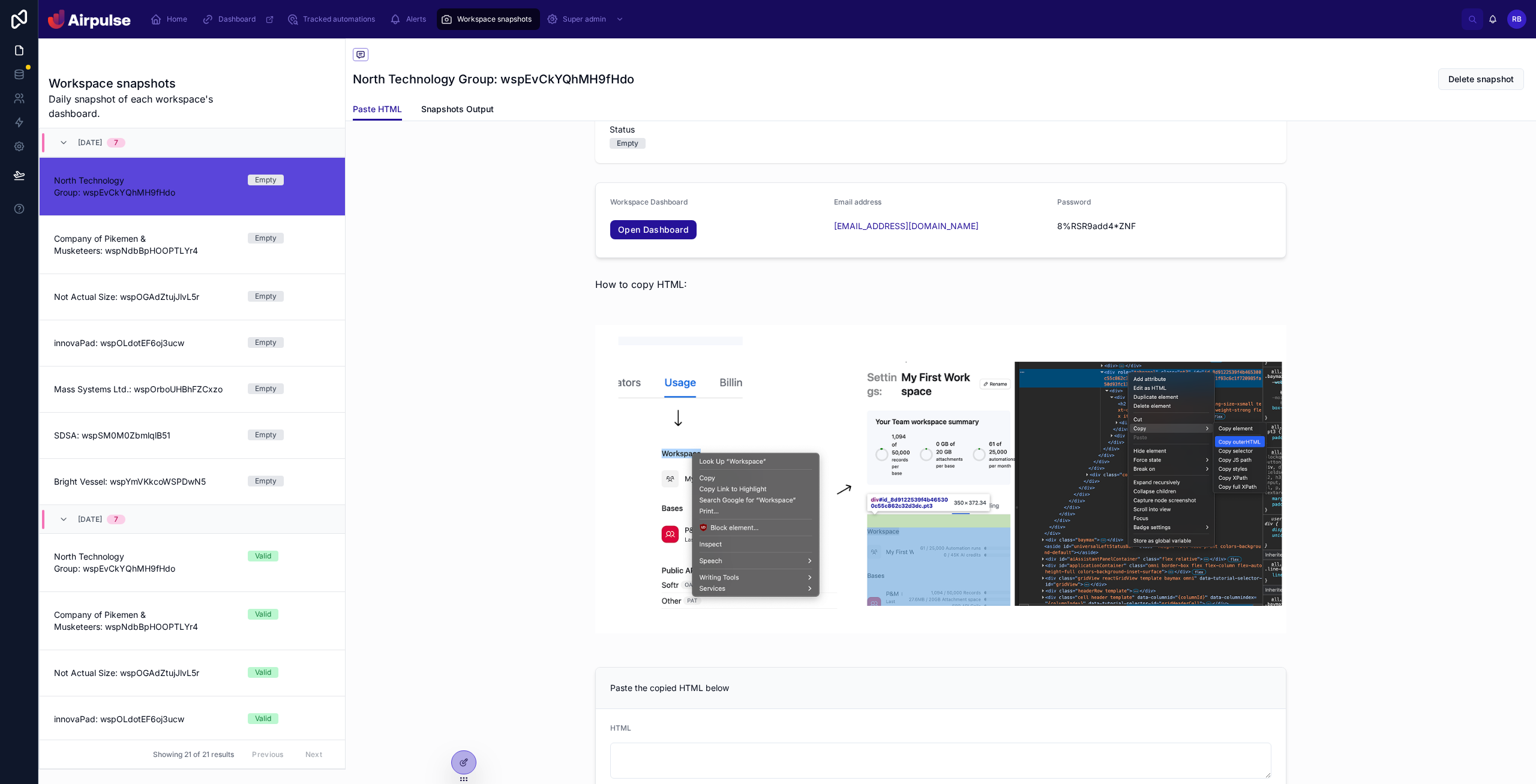
click at [822, 323] on div at bounding box center [940, 479] width 1190 height 348
click at [235, 260] on link "Company of Pikemen & Musketeers: wspNdbBpHOOPTLYr4 Empty" at bounding box center [192, 244] width 306 height 58
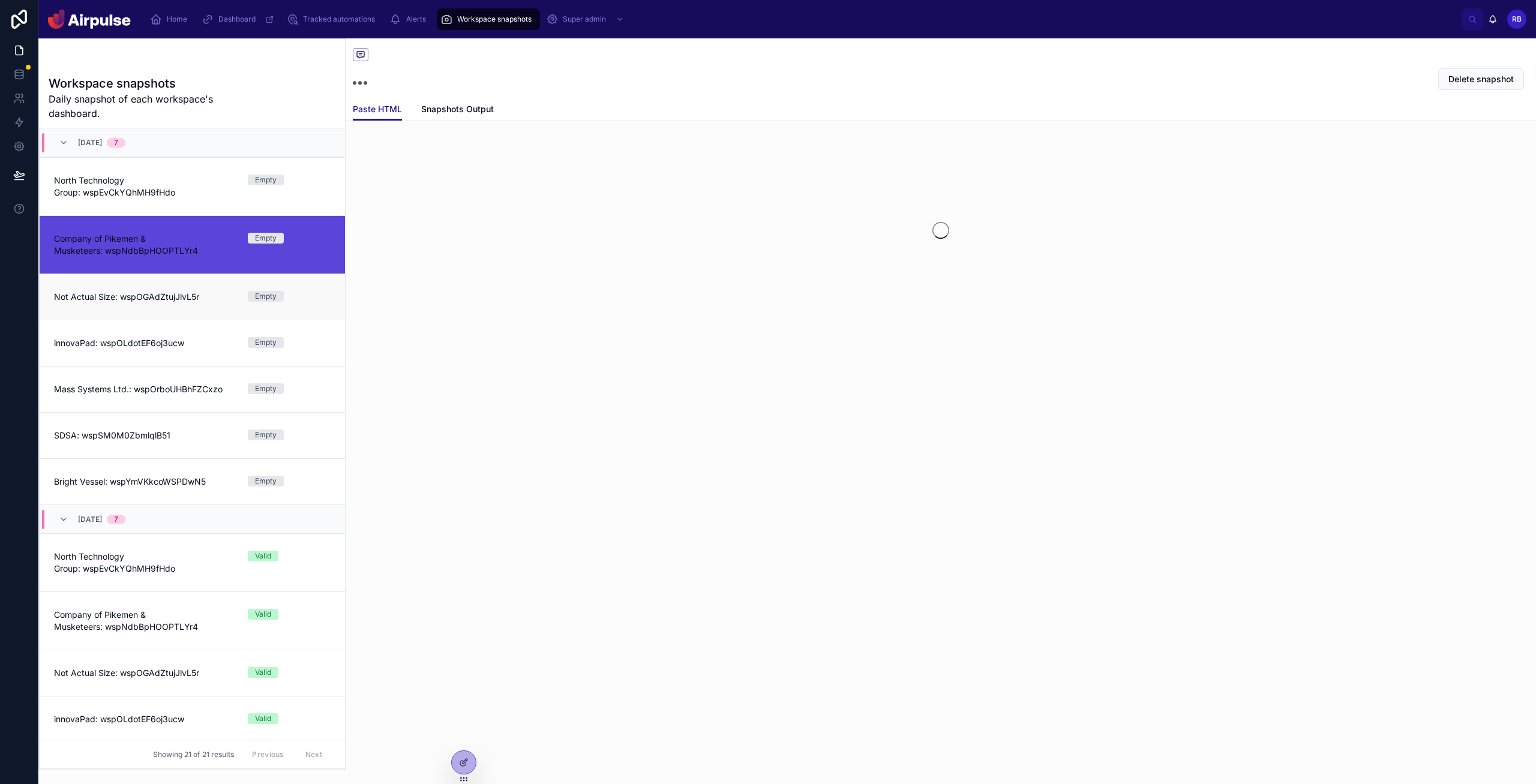
click at [211, 297] on span "Not Actual Size: wspOGAdZtujJlvL5r" at bounding box center [143, 297] width 180 height 12
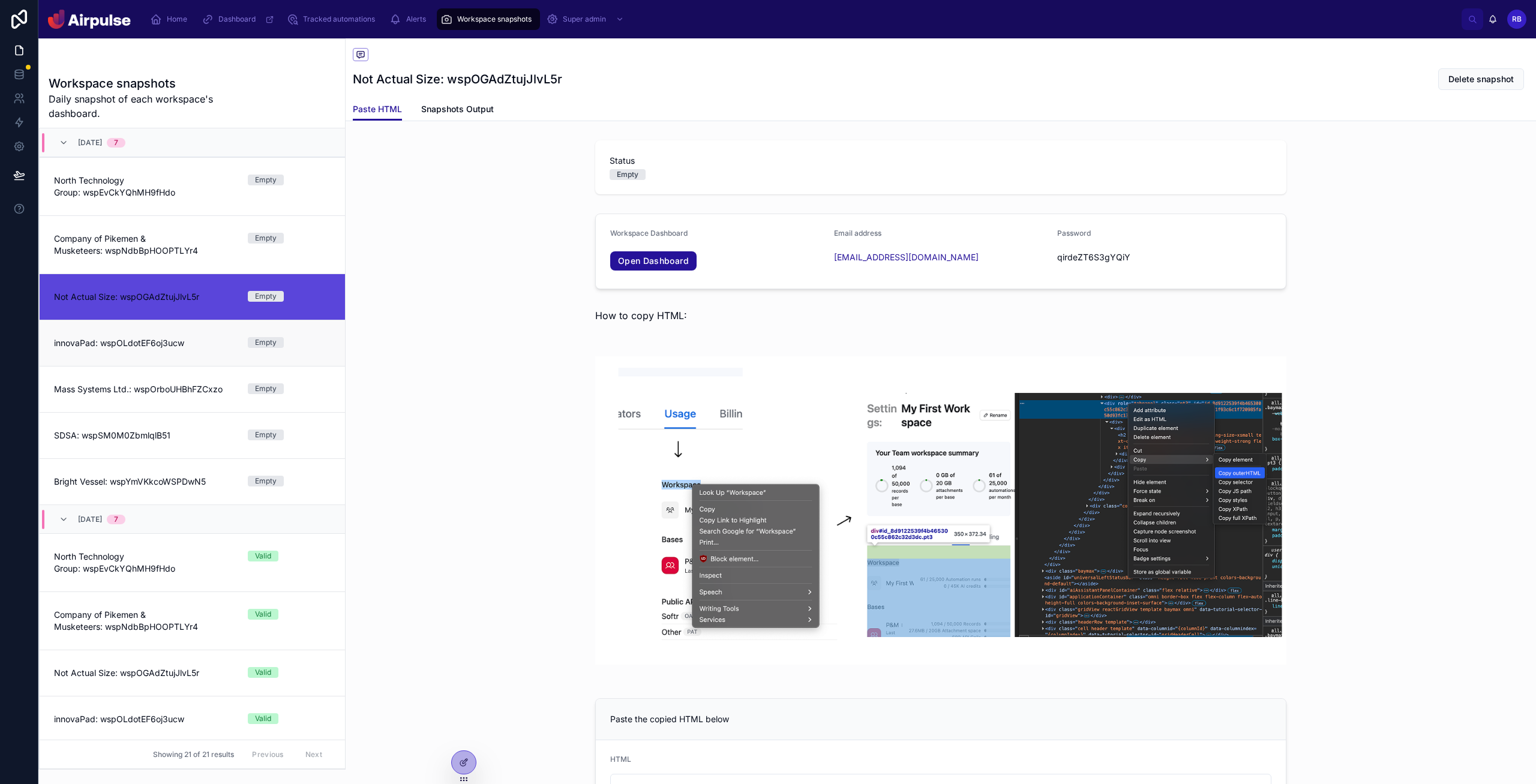
click at [204, 336] on link "innovaPad: wspOLdotEF6oj3ucw Empty" at bounding box center [192, 343] width 306 height 47
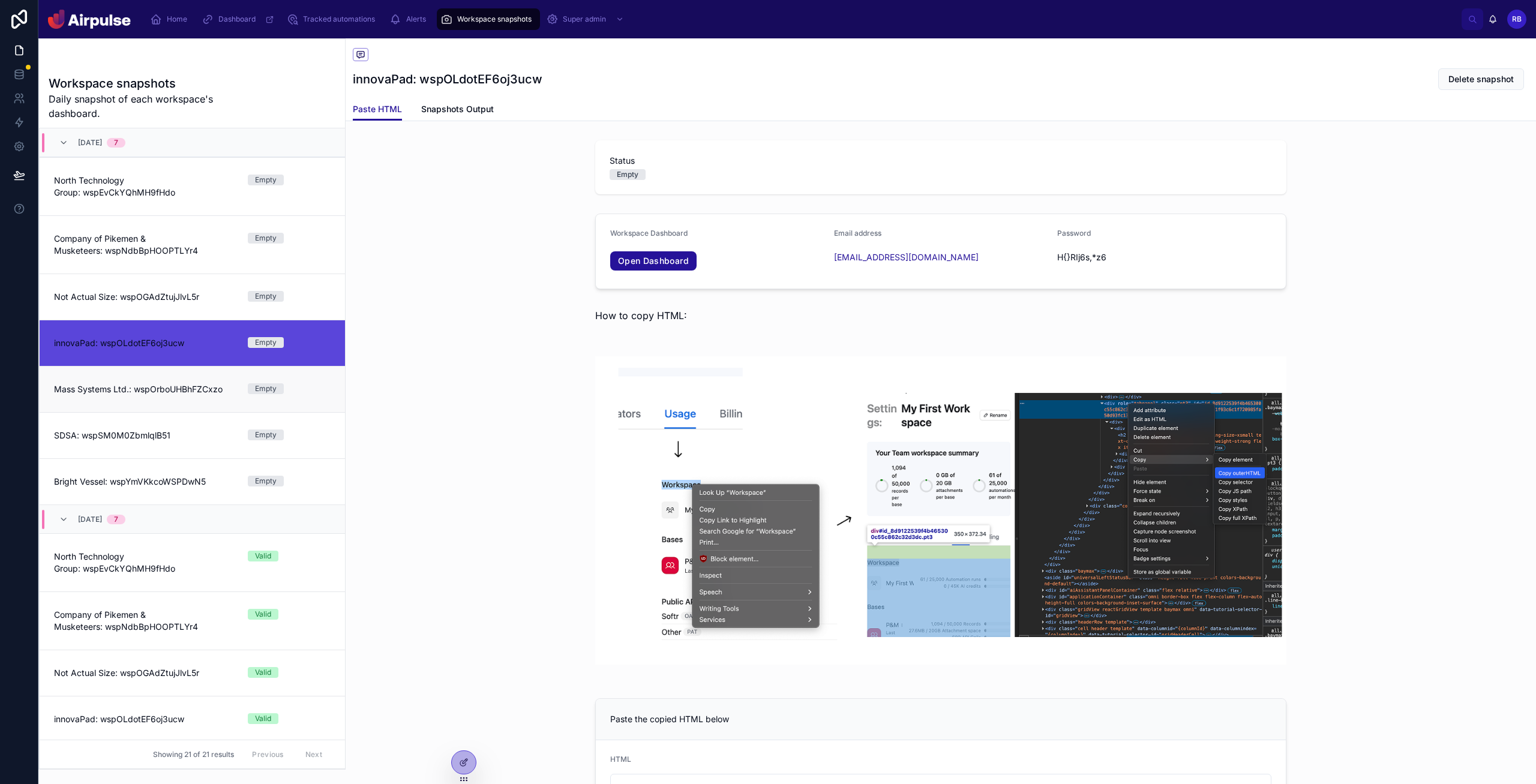
click at [189, 397] on link "Mass Systems Ltd.: wspOrboUHBhFZCxzo Empty" at bounding box center [192, 389] width 306 height 47
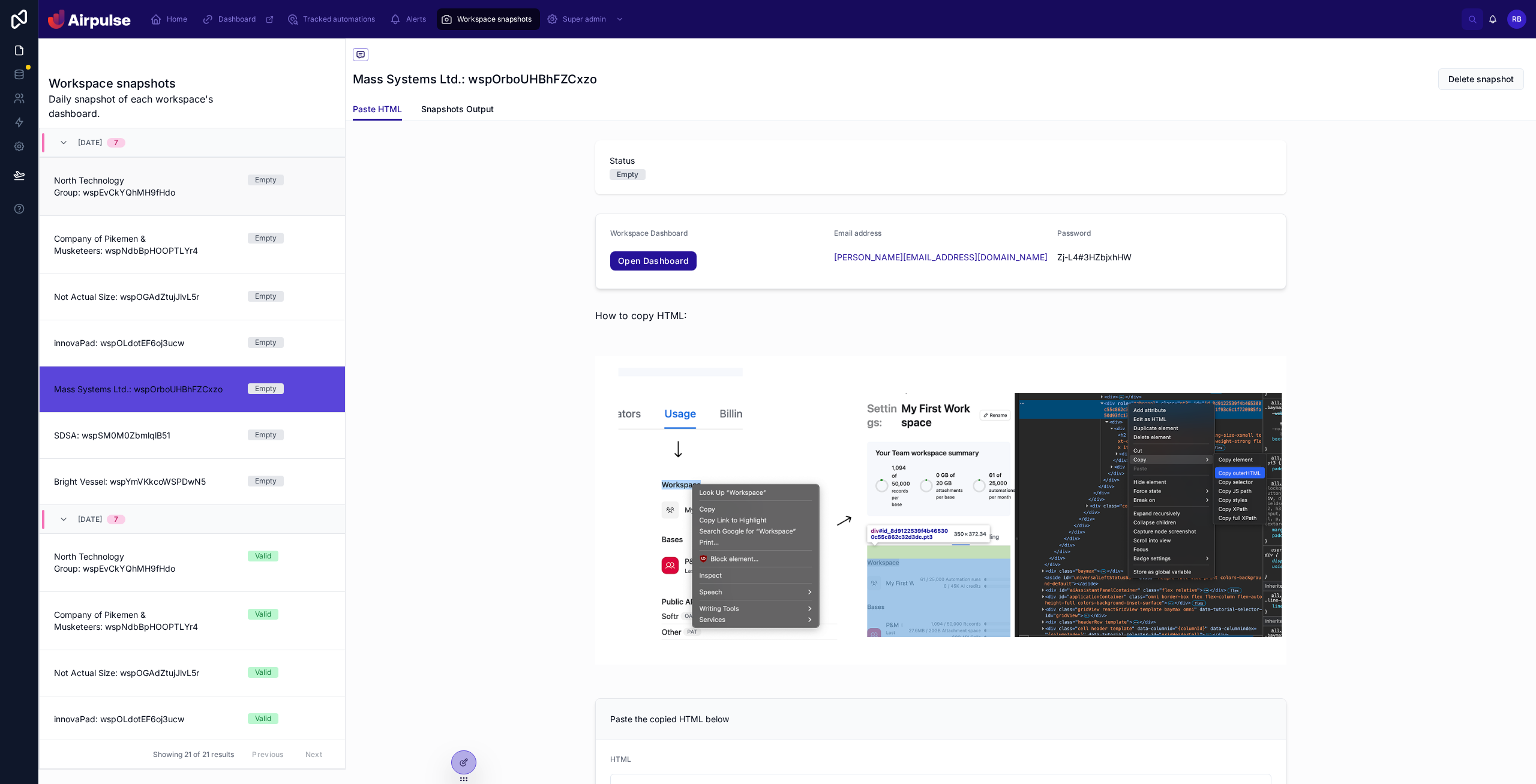
click at [190, 177] on span "North Technology Group: wspEvCkYQhMH9fHdo" at bounding box center [143, 186] width 180 height 24
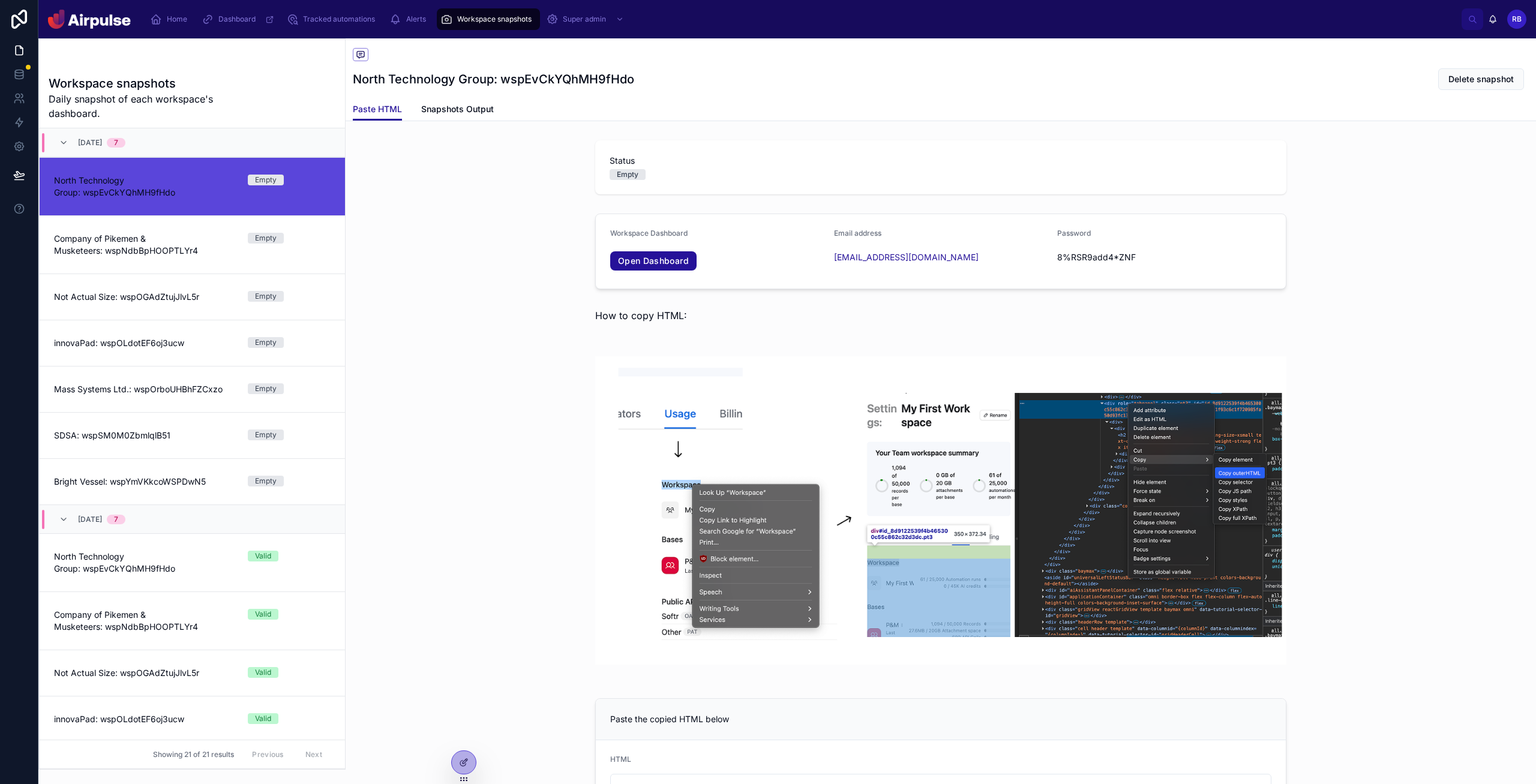
click at [822, 345] on div at bounding box center [940, 511] width 1190 height 348
click at [130, 328] on link "innovaPad: wspOLdotEF6oj3ucw Empty" at bounding box center [192, 343] width 306 height 47
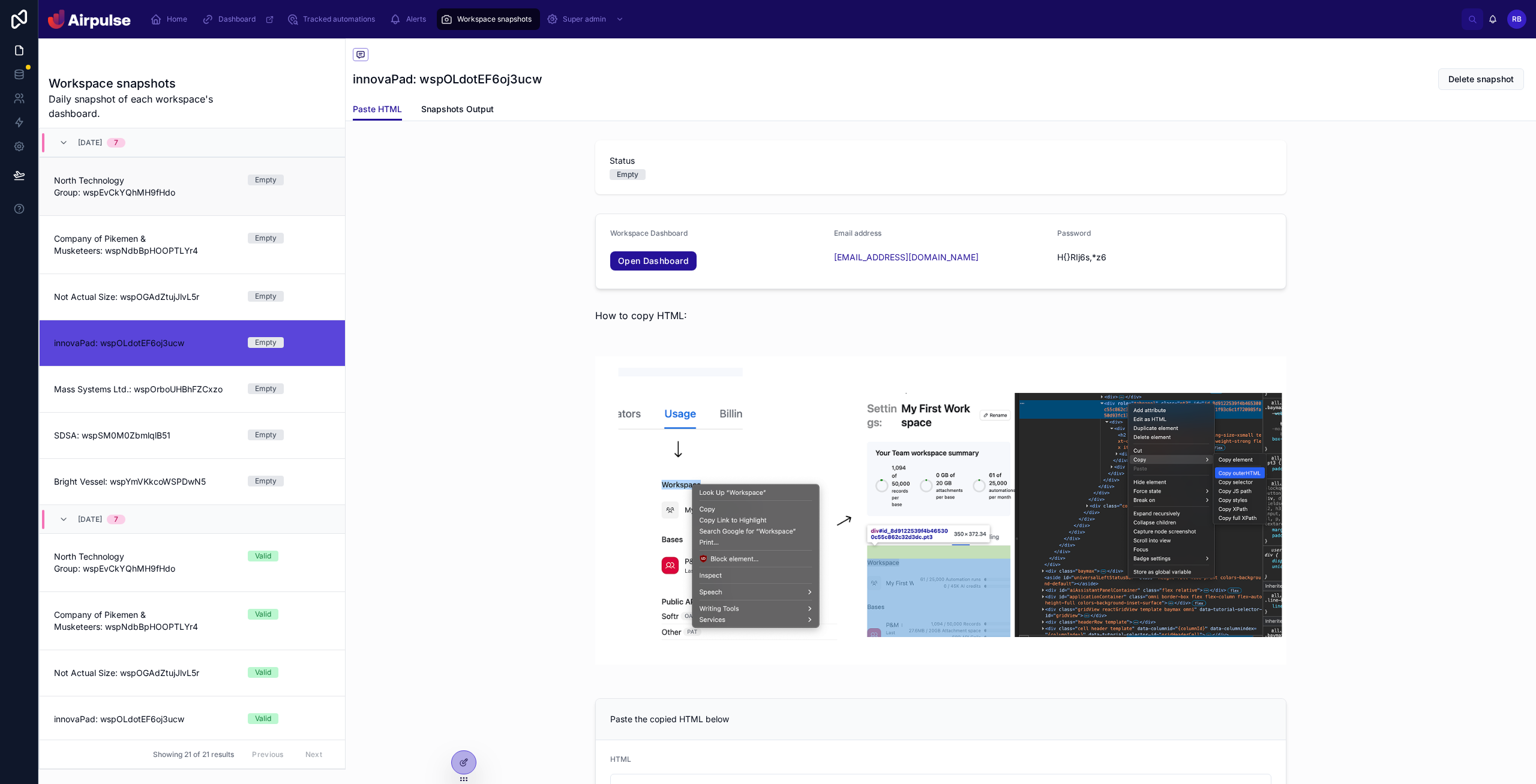
click at [167, 162] on link "North Technology Group: wspEvCkYQhMH9fHdo Empty" at bounding box center [192, 185] width 306 height 58
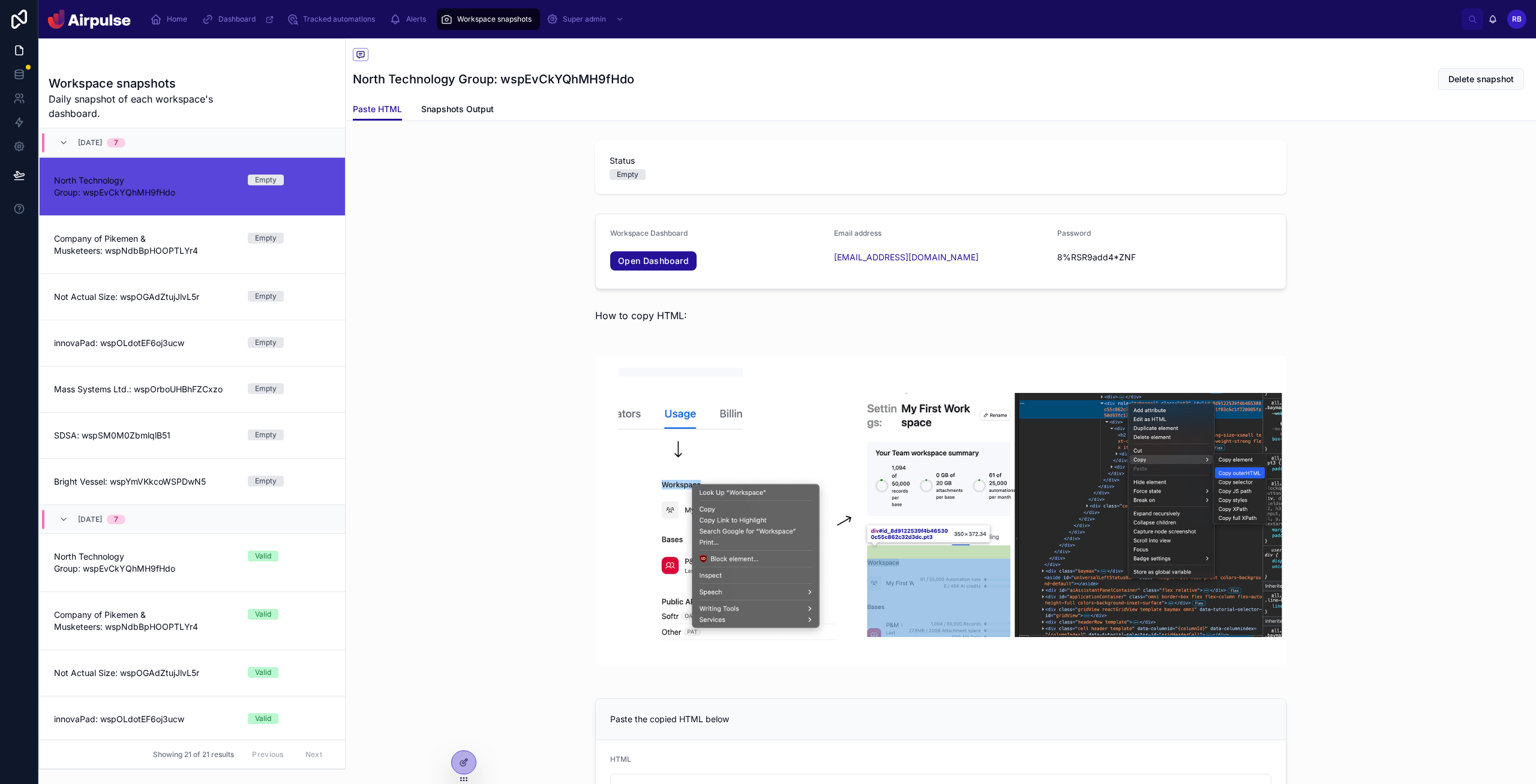
drag, startPoint x: 472, startPoint y: 220, endPoint x: 471, endPoint y: 227, distance: 7.1
click at [472, 222] on div "Workspace Dashboard Open Dashboard Email address [EMAIL_ADDRESS][DOMAIN_NAME] P…" at bounding box center [940, 251] width 1190 height 85
click at [596, 261] on form "Workspace Dashboard Open Dashboard Email address [EMAIL_ADDRESS][DOMAIN_NAME] P…" at bounding box center [940, 251] width 690 height 74
click at [599, 263] on icon at bounding box center [602, 261] width 10 height 10
click at [601, 261] on icon at bounding box center [602, 261] width 10 height 10
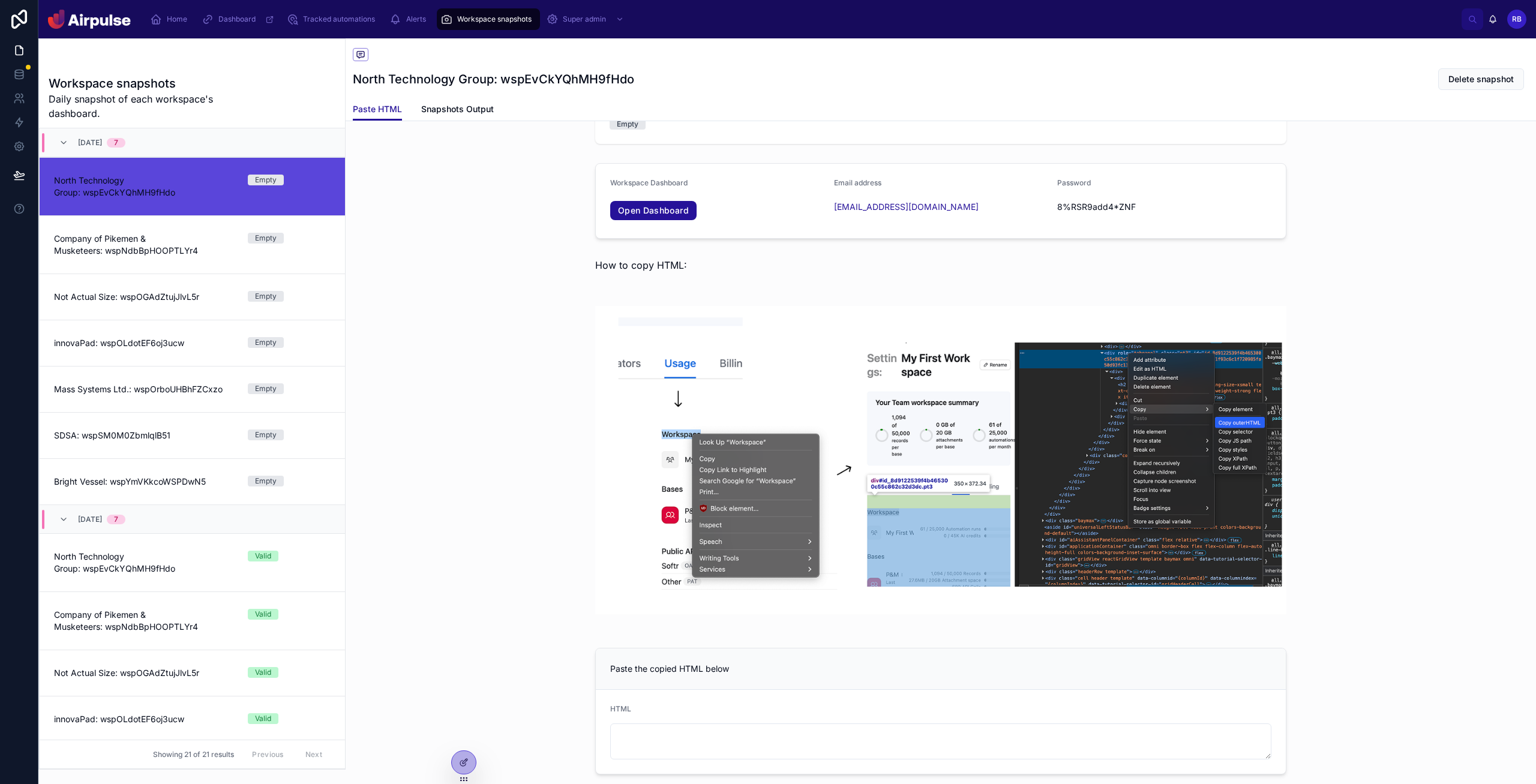
scroll to position [64, 0]
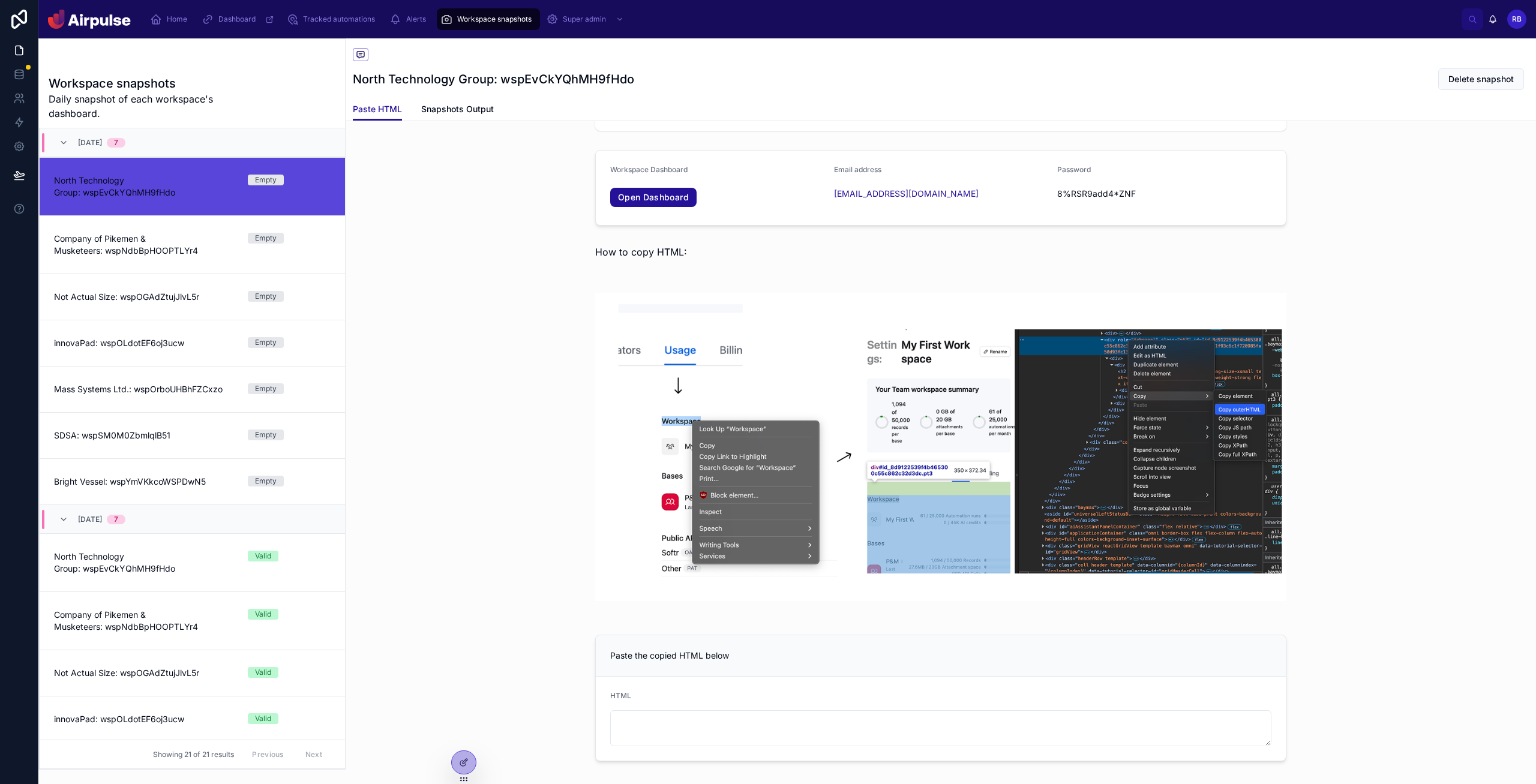
click at [396, 325] on div at bounding box center [940, 447] width 1190 height 348
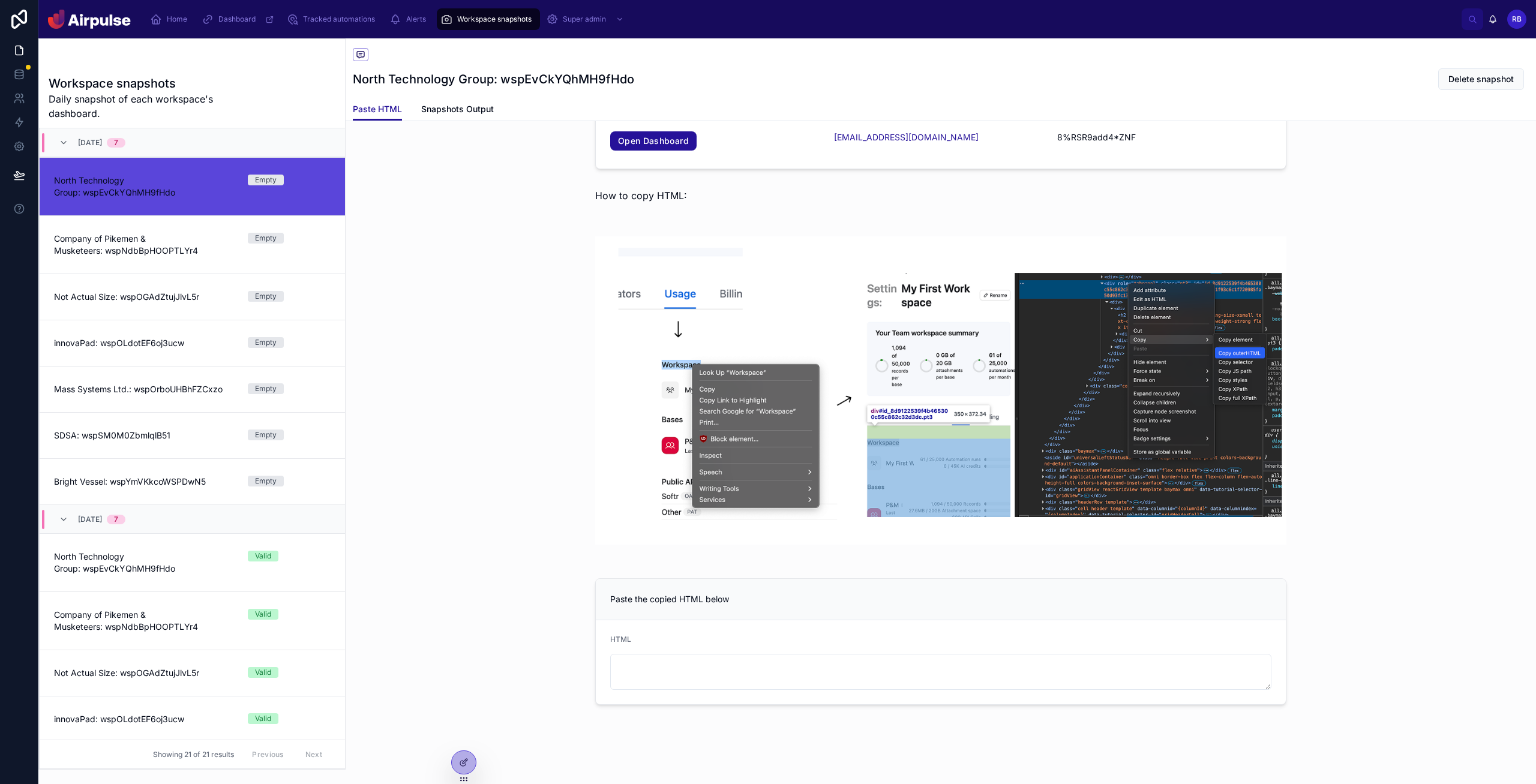
scroll to position [123, 0]
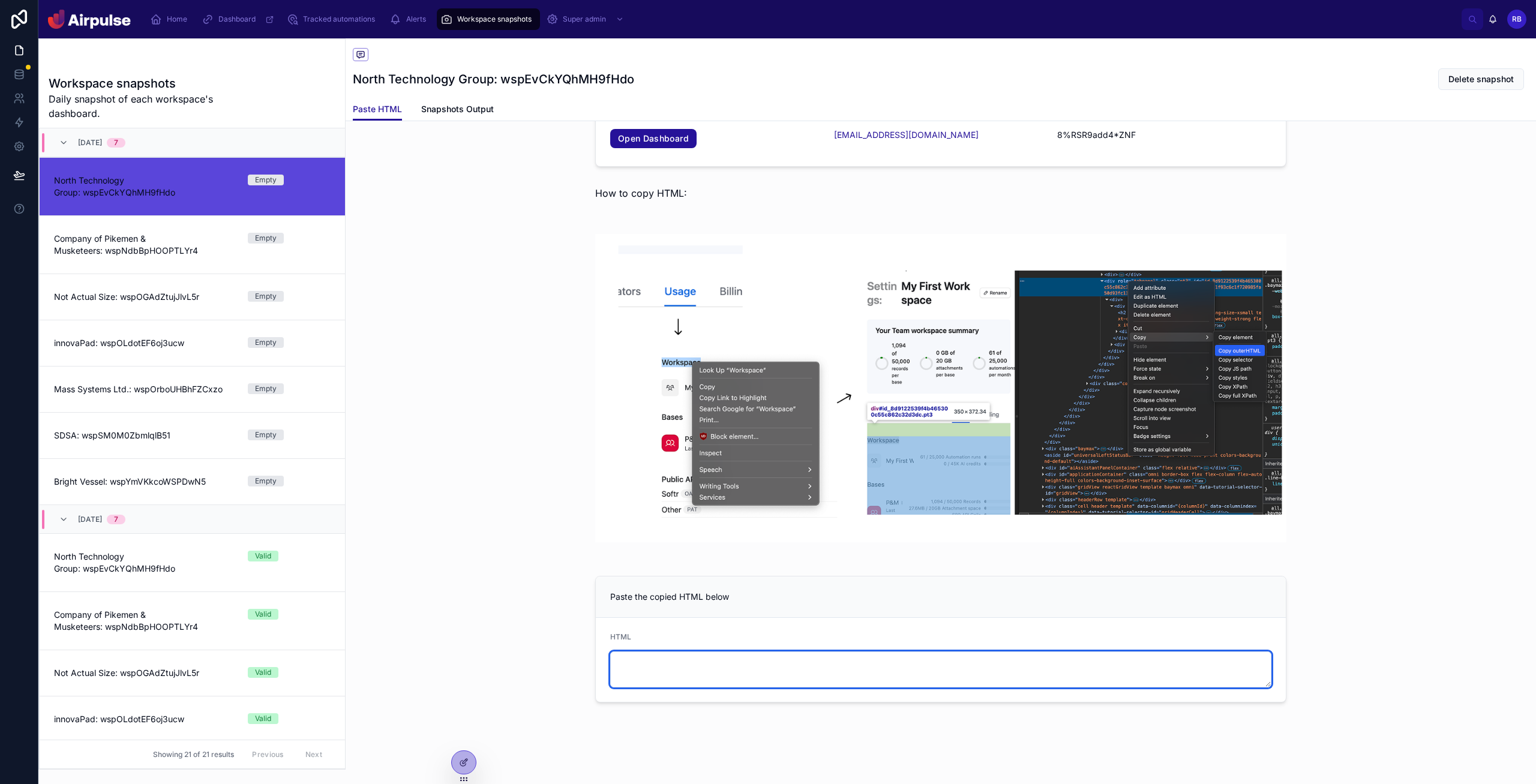
click at [669, 665] on textarea at bounding box center [940, 670] width 661 height 36
paste textarea "**********"
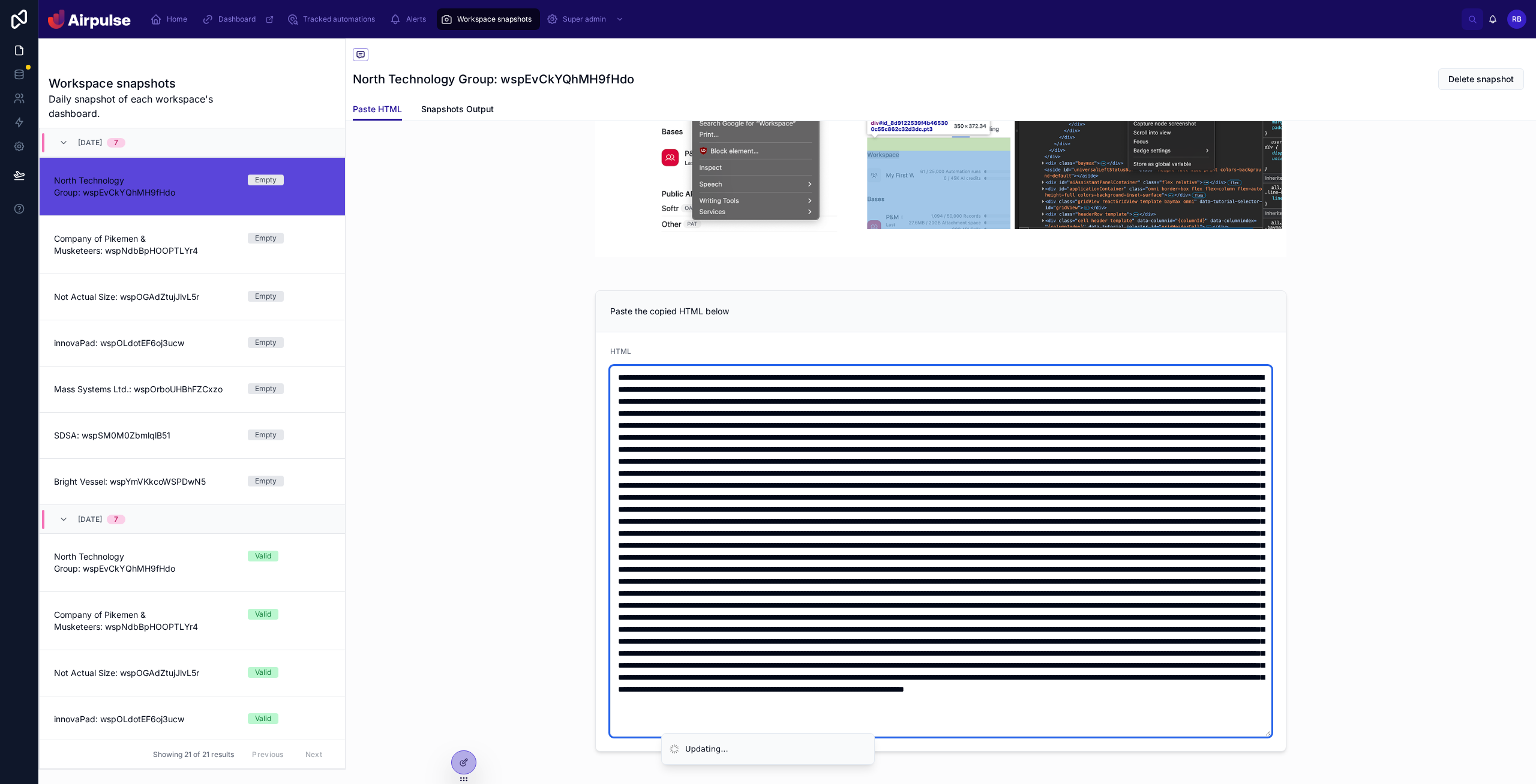
scroll to position [457, 0]
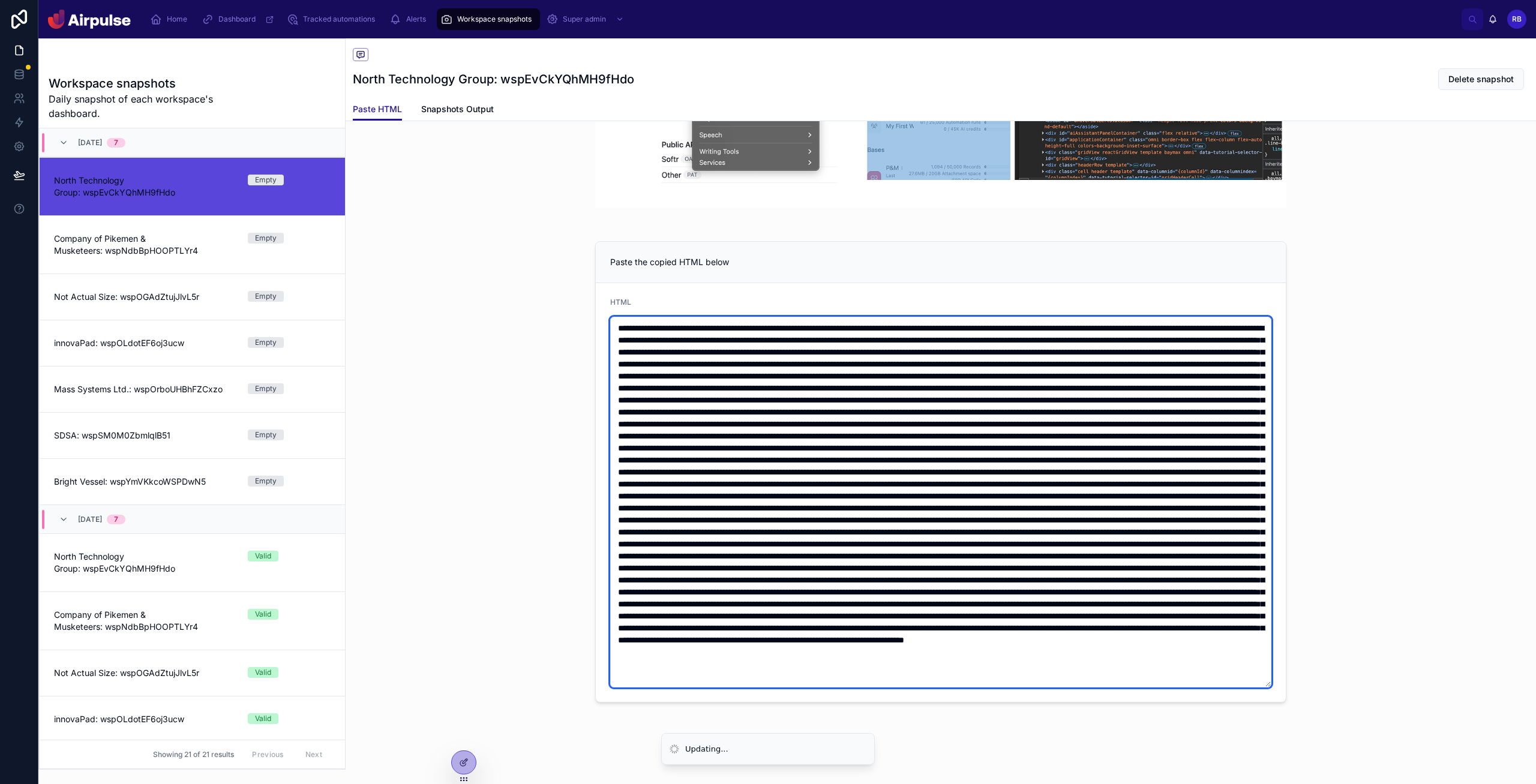
type textarea "**********"
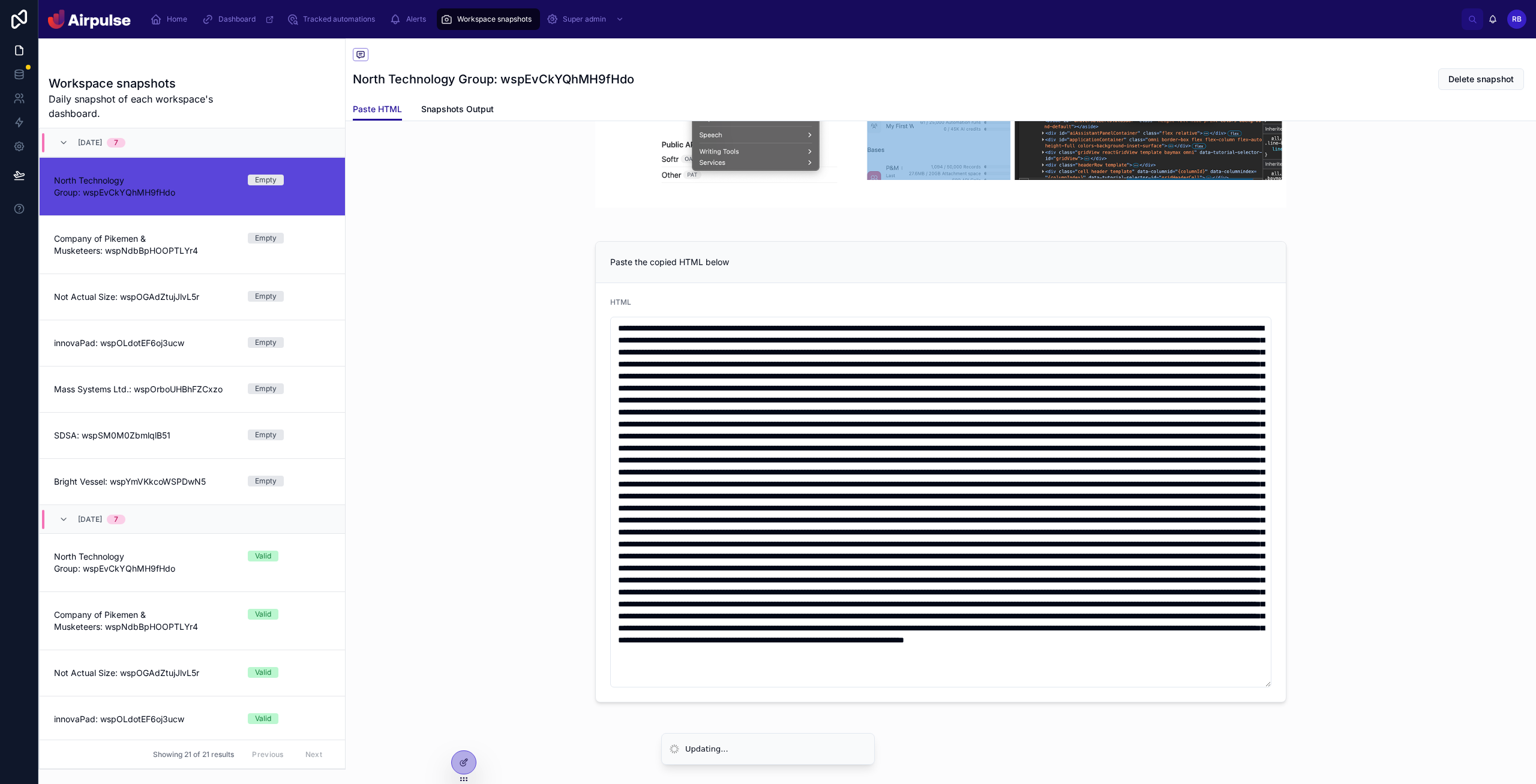
click at [822, 566] on div "Paste the copied HTML below HTML" at bounding box center [940, 472] width 1190 height 471
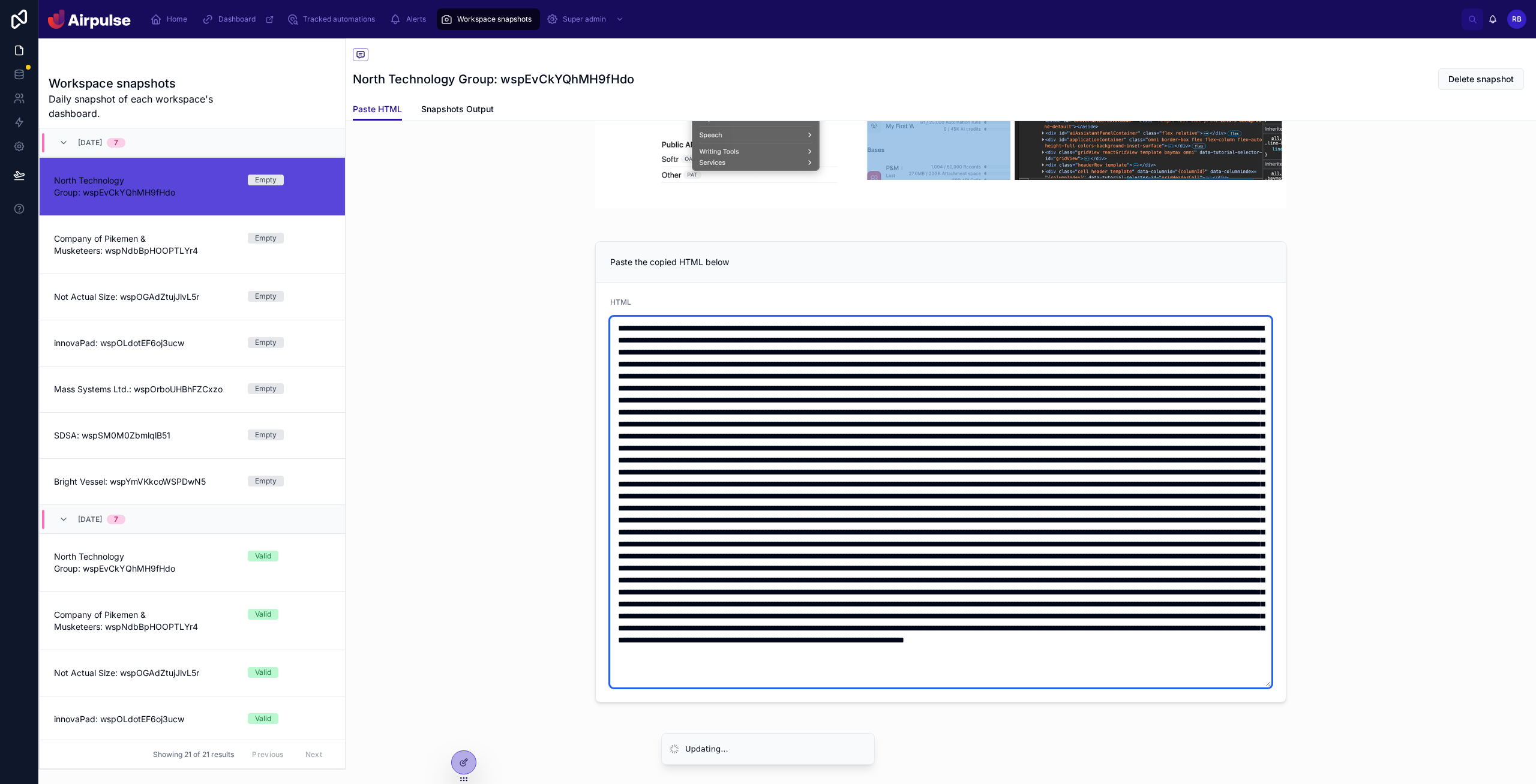
scroll to position [0, 0]
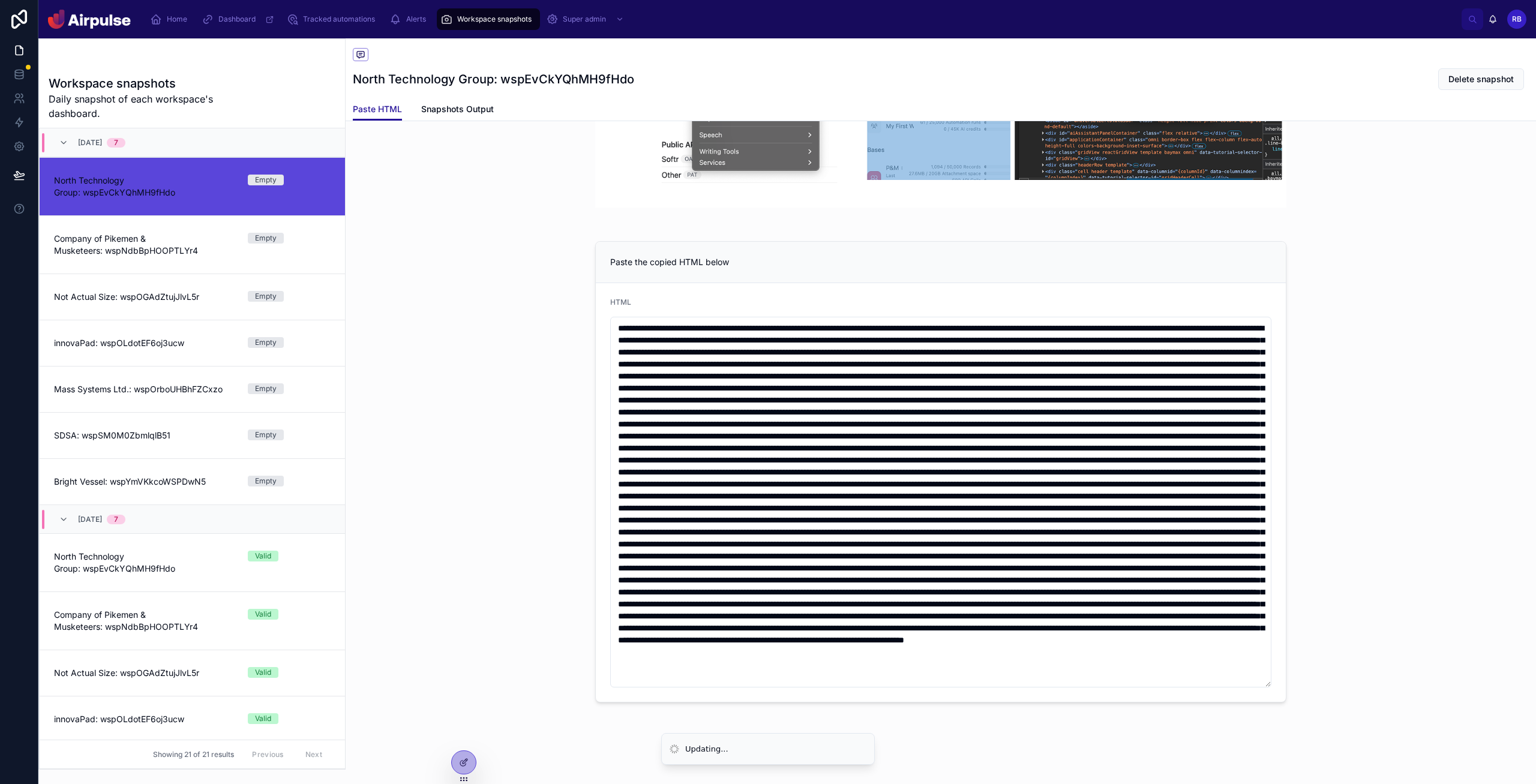
drag, startPoint x: 1402, startPoint y: 418, endPoint x: 1189, endPoint y: 408, distance: 213.2
click at [822, 418] on div "Paste the copied HTML below HTML" at bounding box center [940, 472] width 1190 height 471
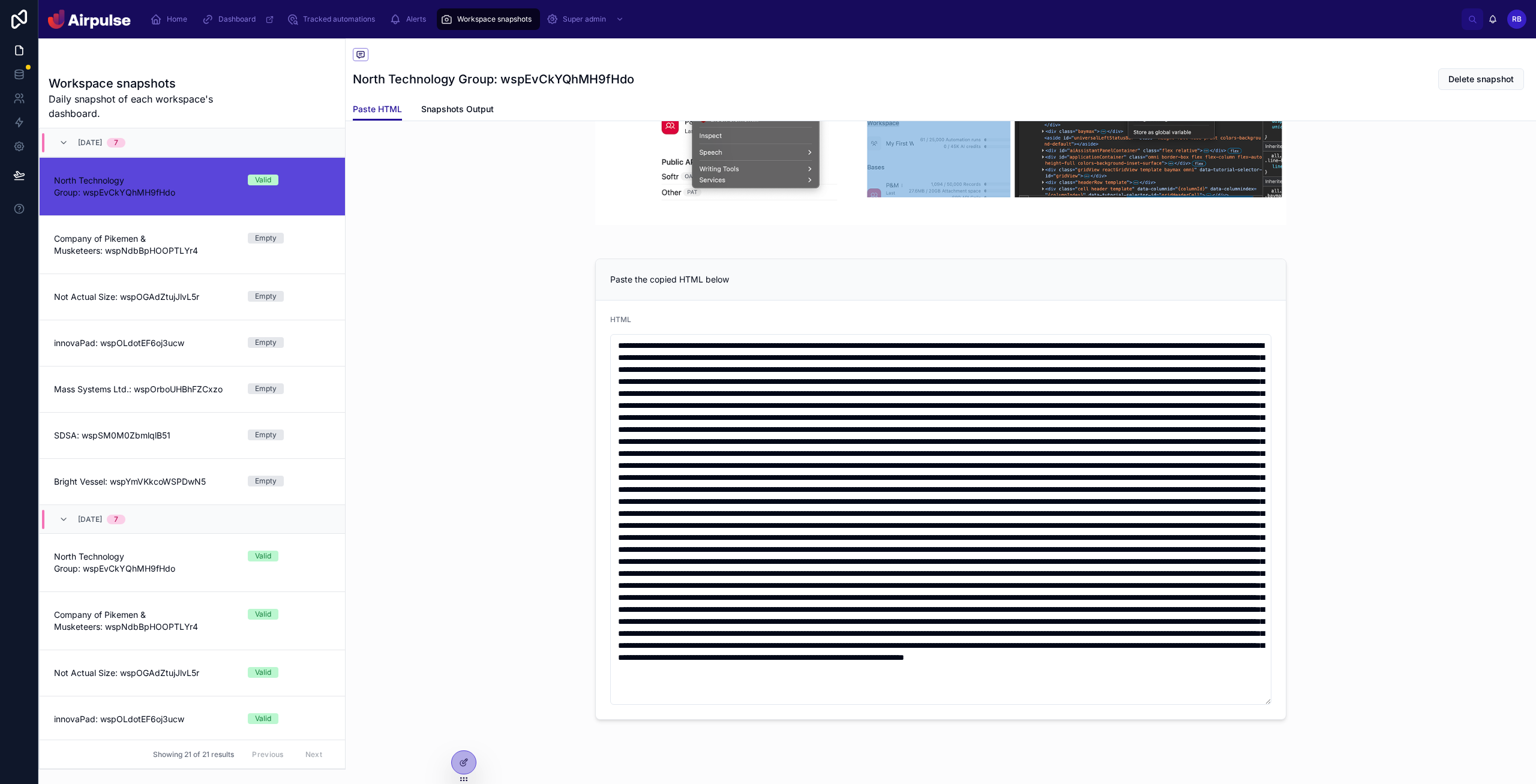
scroll to position [432, 0]
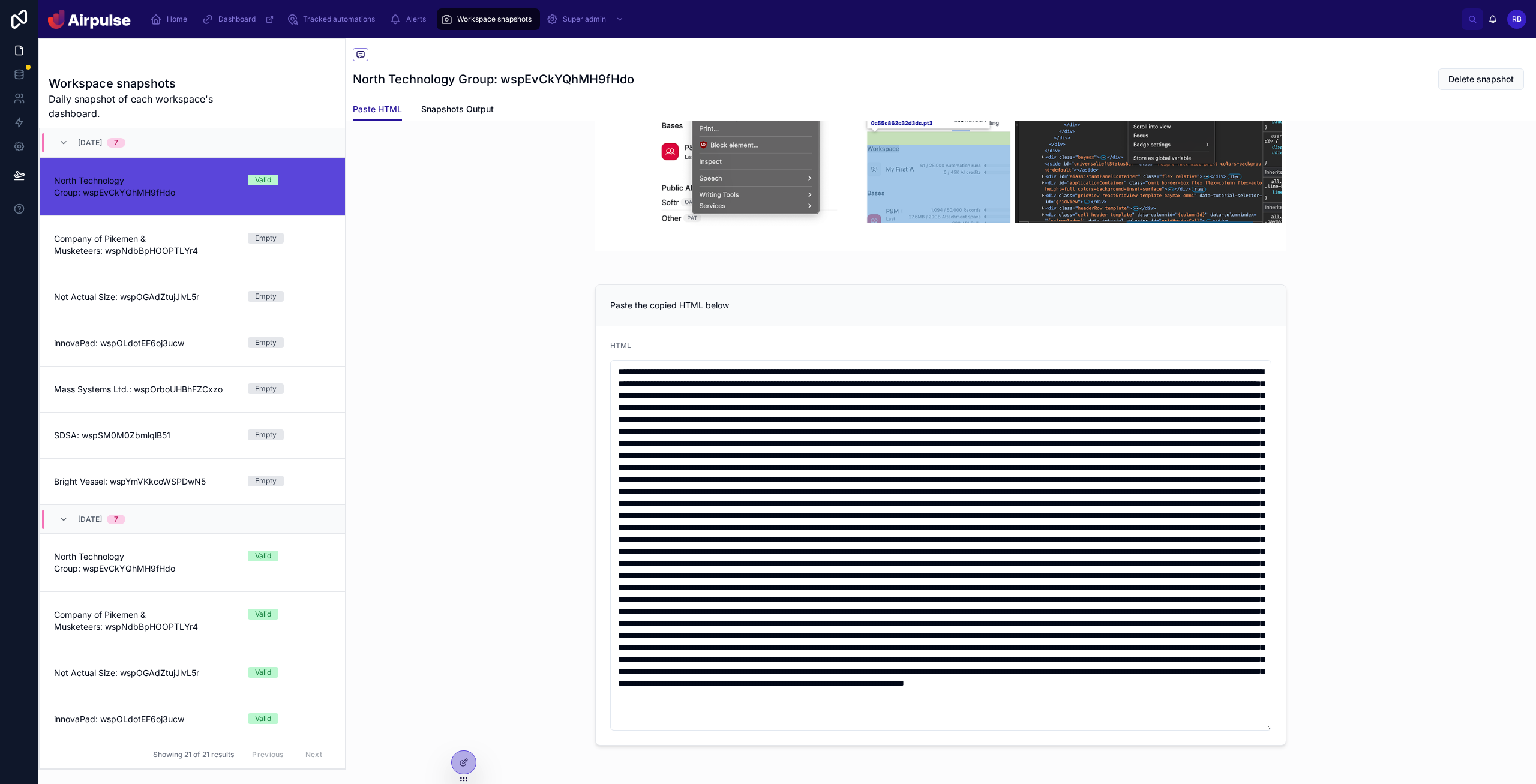
drag, startPoint x: 1441, startPoint y: 502, endPoint x: 1528, endPoint y: 503, distance: 87.0
click at [822, 502] on div "Paste the copied HTML below HTML" at bounding box center [940, 514] width 1190 height 471
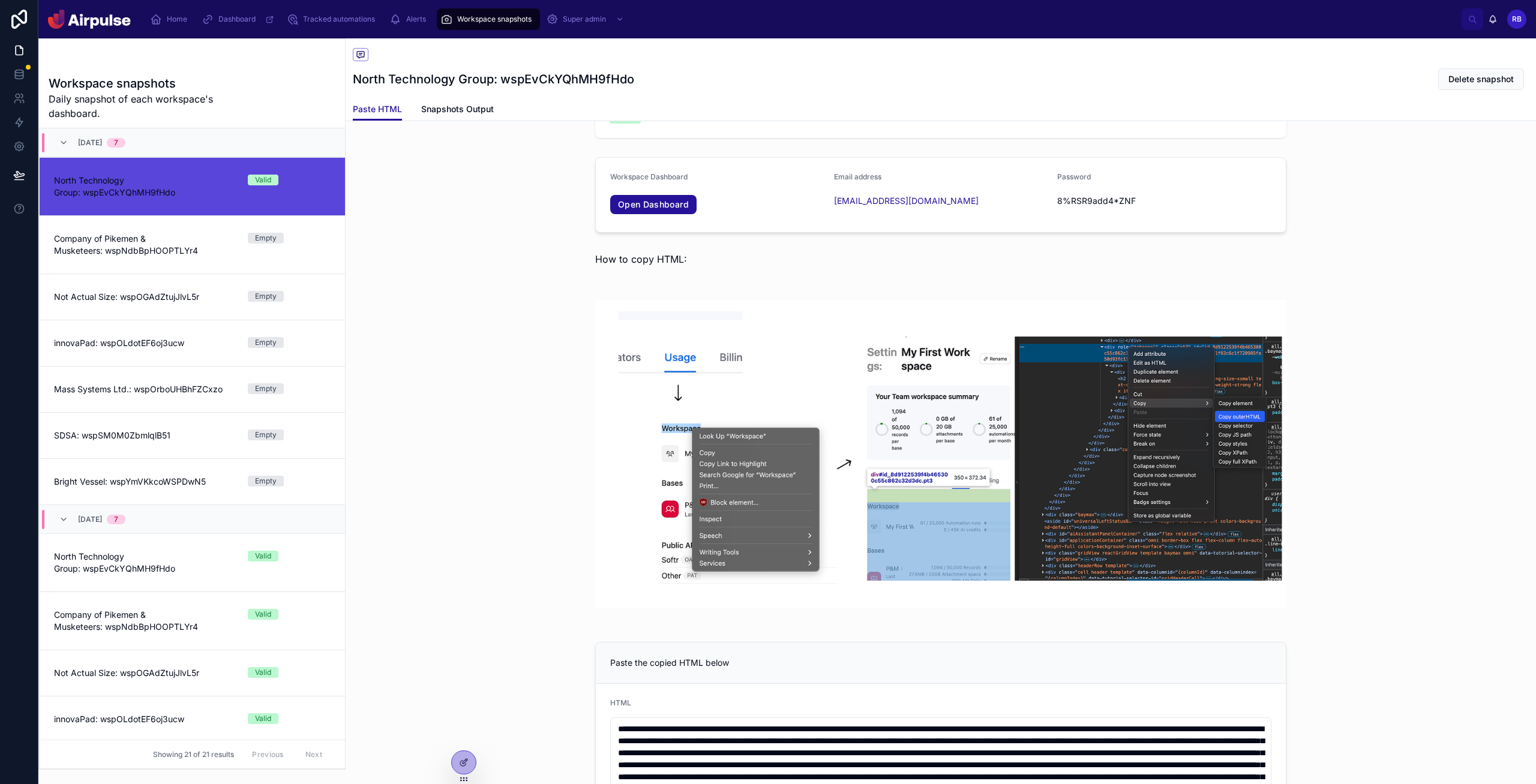
scroll to position [0, 0]
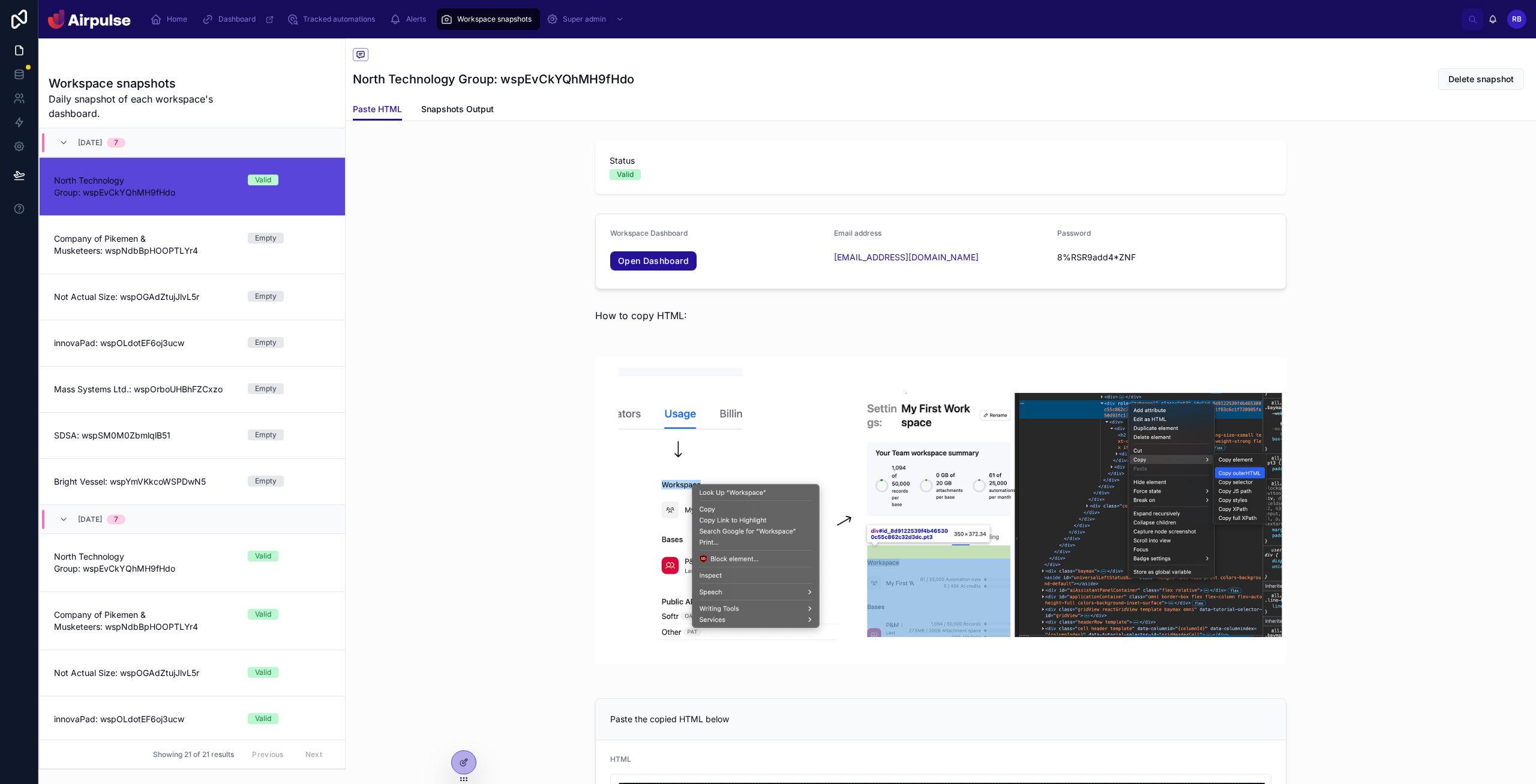
drag, startPoint x: 463, startPoint y: 155, endPoint x: 445, endPoint y: 128, distance: 32.4
click at [463, 154] on div "Status Valid" at bounding box center [940, 167] width 1190 height 64
click at [524, 200] on div "Status Valid Workspace Dashboard Open Dashboard Email address [EMAIL_ADDRESS][D…" at bounding box center [940, 650] width 1190 height 1029
click at [446, 110] on span "Snapshots Output" at bounding box center [457, 109] width 73 height 12
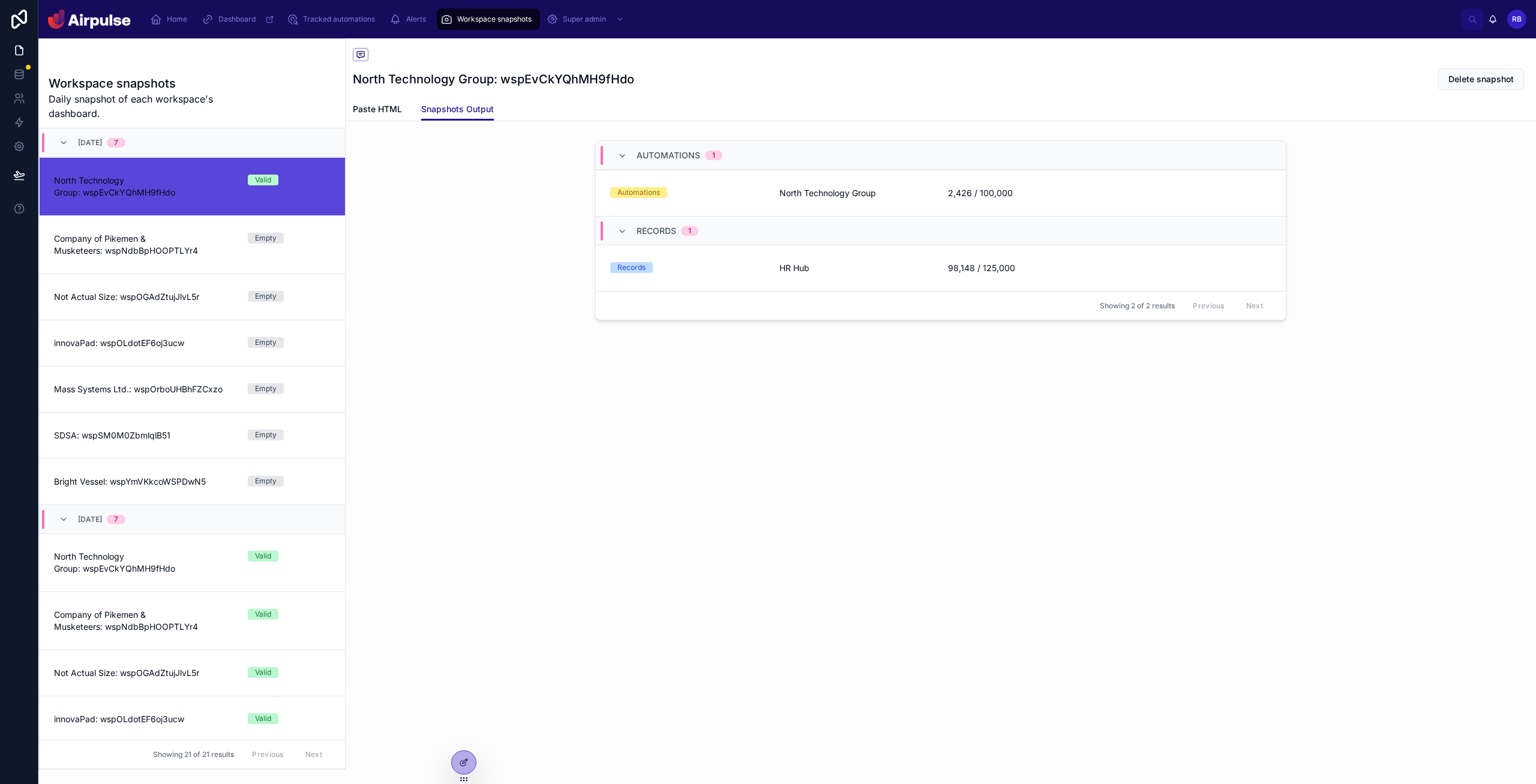
click at [450, 140] on div "Automations 1 Automations North Technology Group 2,426 / 100,000 Records 1 Reco…" at bounding box center [940, 233] width 1190 height 194
click at [822, 489] on div "Workspace snapshots North Technology Group: wspEvCkYQhMH9fHdo Delete snapshot S…" at bounding box center [940, 411] width 1190 height 746
click at [192, 244] on span "Company of Pikemen & Musketeers: wspNdbBpHOOPTLYr4" at bounding box center [143, 245] width 180 height 24
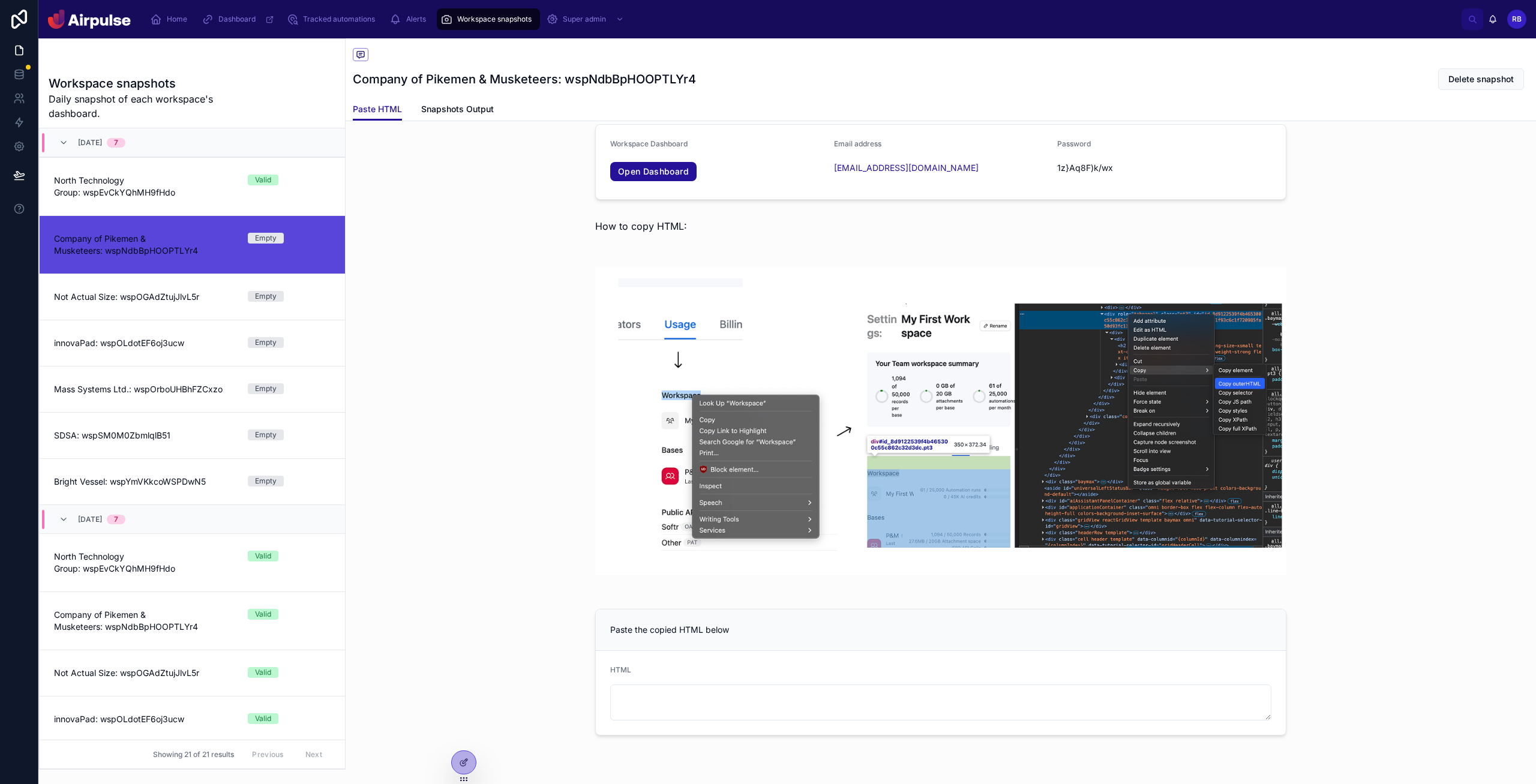
scroll to position [123, 0]
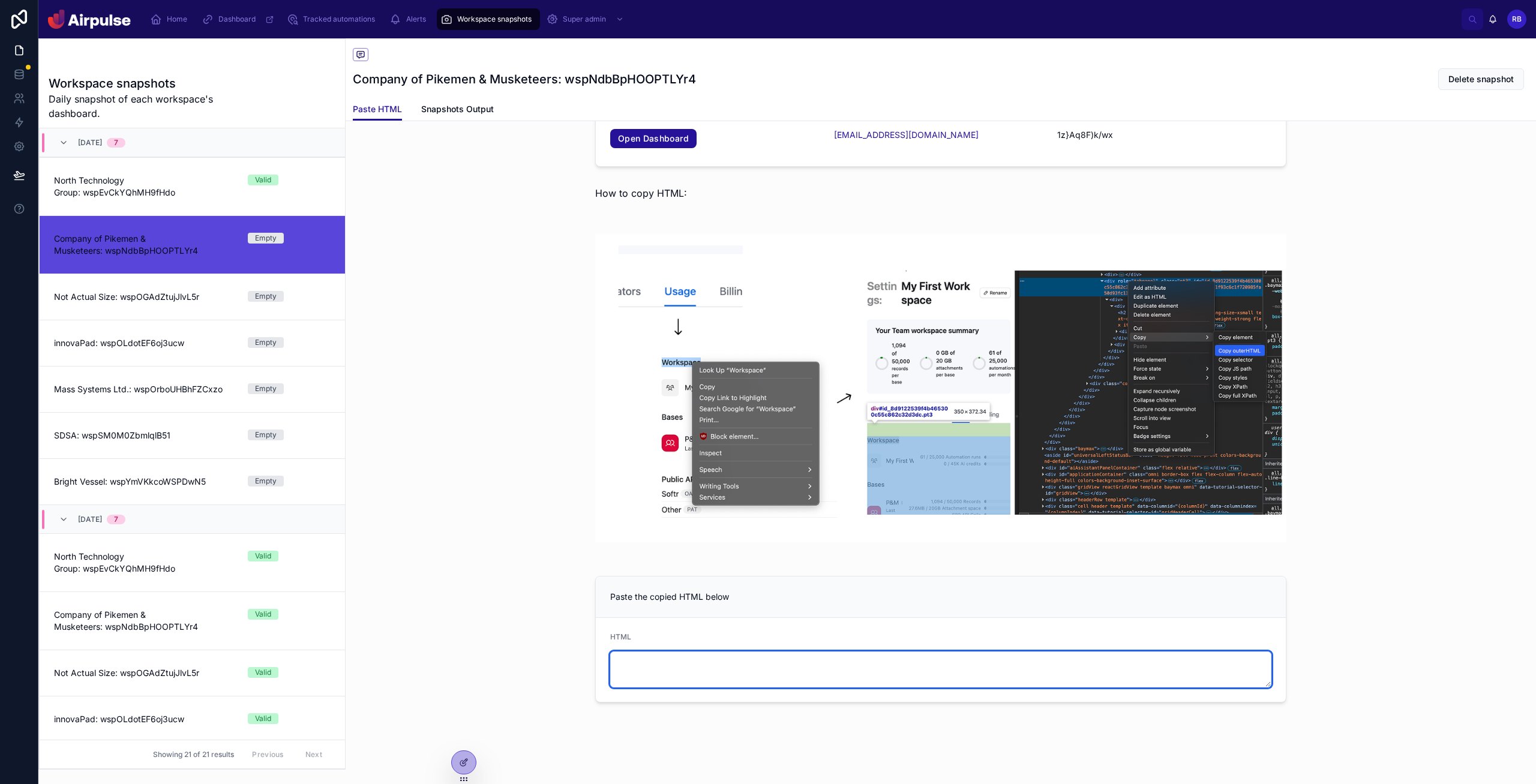
click at [663, 661] on textarea at bounding box center [940, 670] width 661 height 36
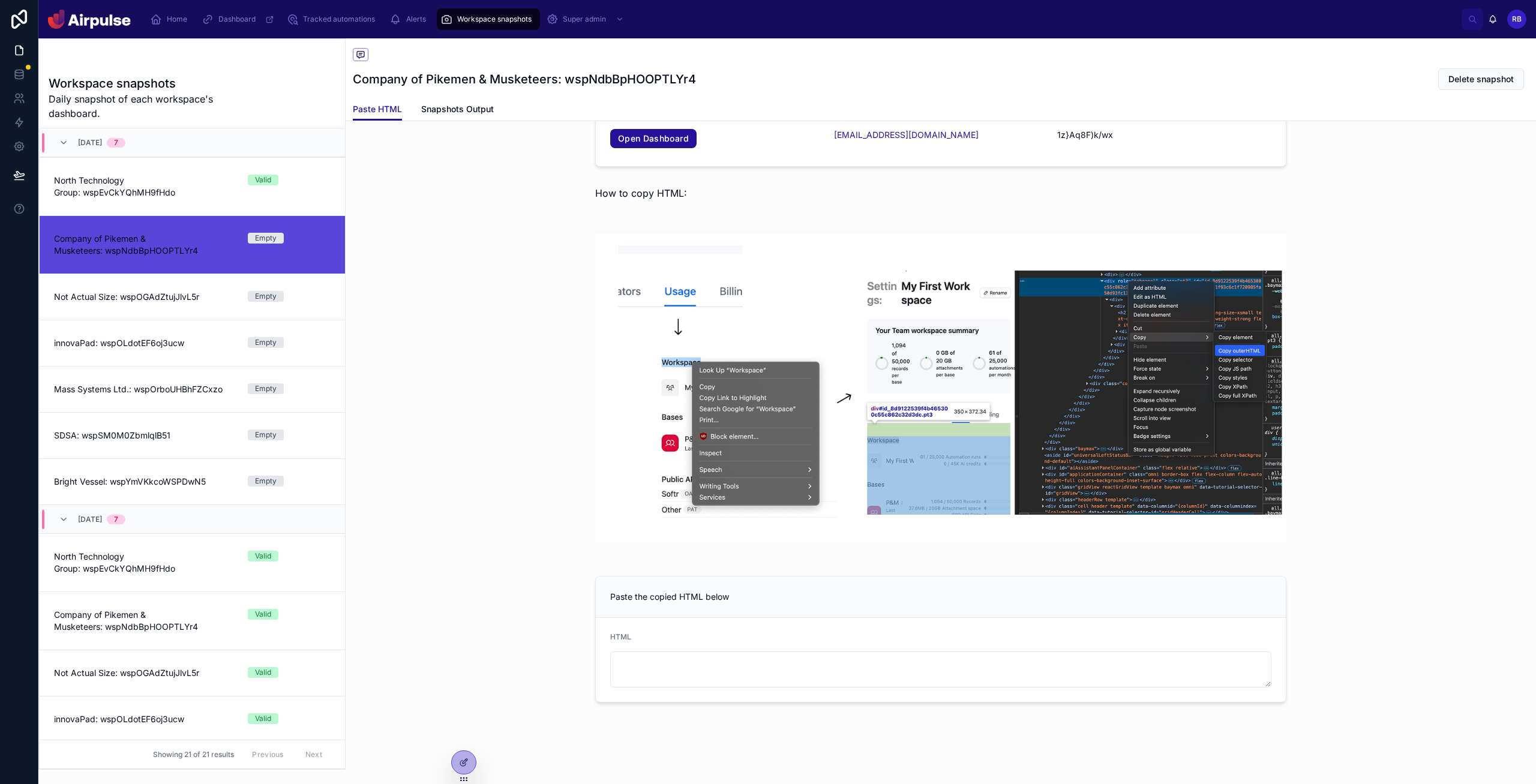
click at [534, 514] on div at bounding box center [940, 388] width 1190 height 348
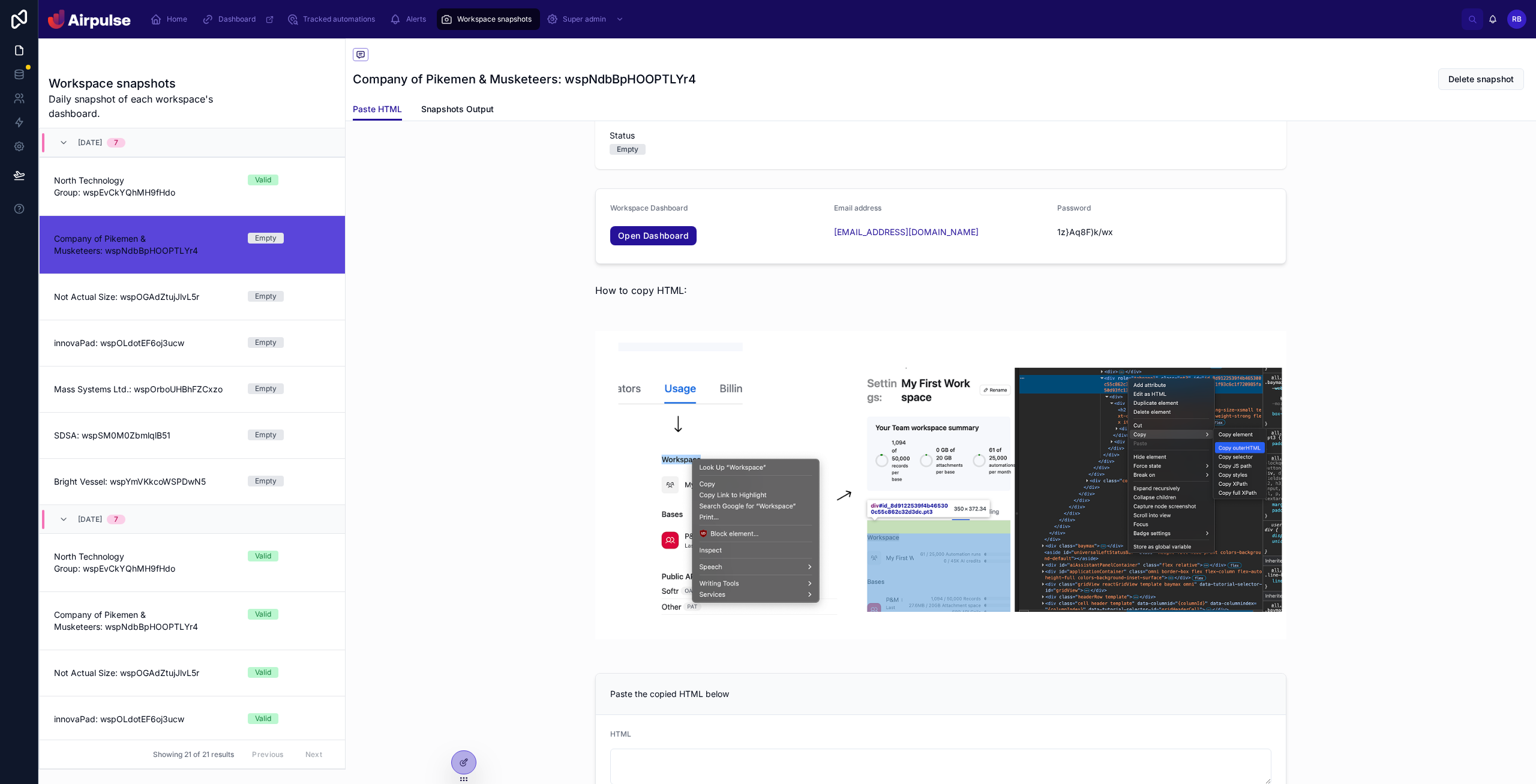
scroll to position [0, 0]
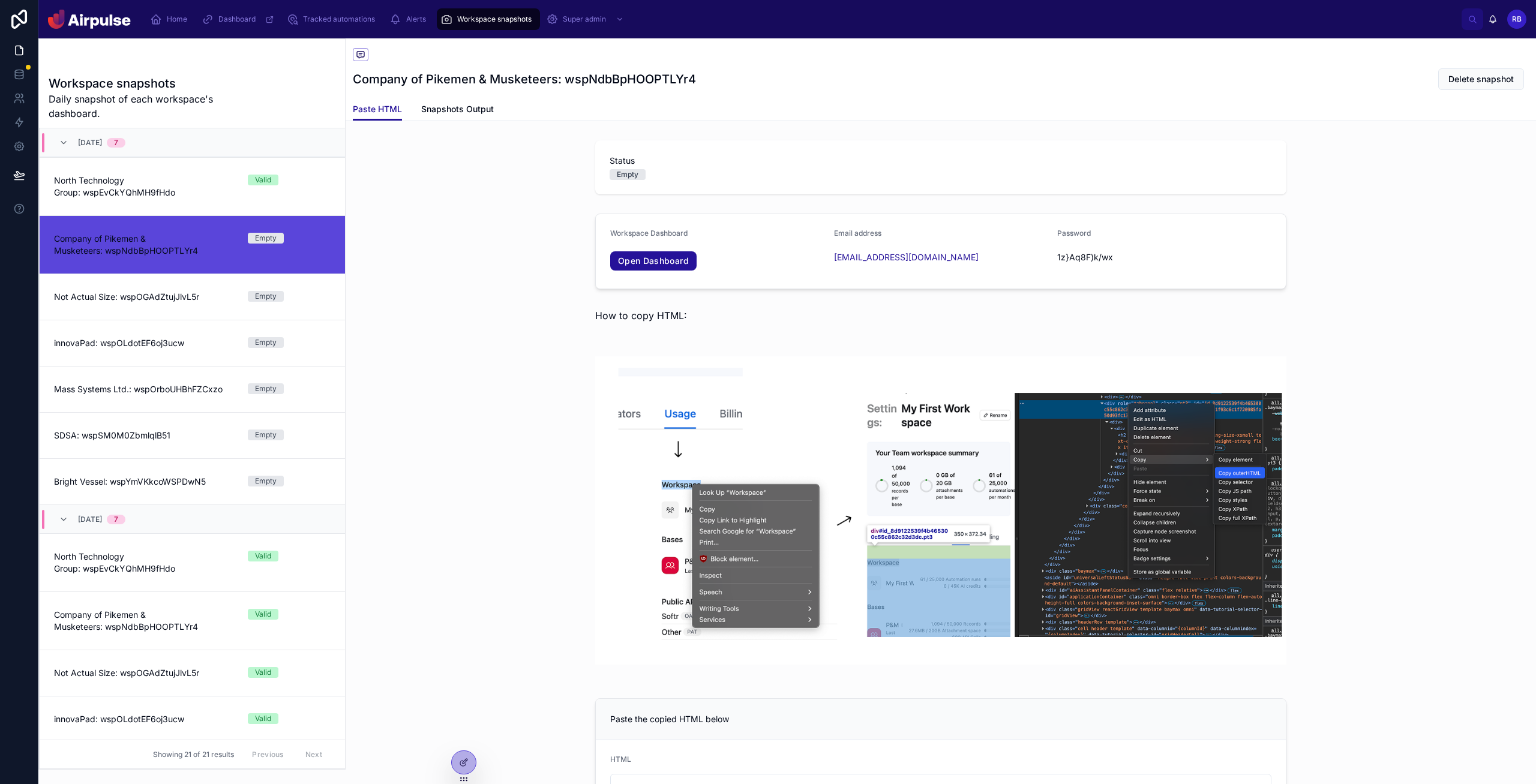
click at [505, 484] on div at bounding box center [940, 511] width 1190 height 348
click at [507, 228] on div "Workspace Dashboard Open Dashboard Email address [EMAIL_ADDRESS][DOMAIN_NAME] P…" at bounding box center [940, 251] width 1190 height 85
click at [508, 227] on div "Workspace Dashboard Open Dashboard Email address [EMAIL_ADDRESS][DOMAIN_NAME] P…" at bounding box center [940, 251] width 1190 height 85
click at [527, 239] on div "Workspace Dashboard Open Dashboard Email address [EMAIL_ADDRESS][DOMAIN_NAME] P…" at bounding box center [940, 251] width 1190 height 85
click at [410, 236] on div "Workspace Dashboard Open Dashboard Email address [EMAIL_ADDRESS][DOMAIN_NAME] P…" at bounding box center [940, 251] width 1190 height 85
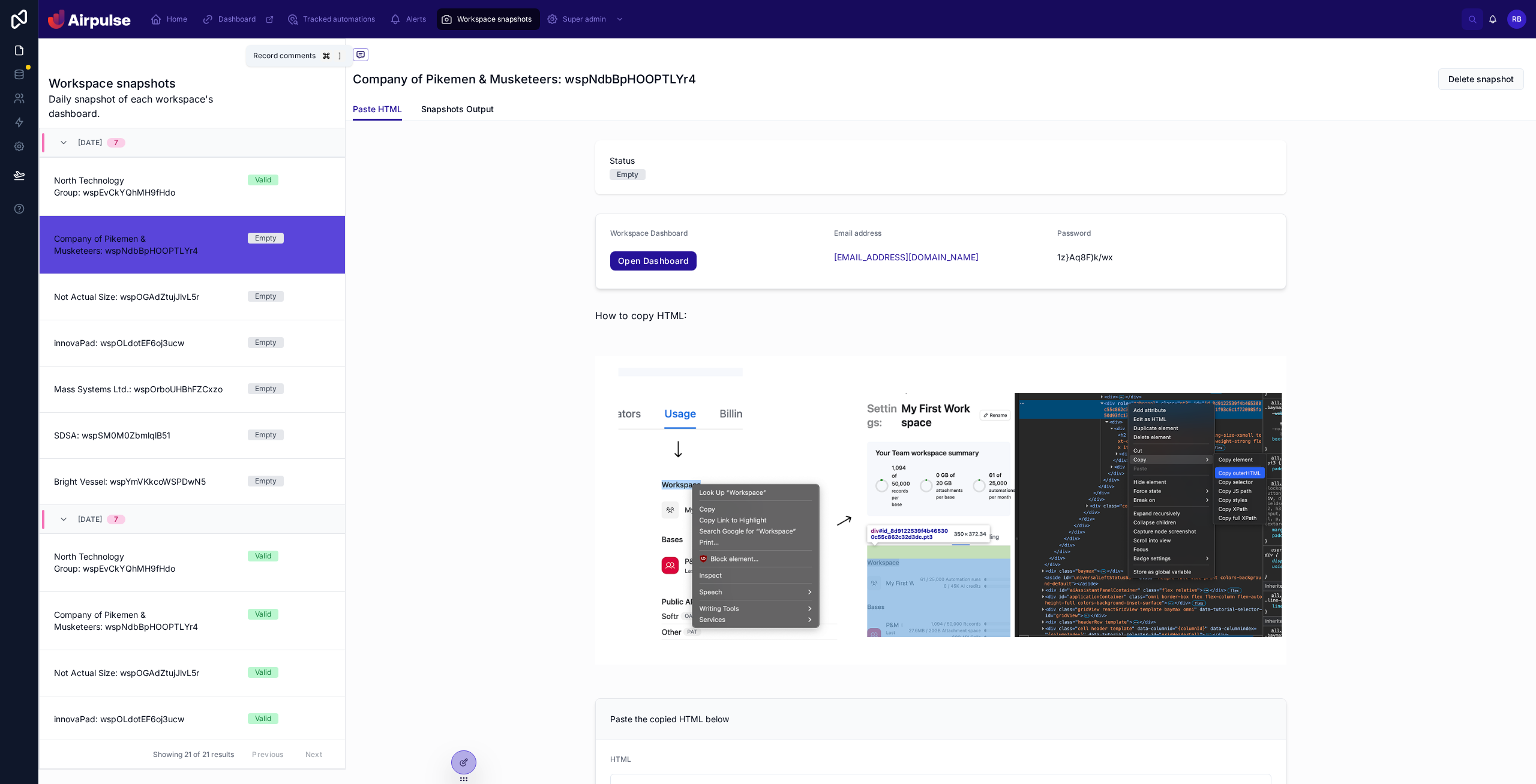
click at [361, 53] on icon at bounding box center [361, 54] width 10 height 10
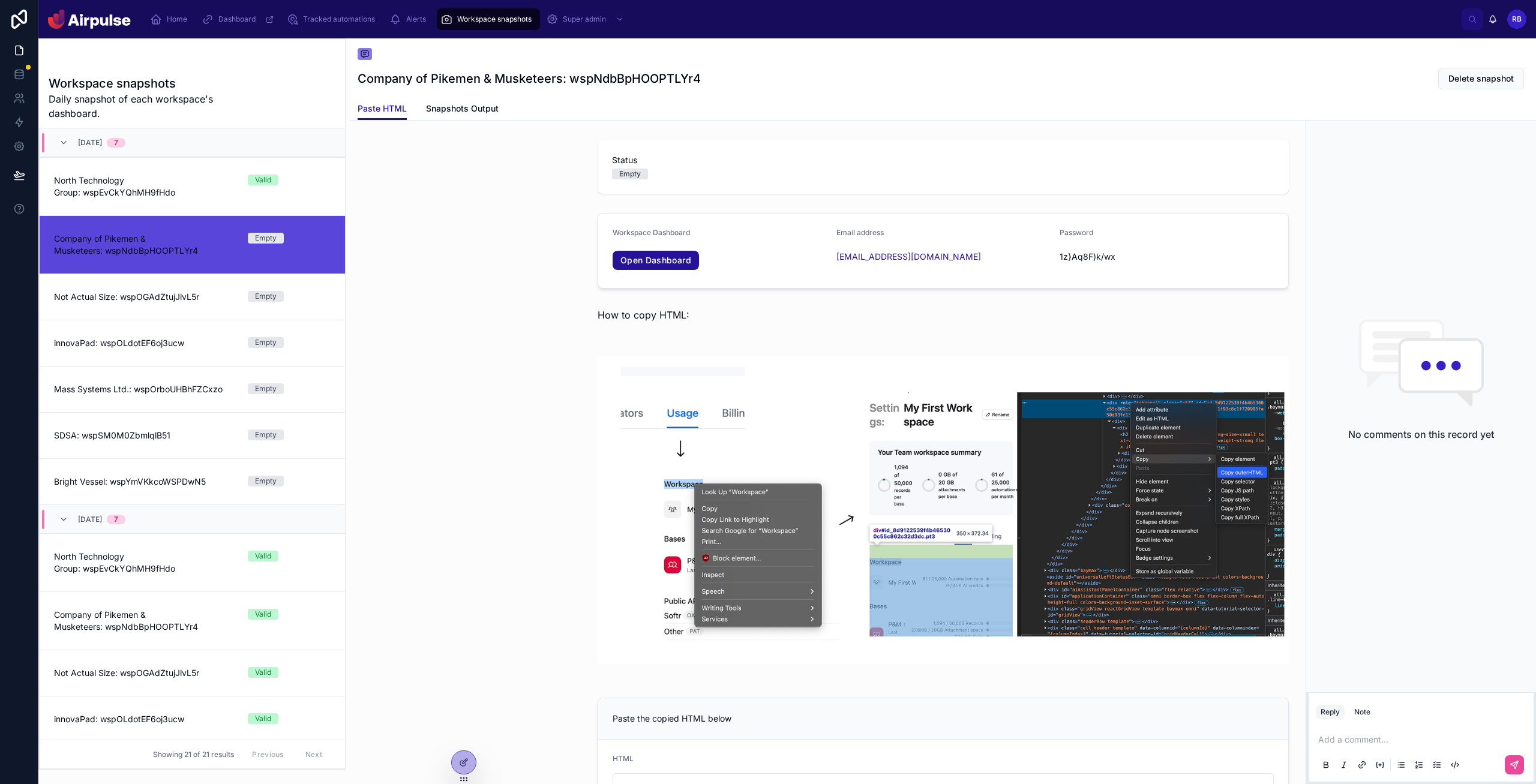
click at [822, 742] on p at bounding box center [1423, 740] width 210 height 12
click at [822, 715] on span "[PERSON_NAME][EMAIL_ADDRESS][DOMAIN_NAME]" at bounding box center [1446, 720] width 213 height 12
drag, startPoint x: 1438, startPoint y: 741, endPoint x: 1423, endPoint y: 753, distance: 19.2
click at [822, 741] on span "**********" at bounding box center [1399, 739] width 70 height 8
click at [822, 740] on span "**********" at bounding box center [1401, 739] width 73 height 8
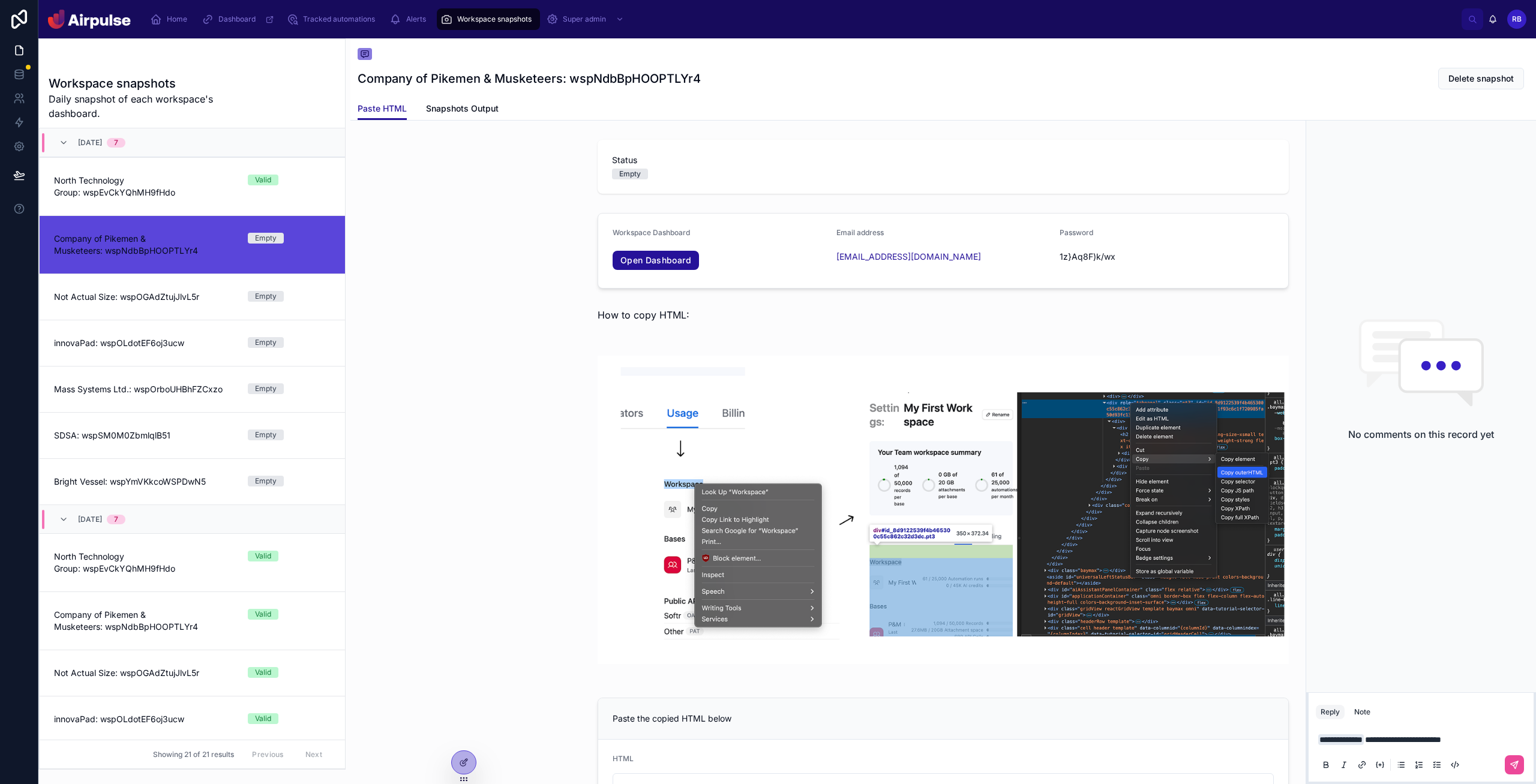
click at [822, 744] on p "**********" at bounding box center [1423, 740] width 210 height 12
drag, startPoint x: 1234, startPoint y: 272, endPoint x: 1256, endPoint y: 300, distance: 35.6
click at [822, 273] on div "Password [SECURITY_DATA]" at bounding box center [1166, 251] width 214 height 46
click at [434, 520] on div at bounding box center [943, 510] width 1185 height 348
click at [472, 496] on div at bounding box center [943, 510] width 1185 height 348
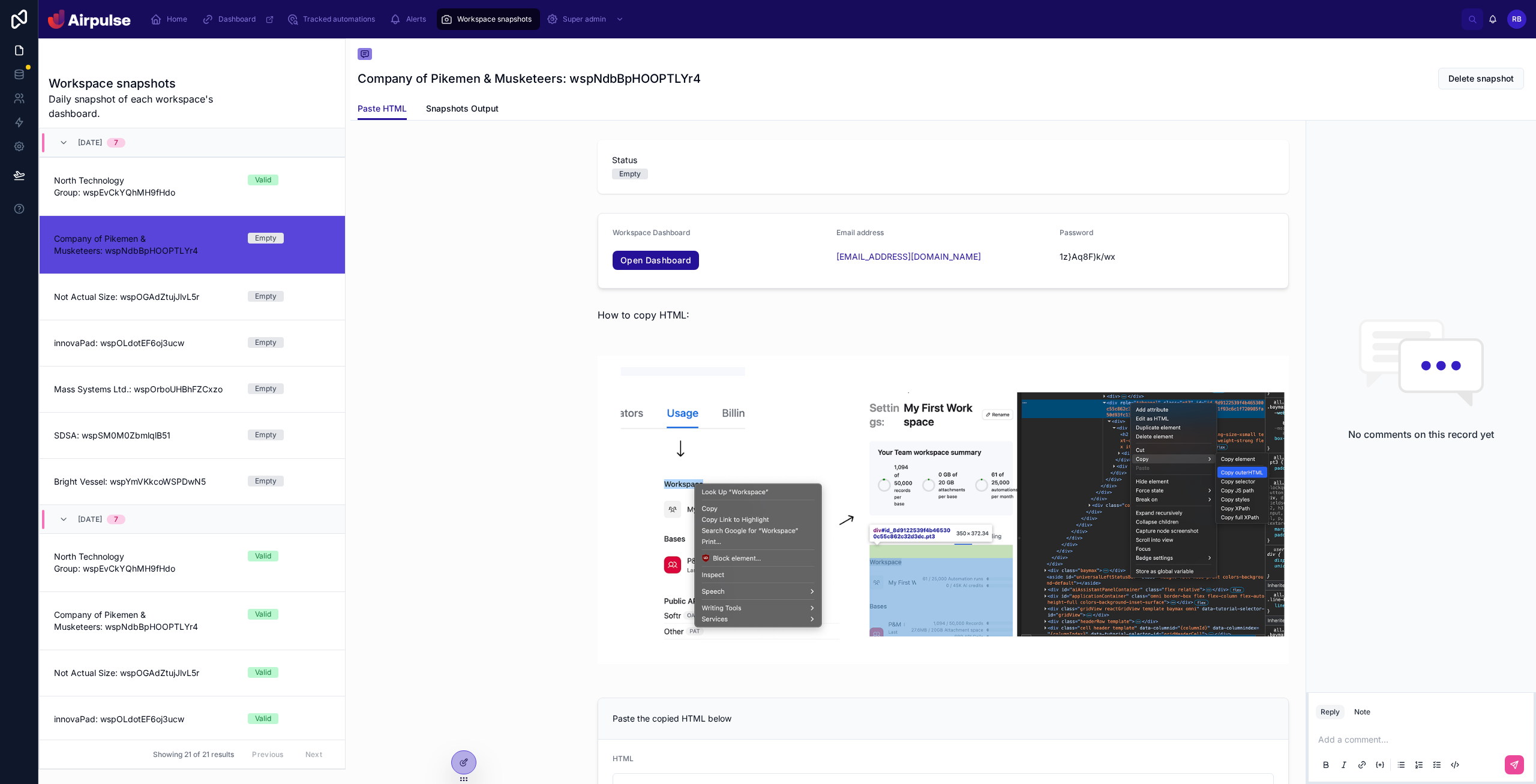
click at [472, 491] on div at bounding box center [943, 510] width 1185 height 348
click at [469, 371] on div at bounding box center [943, 510] width 1185 height 348
click at [466, 112] on span "Snapshots Output" at bounding box center [462, 109] width 73 height 12
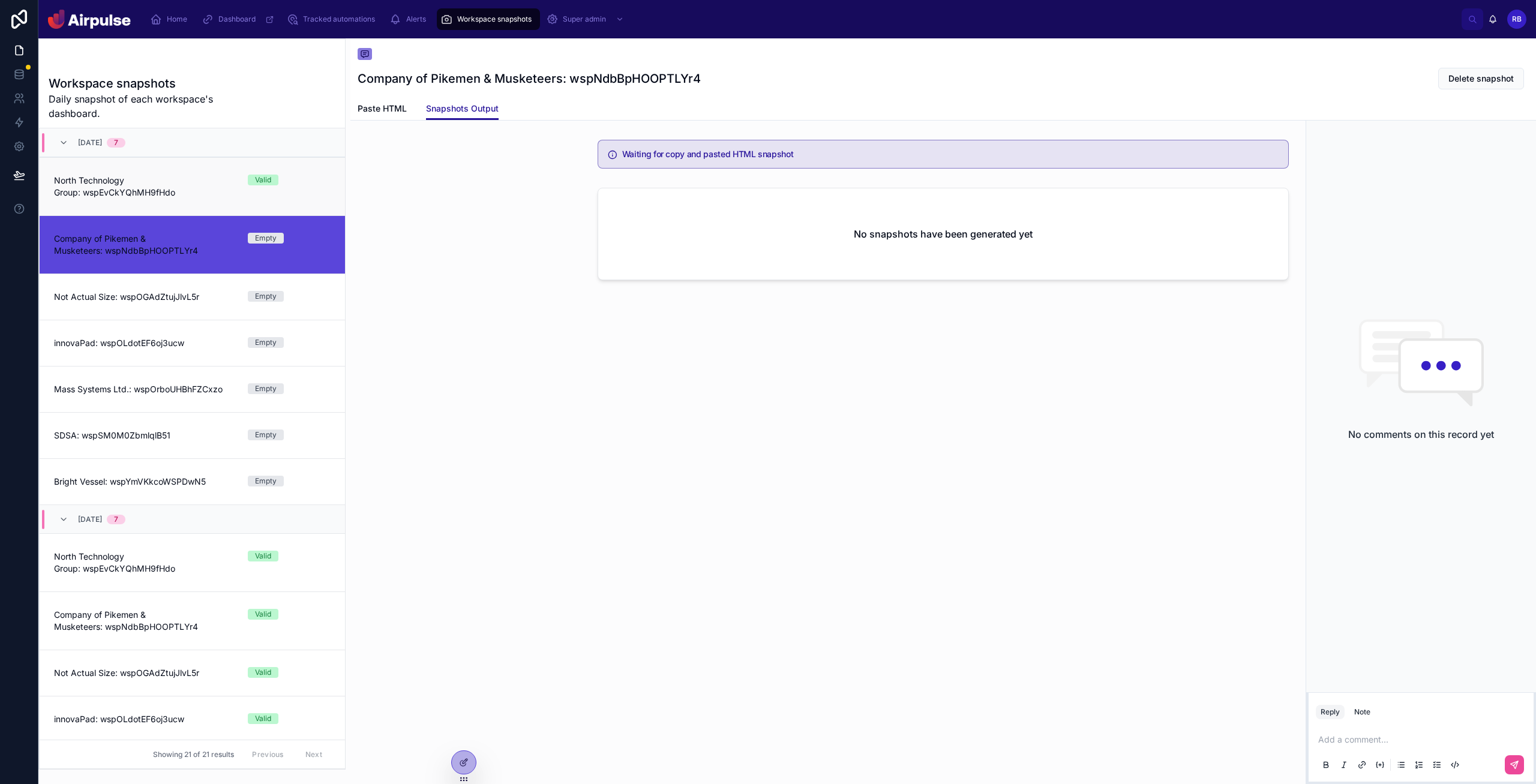
click at [186, 173] on link "North Technology Group: wspEvCkYQhMH9fHdo Valid" at bounding box center [192, 185] width 306 height 58
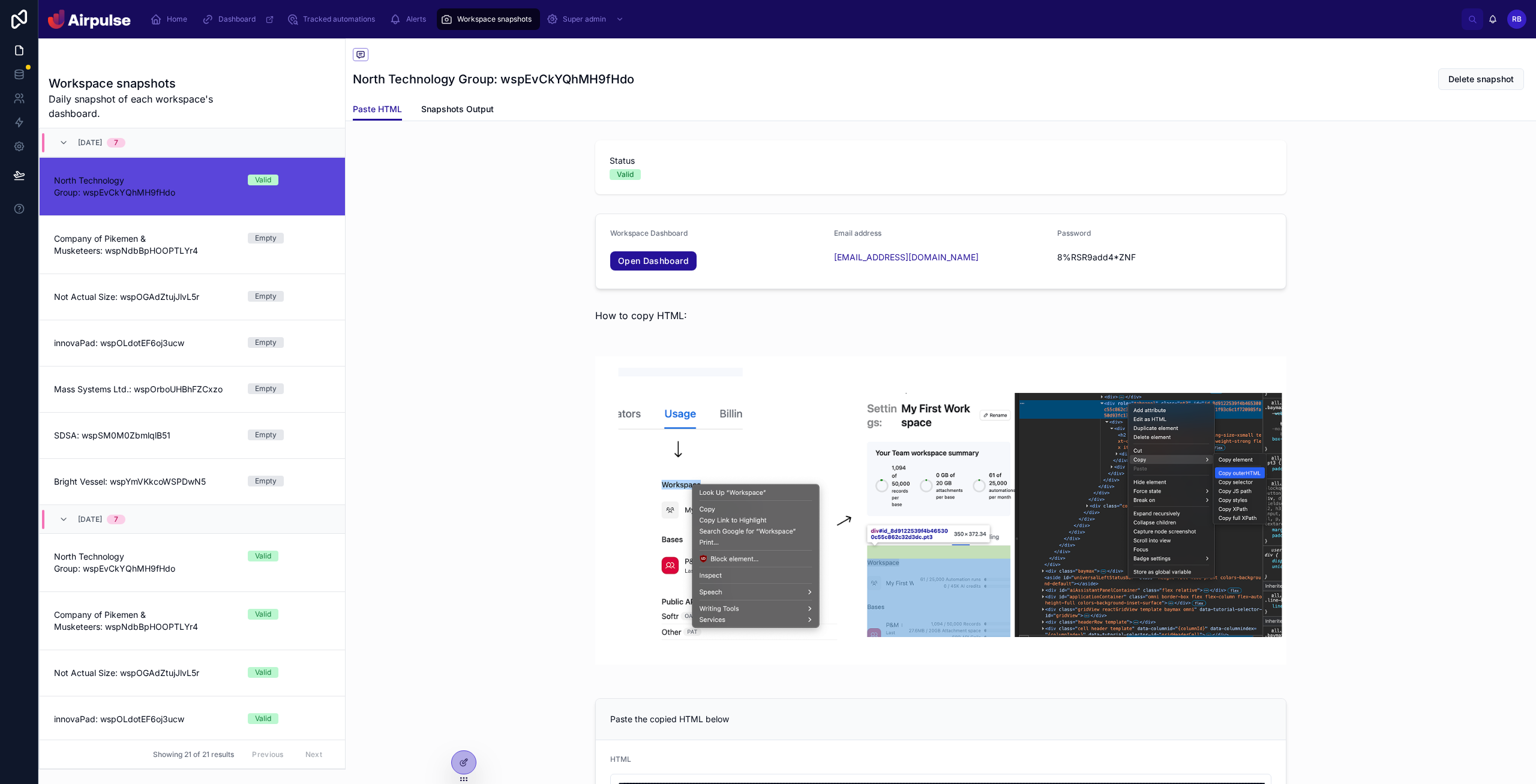
click at [419, 103] on div "Paste HTML Snapshots Output" at bounding box center [941, 109] width 1176 height 23
click at [449, 107] on span "Snapshots Output" at bounding box center [457, 109] width 73 height 12
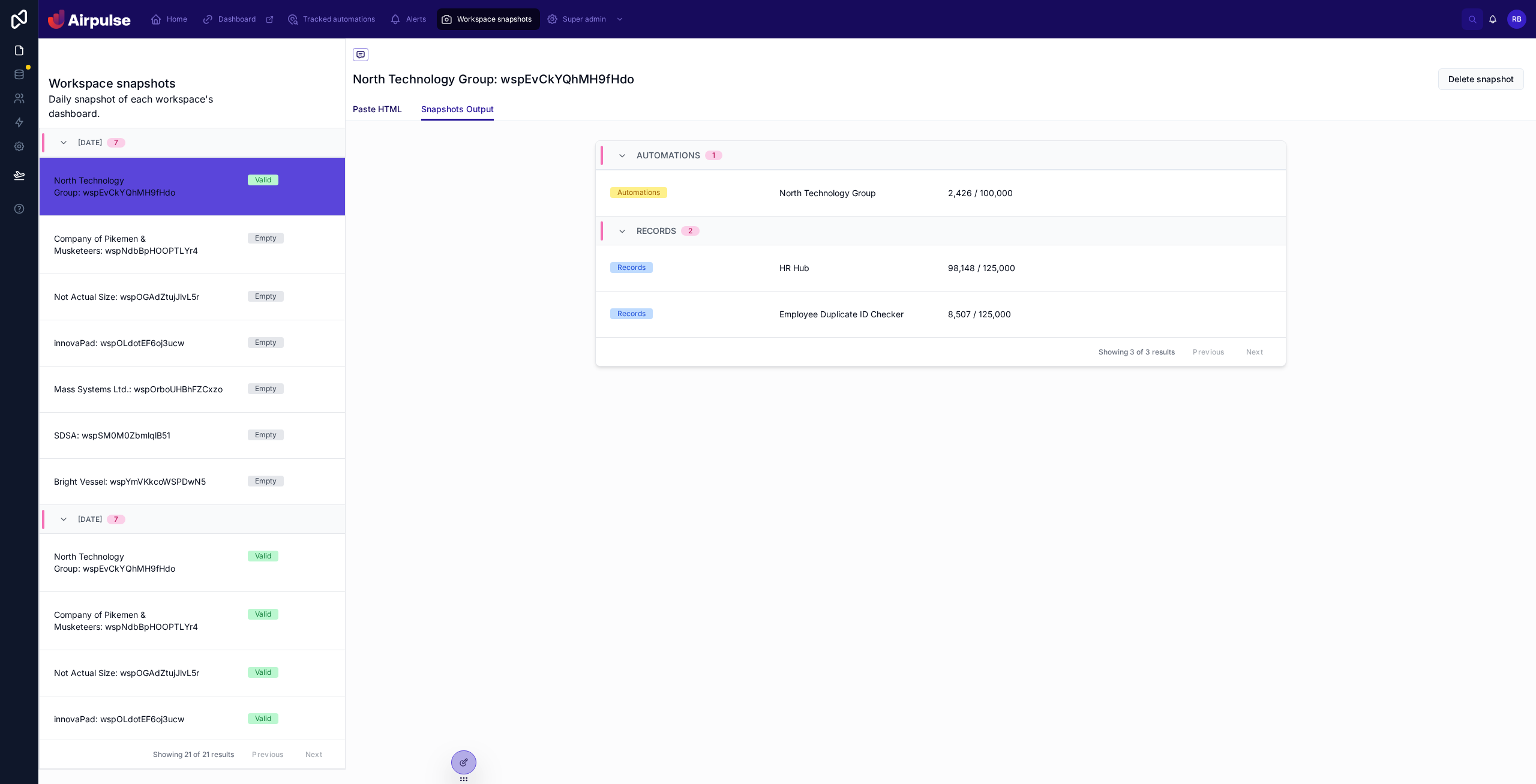
click at [374, 109] on span "Paste HTML" at bounding box center [378, 109] width 50 height 12
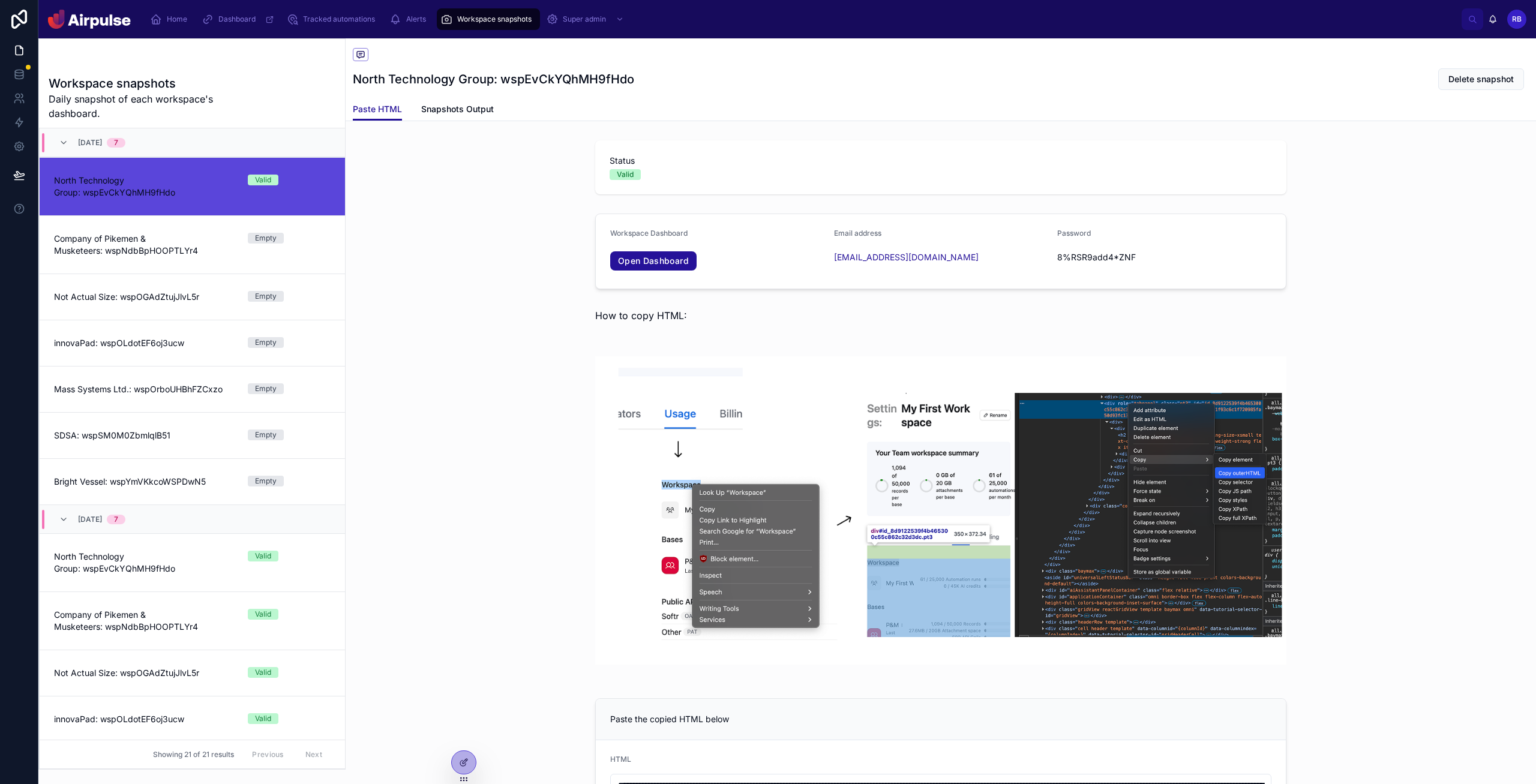
click at [486, 281] on div "Workspace Dashboard Open Dashboard Email address [EMAIL_ADDRESS][DOMAIN_NAME] P…" at bounding box center [940, 251] width 1190 height 85
drag, startPoint x: 484, startPoint y: 279, endPoint x: 457, endPoint y: 278, distance: 27.0
click at [484, 279] on div "Workspace Dashboard Open Dashboard Email address [EMAIL_ADDRESS][DOMAIN_NAME] P…" at bounding box center [940, 251] width 1190 height 85
click at [501, 360] on div at bounding box center [940, 511] width 1190 height 348
click at [234, 277] on link "Not Actual Size: wspOGAdZtujJlvL5r Empty" at bounding box center [192, 297] width 306 height 47
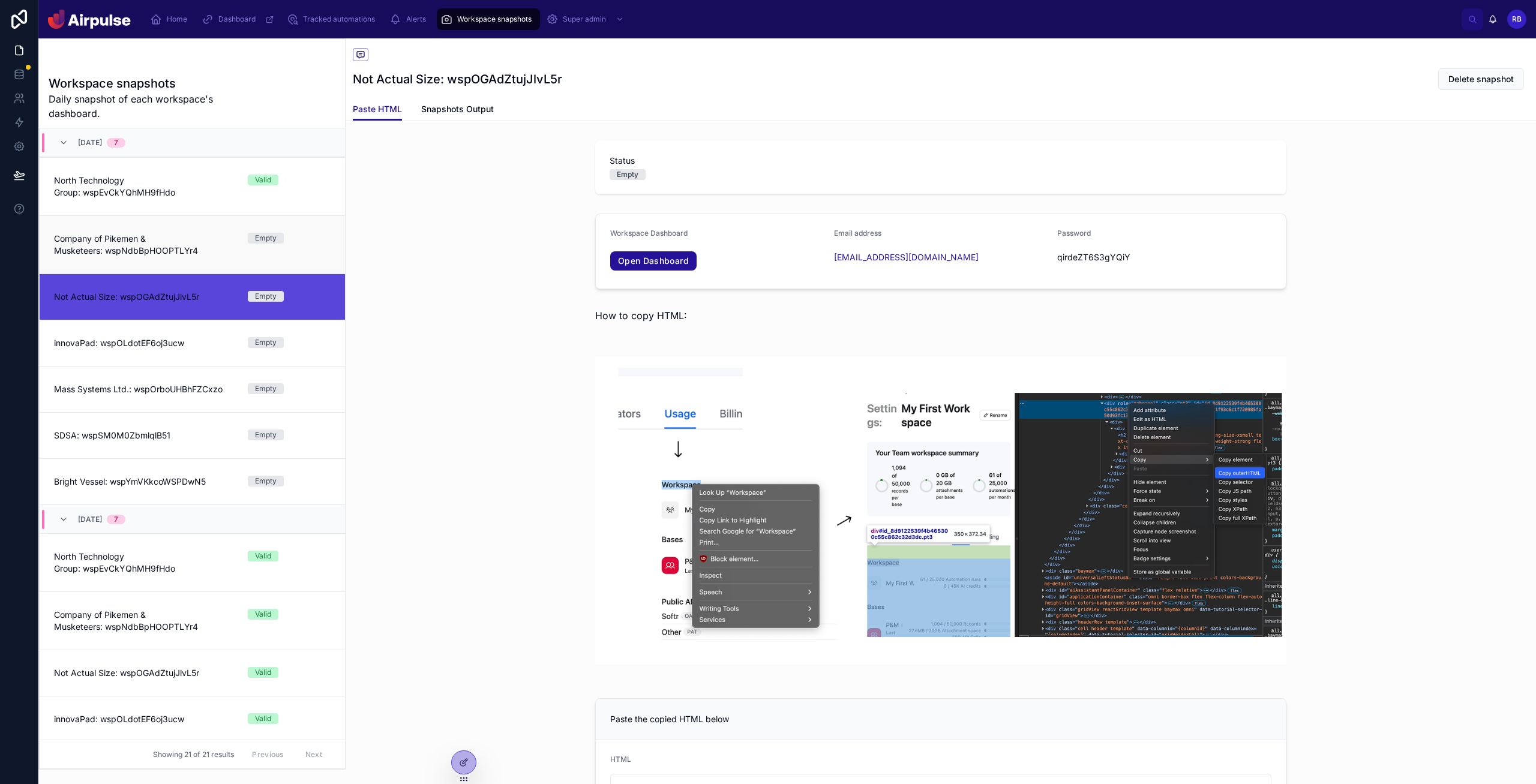
click at [234, 250] on div "Company of Pikemen & Musketeers: wspNdbBpHOOPTLYr4 Empty" at bounding box center [192, 245] width 276 height 24
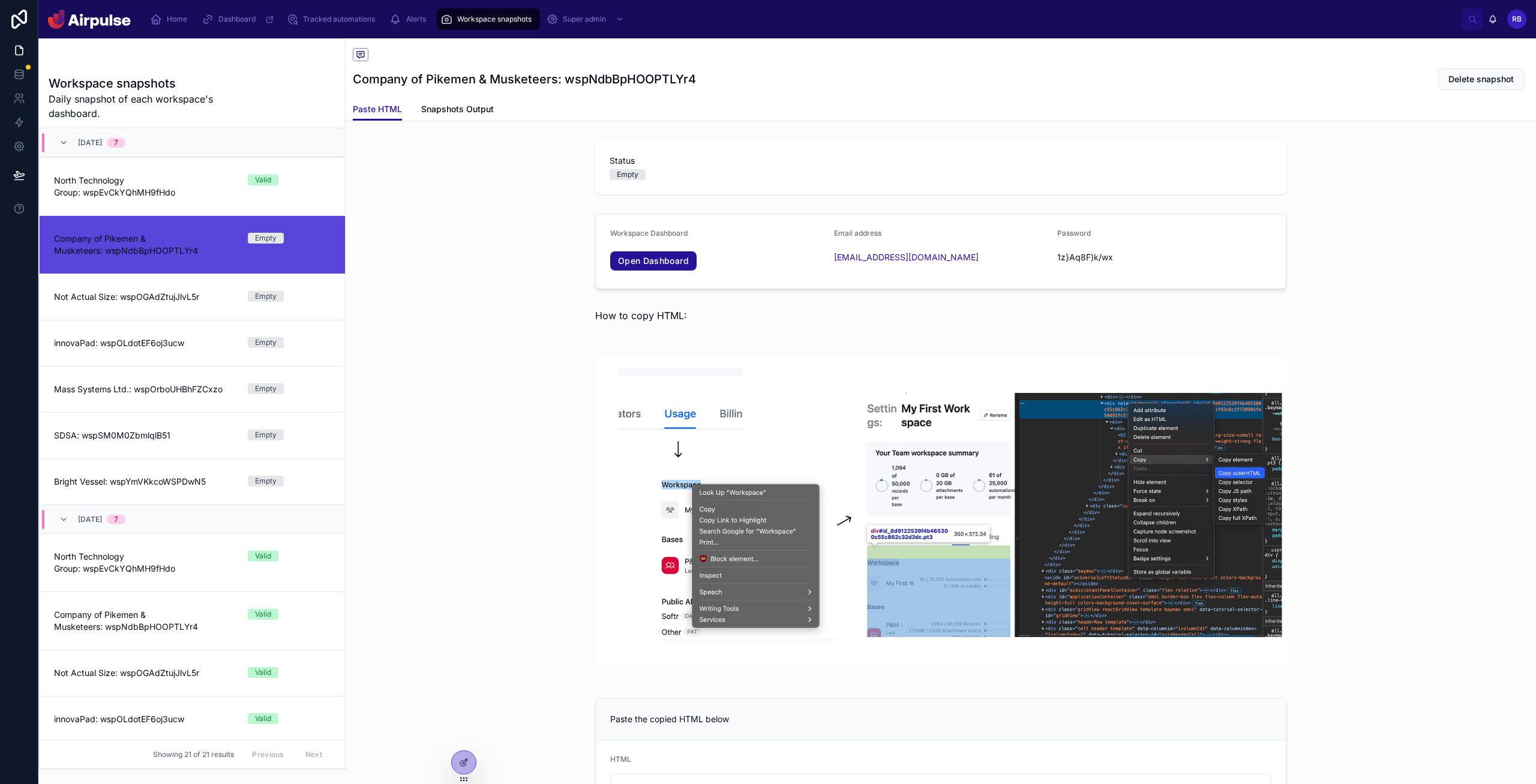
click at [523, 553] on div at bounding box center [940, 511] width 1190 height 348
click at [600, 261] on icon at bounding box center [602, 261] width 10 height 10
